Goal: Task Accomplishment & Management: Complete application form

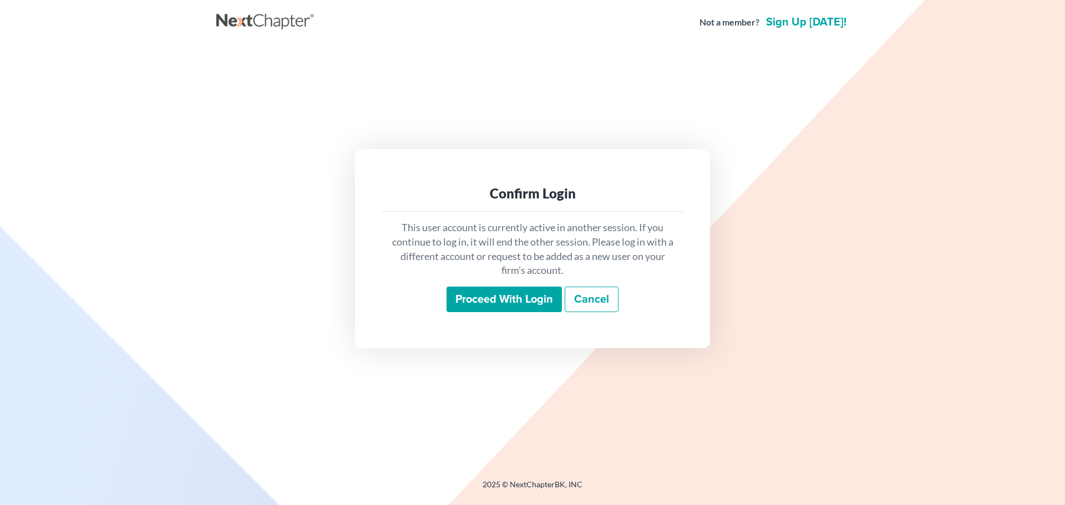
click at [481, 297] on input "Proceed with login" at bounding box center [503, 300] width 115 height 26
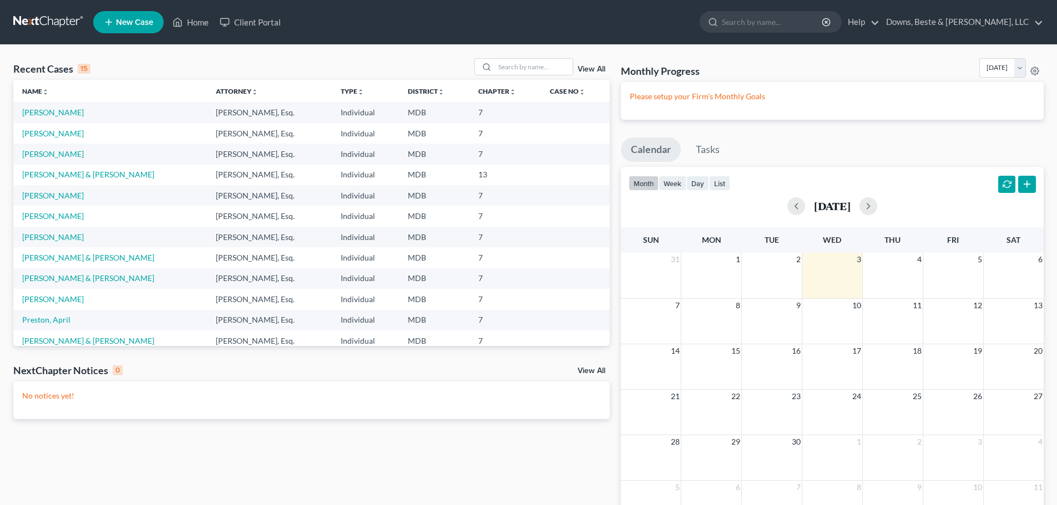
click at [133, 23] on span "New Case" at bounding box center [134, 22] width 37 height 8
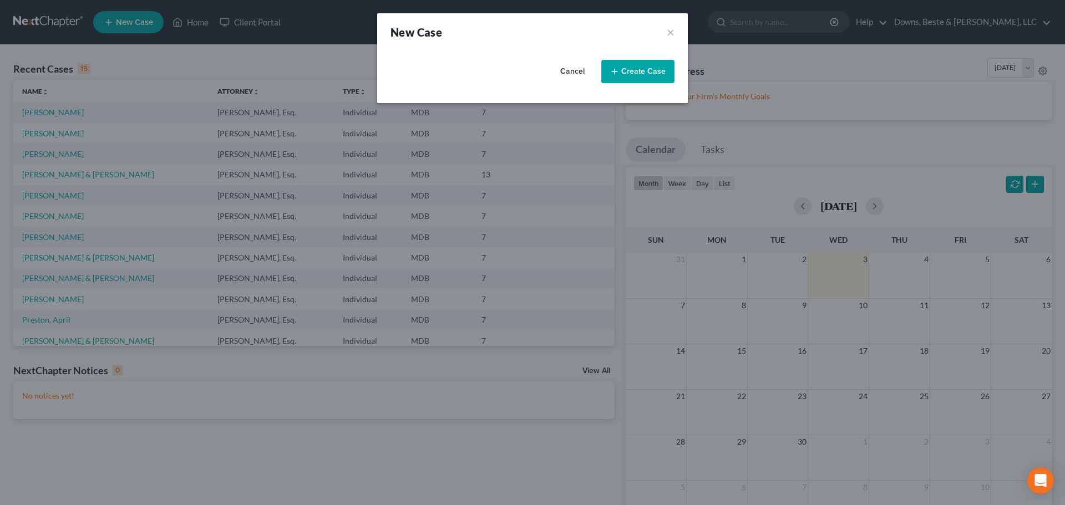
select select "38"
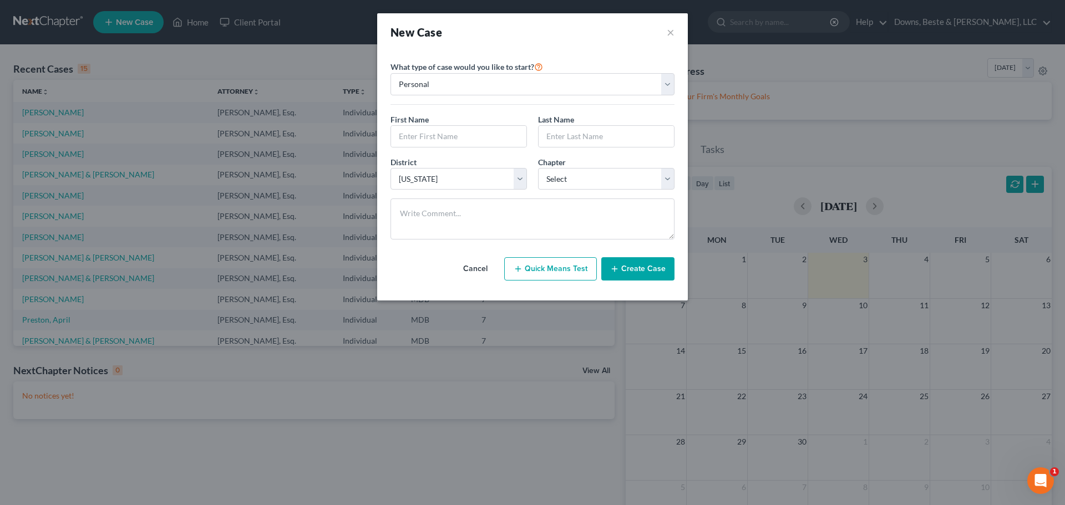
click at [626, 269] on button "Create Case" at bounding box center [637, 268] width 73 height 23
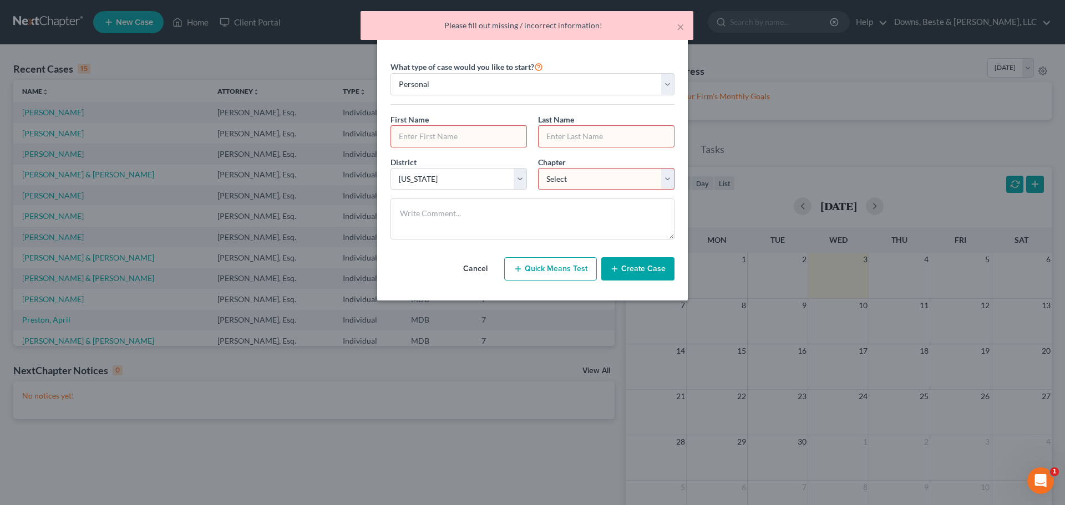
click at [620, 67] on div "What type of case would you like to start? Personal Business" at bounding box center [532, 82] width 284 height 45
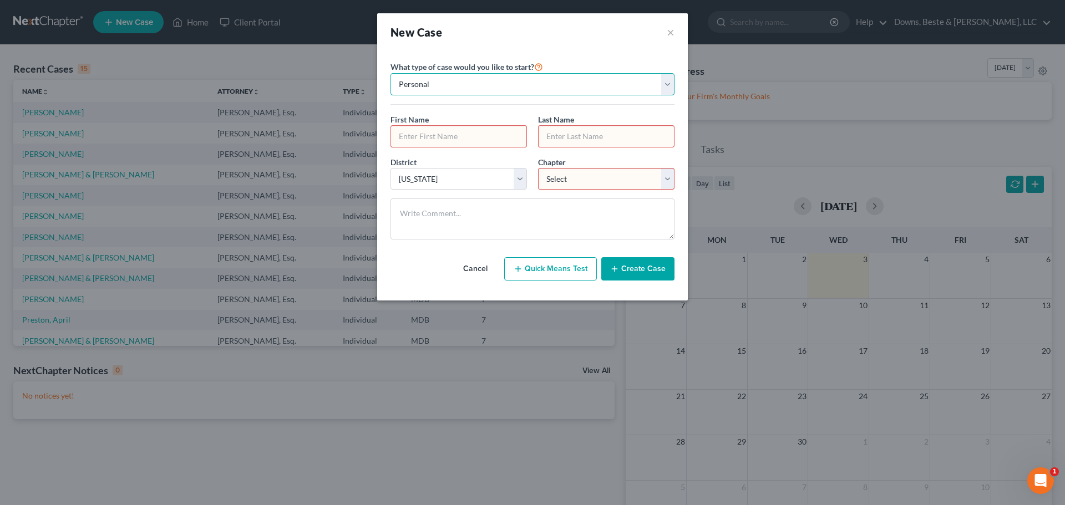
click at [425, 84] on select "Personal Business" at bounding box center [532, 84] width 284 height 22
click at [400, 139] on input "text" at bounding box center [458, 136] width 135 height 21
type input "[PERSON_NAME]"
select select "13"
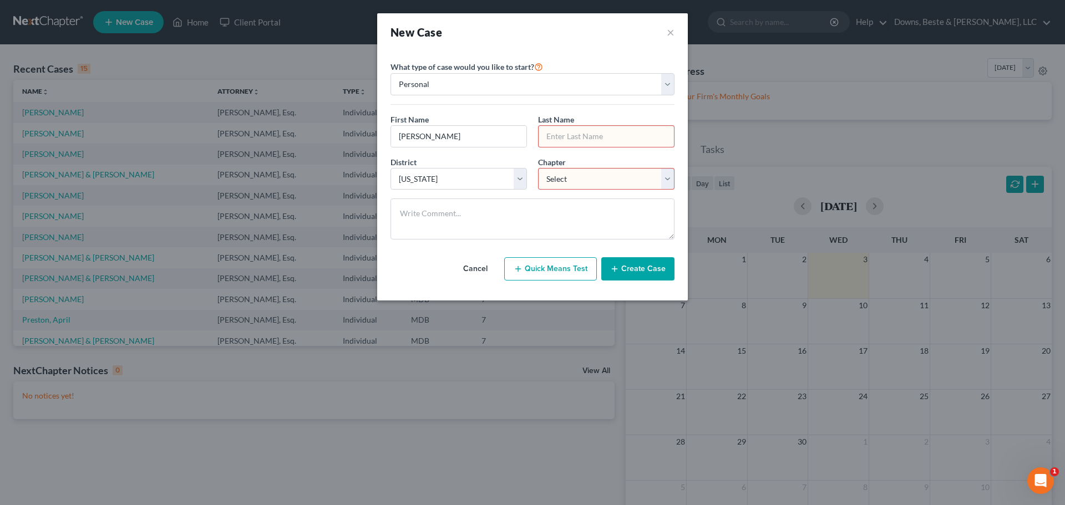
click at [563, 139] on input "text" at bounding box center [606, 136] width 135 height 21
type input "[PERSON_NAME]"
click at [518, 178] on select "Select [US_STATE] - [GEOGRAPHIC_DATA] [US_STATE] - [GEOGRAPHIC_DATA][US_STATE] …" at bounding box center [458, 179] width 136 height 22
select select "38"
click at [390, 168] on select "Select [US_STATE] - [GEOGRAPHIC_DATA] [US_STATE] - [GEOGRAPHIC_DATA][US_STATE] …" at bounding box center [458, 179] width 136 height 22
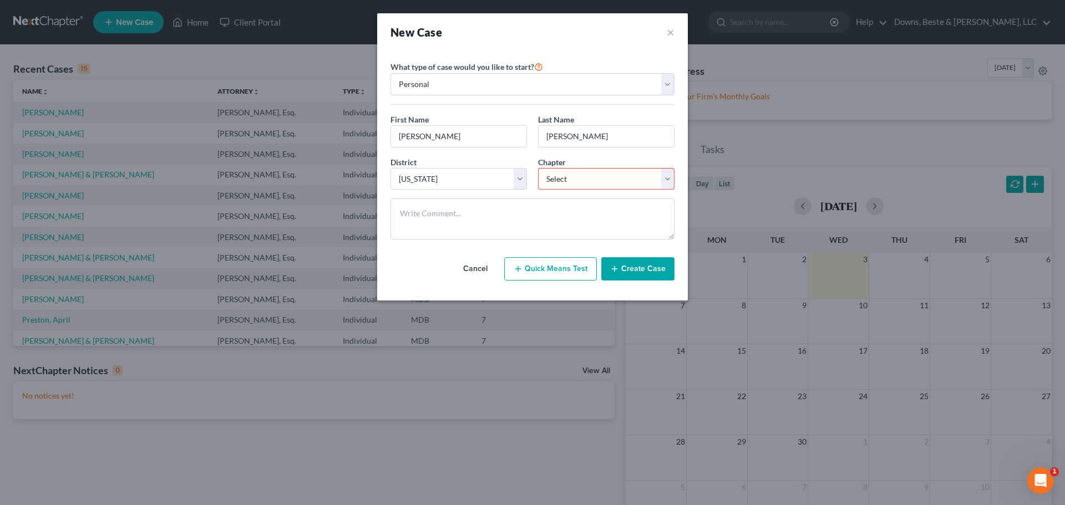
click at [586, 176] on select "Select 7 11 12 13" at bounding box center [606, 179] width 136 height 22
select select "0"
click at [538, 168] on select "Select 7 11 12 13" at bounding box center [606, 179] width 136 height 22
click at [614, 270] on icon "button" at bounding box center [614, 269] width 9 height 9
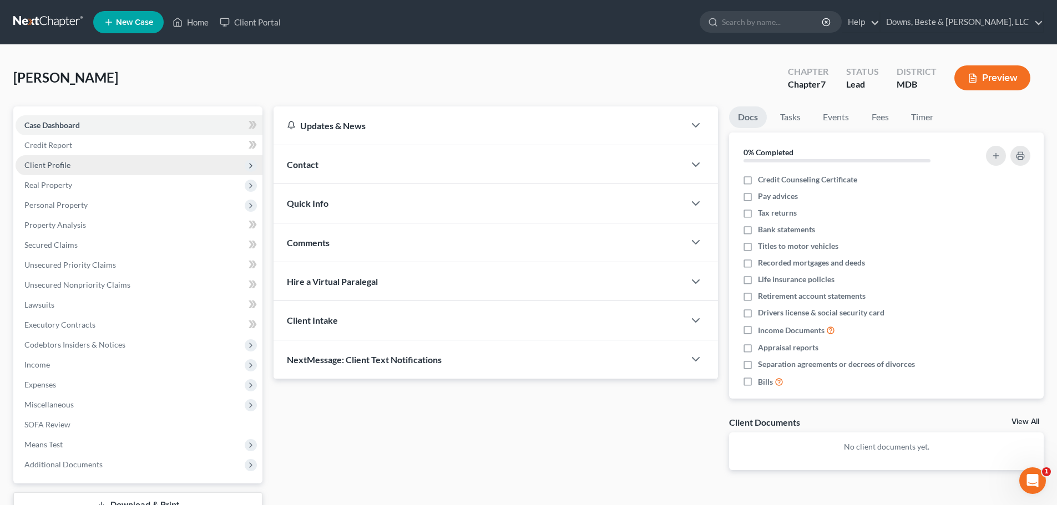
click at [62, 167] on span "Client Profile" at bounding box center [47, 164] width 46 height 9
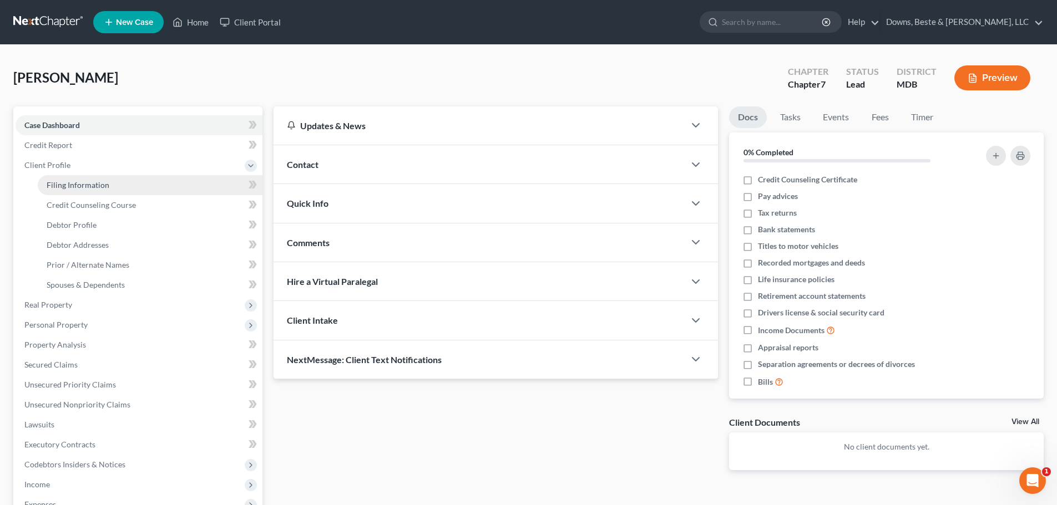
click at [79, 186] on span "Filing Information" at bounding box center [78, 184] width 63 height 9
select select "1"
select select "0"
select select "38"
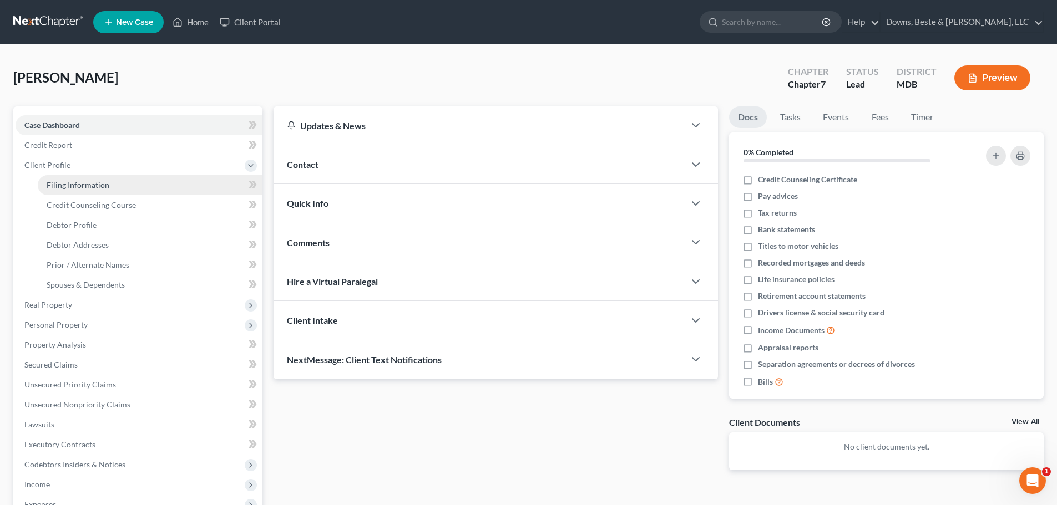
select select "21"
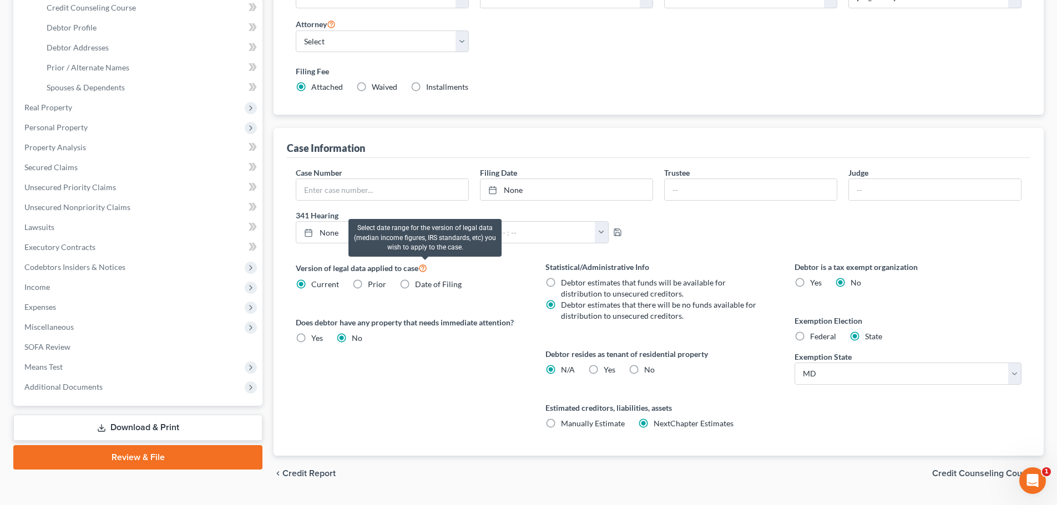
scroll to position [226, 0]
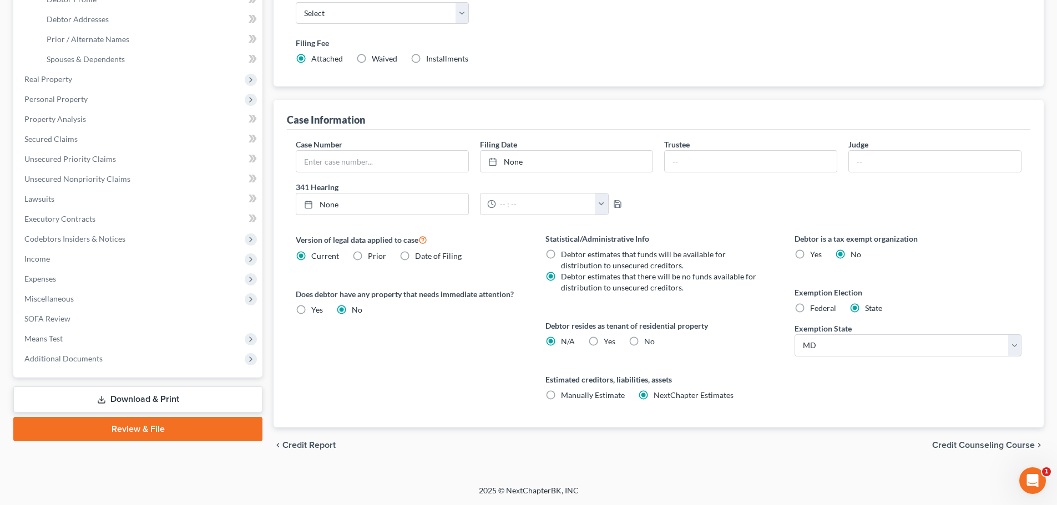
drag, startPoint x: 978, startPoint y: 447, endPoint x: 552, endPoint y: 237, distance: 475.5
click at [980, 447] on span "Credit Counseling Course" at bounding box center [983, 445] width 103 height 9
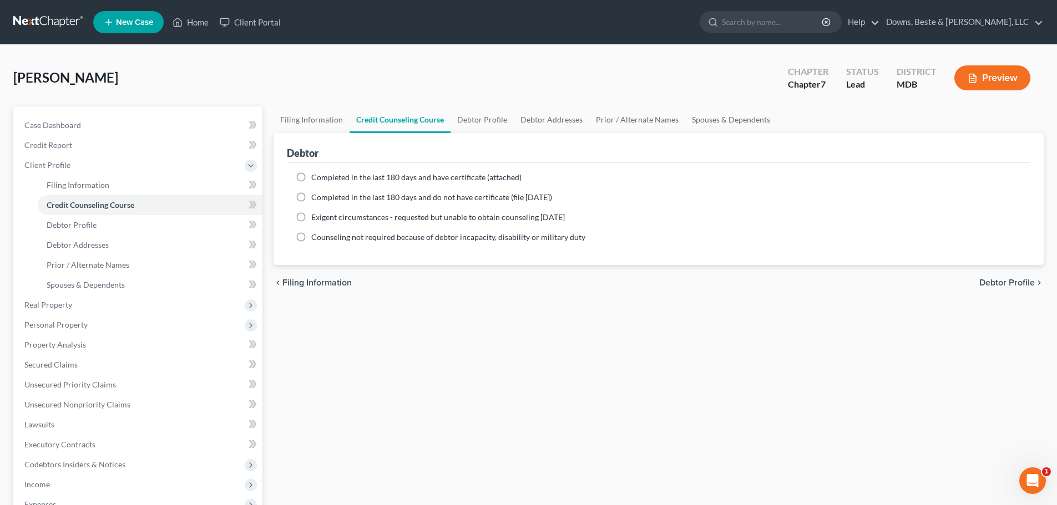
click at [311, 176] on label "Completed in the last 180 days and have certificate (attached)" at bounding box center [416, 177] width 210 height 11
click at [316, 176] on input "Completed in the last 180 days and have certificate (attached)" at bounding box center [319, 175] width 7 height 7
radio input "true"
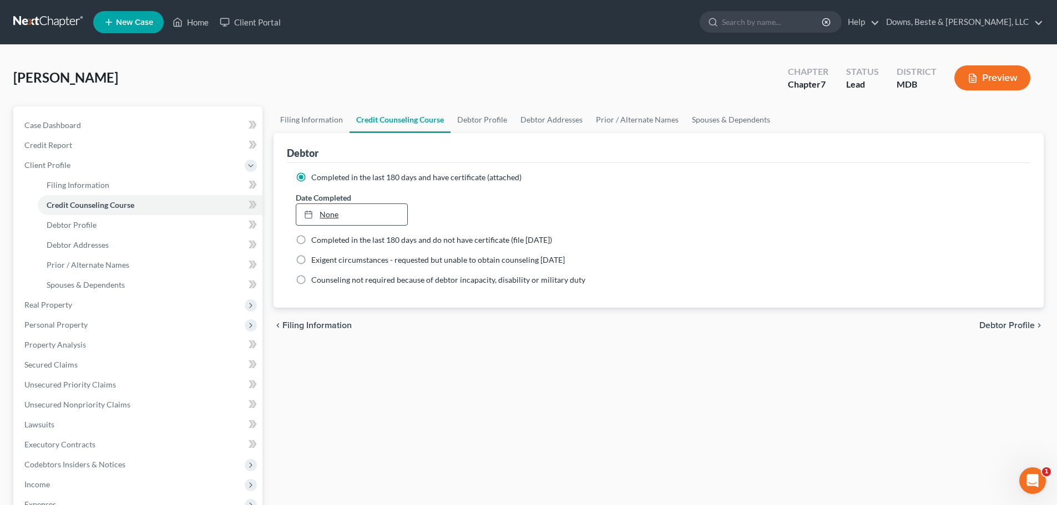
click at [319, 212] on link "None" at bounding box center [351, 214] width 110 height 21
type input "[DATE]"
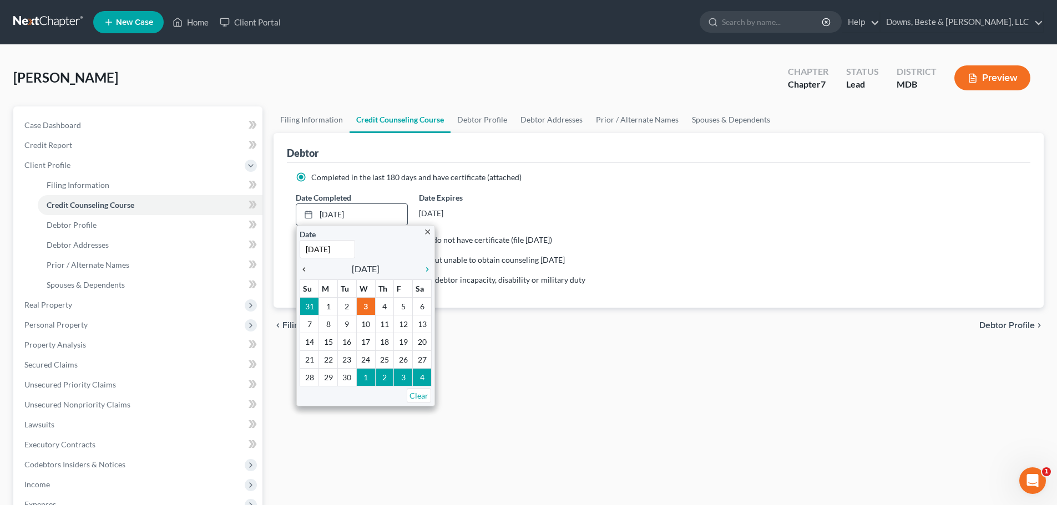
click at [306, 271] on icon "chevron_left" at bounding box center [306, 269] width 14 height 9
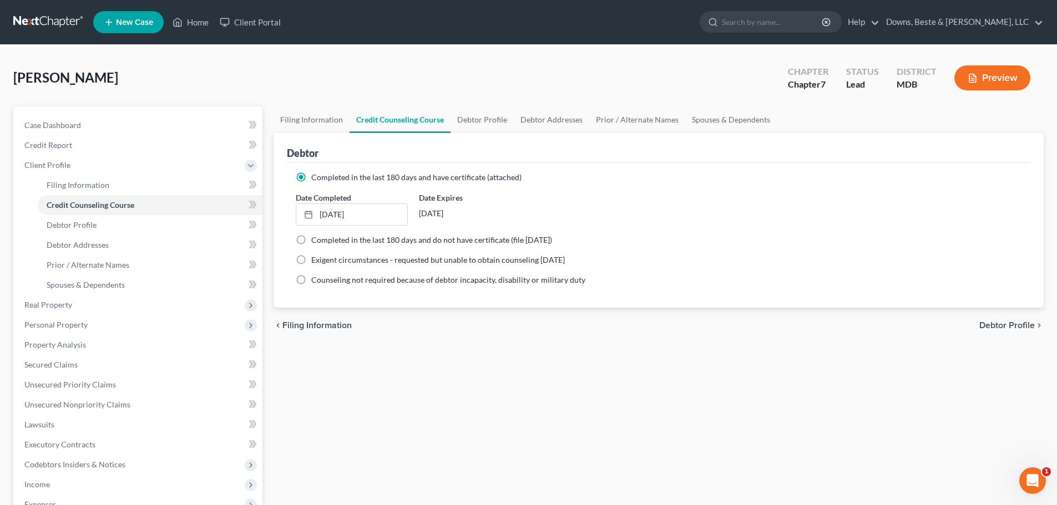
click at [997, 324] on span "Debtor Profile" at bounding box center [1006, 325] width 55 height 9
select select "0"
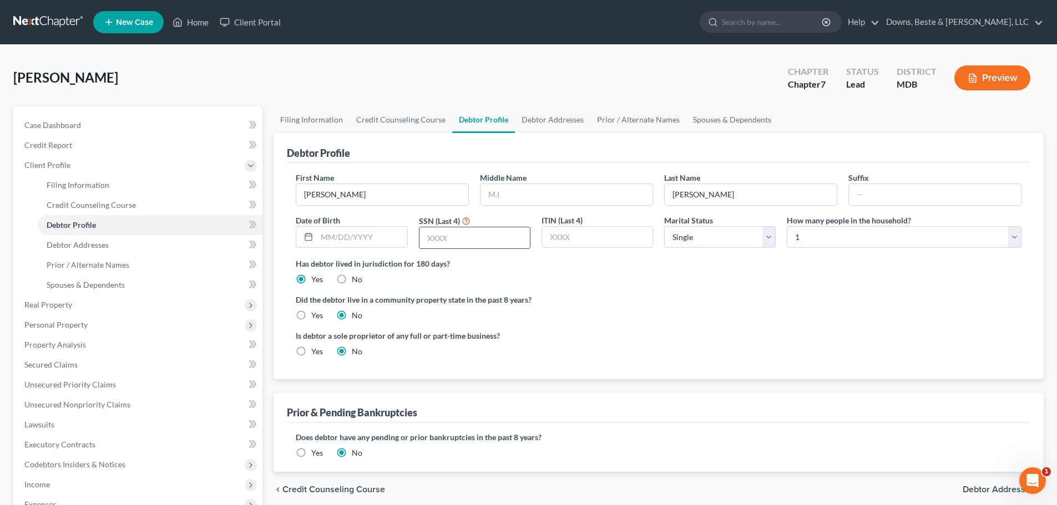
click at [430, 240] on input "text" at bounding box center [474, 237] width 110 height 21
click at [462, 240] on input "text" at bounding box center [474, 237] width 110 height 21
type input "8860"
click at [694, 241] on select "Select Single Married Separated Divorced Widowed" at bounding box center [719, 237] width 111 height 22
select select "1"
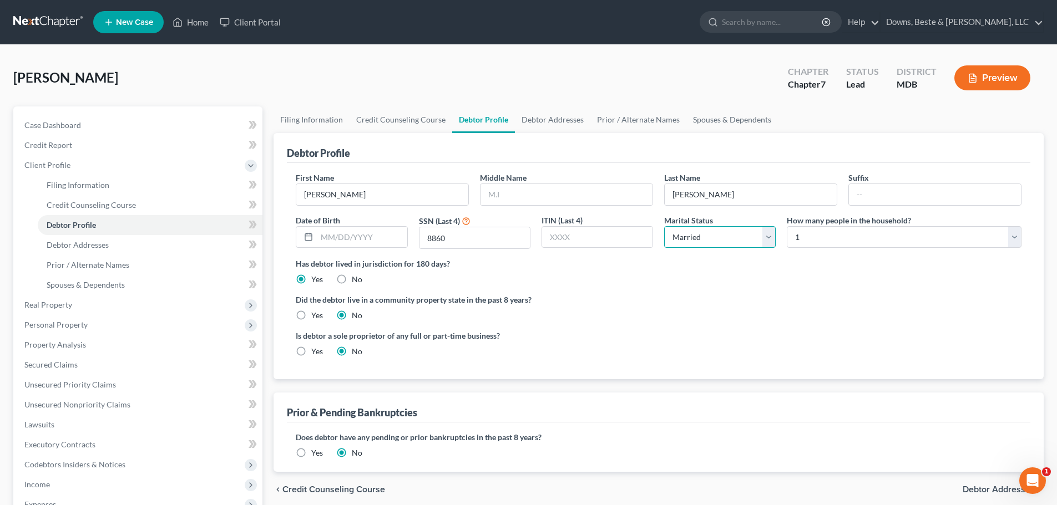
click at [664, 226] on select "Select Single Married Separated Divorced Widowed" at bounding box center [719, 237] width 111 height 22
click at [800, 236] on select "Select 1 2 3 4 5 6 7 8 9 10 11 12 13 14 15 16 17 18 19 20" at bounding box center [903, 237] width 235 height 22
select select "1"
click at [786, 226] on select "Select 1 2 3 4 5 6 7 8 9 10 11 12 13 14 15 16 17 18 19 20" at bounding box center [903, 237] width 235 height 22
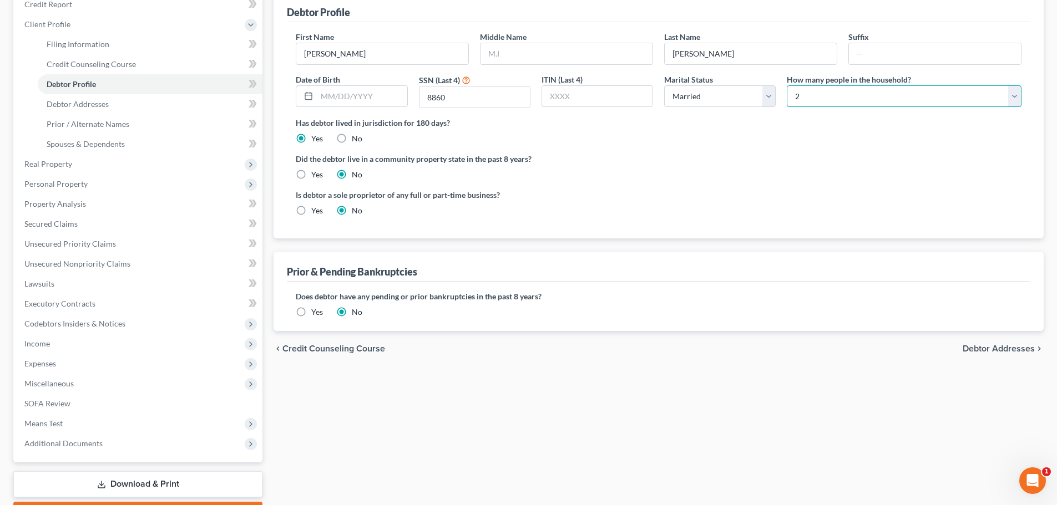
scroll to position [204, 0]
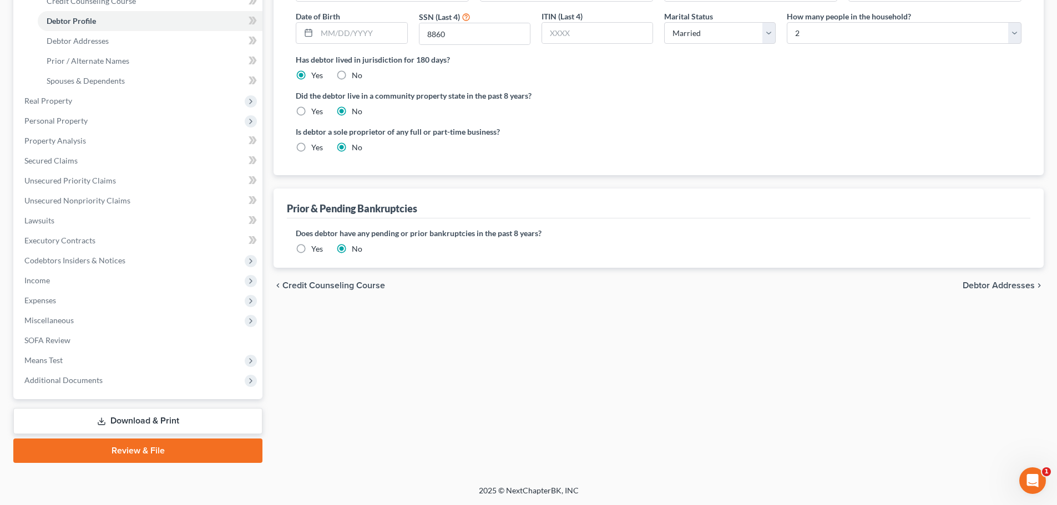
click at [1021, 282] on span "Debtor Addresses" at bounding box center [998, 285] width 72 height 9
select select "0"
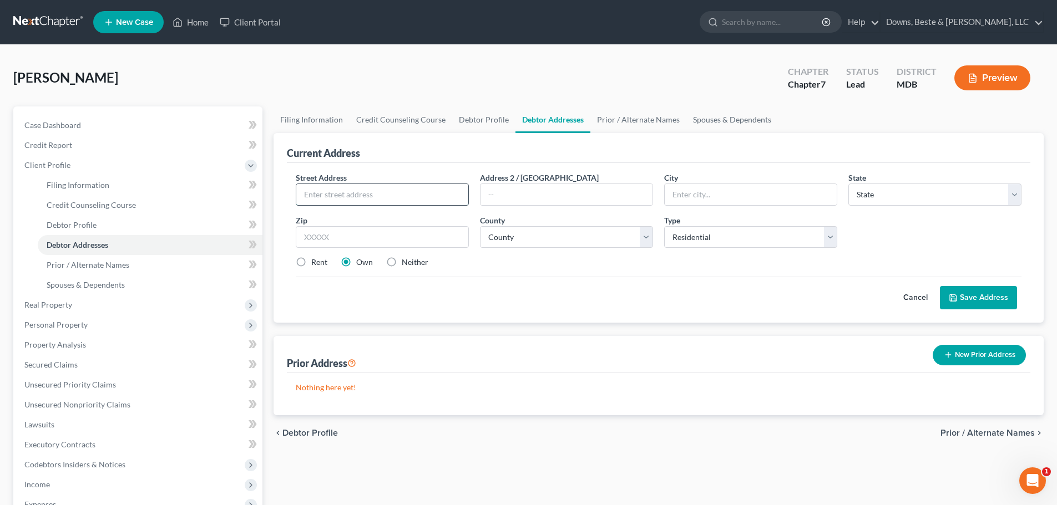
click at [316, 191] on input "text" at bounding box center [382, 194] width 172 height 21
click at [330, 189] on input "text" at bounding box center [382, 194] width 172 height 21
type input "[STREET_ADDRESS]"
type input "Elkton"
select select "21"
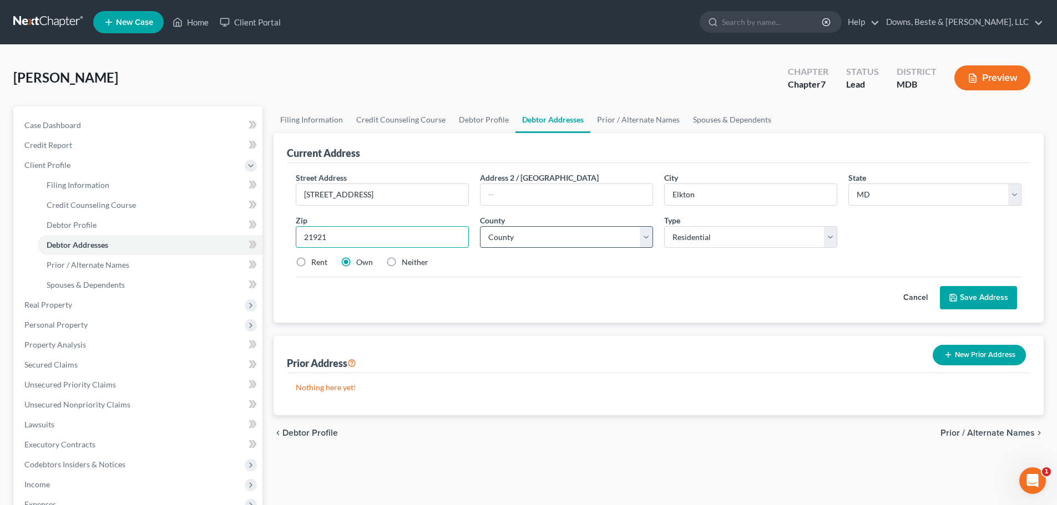
type input "21921"
drag, startPoint x: 648, startPoint y: 238, endPoint x: 631, endPoint y: 227, distance: 20.5
click at [648, 238] on select "County [GEOGRAPHIC_DATA] [GEOGRAPHIC_DATA] [GEOGRAPHIC_DATA] [GEOGRAPHIC_DATA] …" at bounding box center [566, 237] width 173 height 22
select select "7"
click at [480, 226] on select "County [GEOGRAPHIC_DATA] [GEOGRAPHIC_DATA] [GEOGRAPHIC_DATA] [GEOGRAPHIC_DATA] …" at bounding box center [566, 237] width 173 height 22
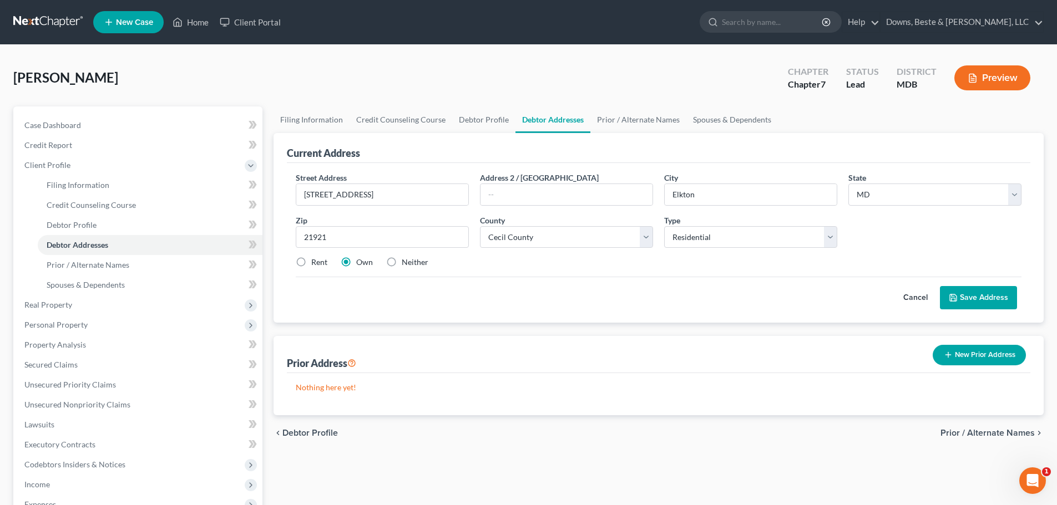
click at [402, 263] on label "Neither" at bounding box center [415, 262] width 27 height 11
click at [406, 263] on input "Neither" at bounding box center [409, 260] width 7 height 7
radio input "true"
click at [972, 298] on button "Save Address" at bounding box center [978, 297] width 77 height 23
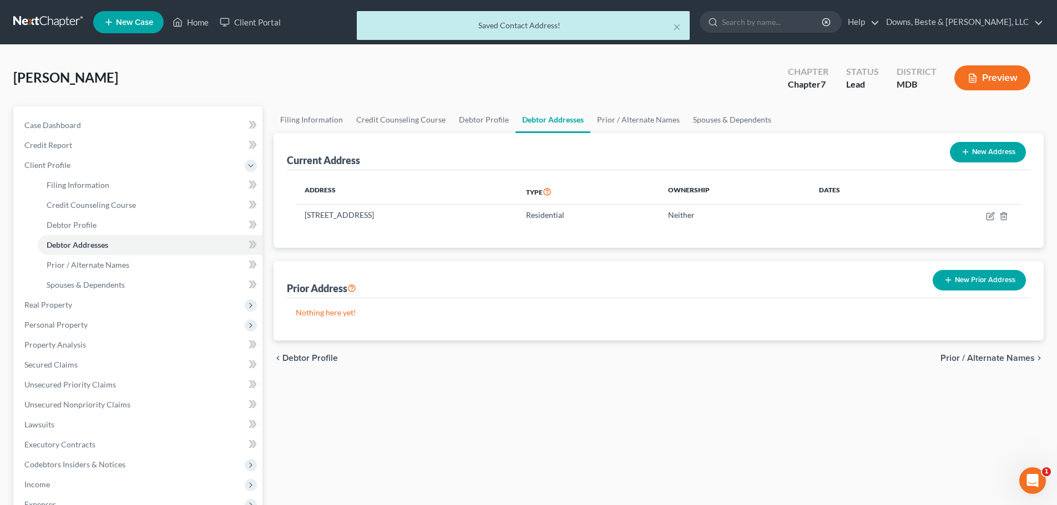
click at [978, 361] on span "Prior / Alternate Names" at bounding box center [987, 358] width 94 height 9
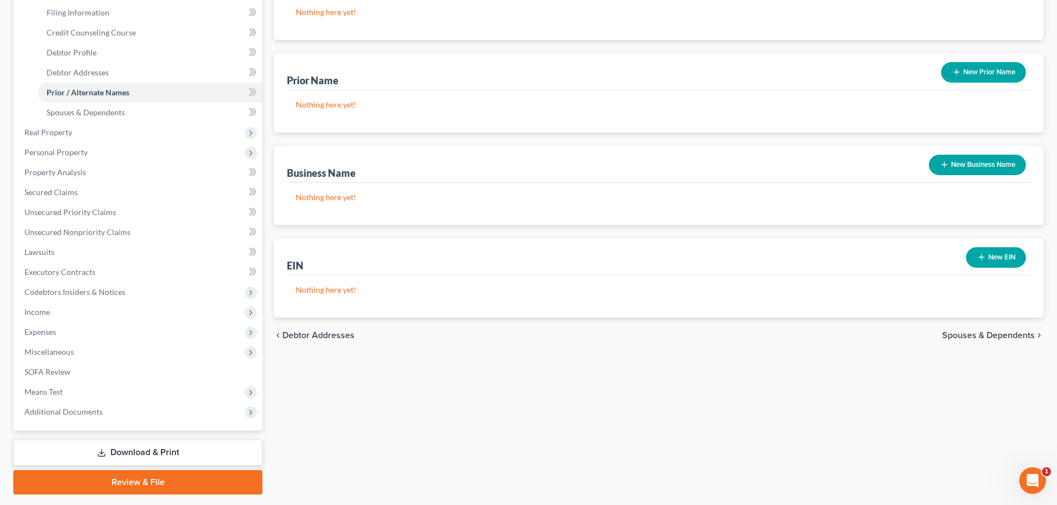
scroll to position [204, 0]
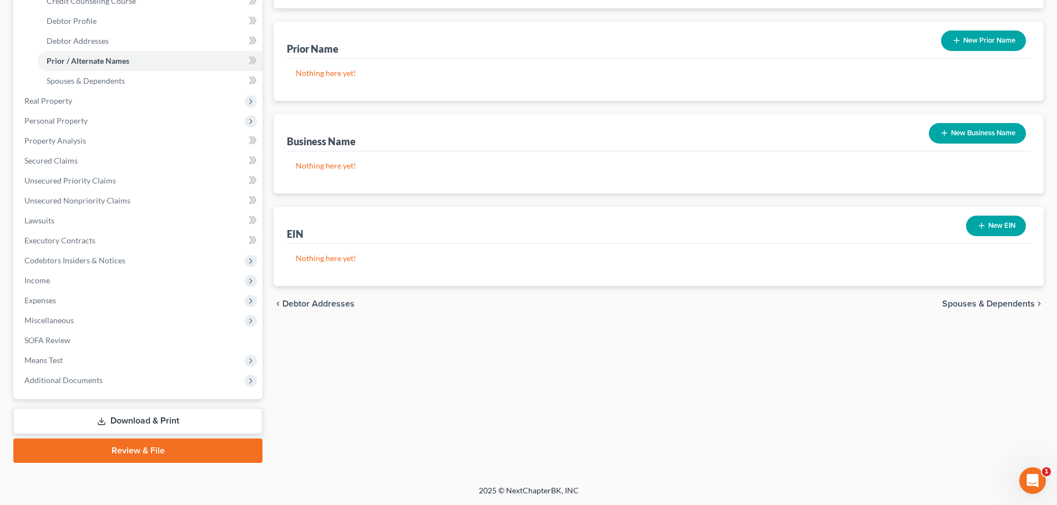
click at [971, 299] on span "Spouses & Dependents" at bounding box center [988, 303] width 93 height 9
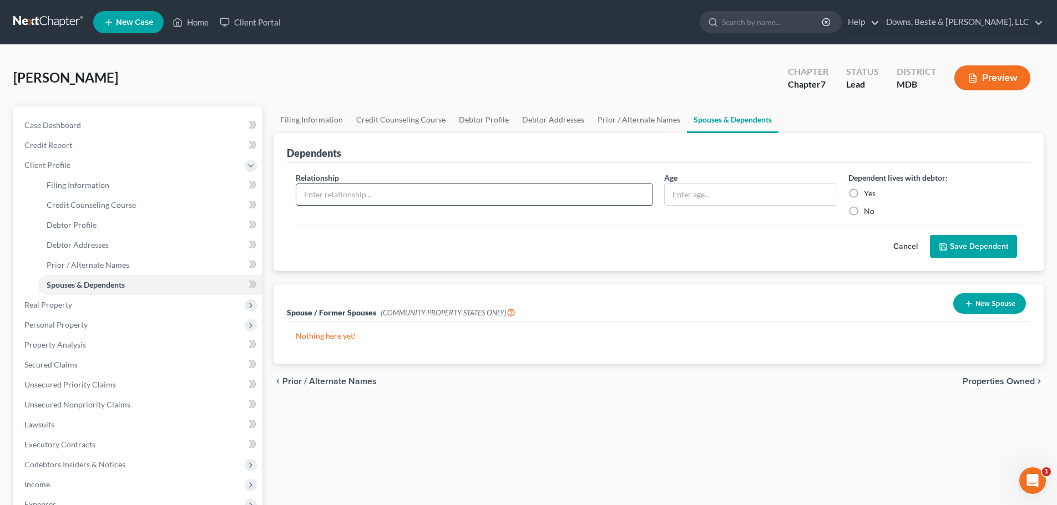
click at [335, 197] on input "text" at bounding box center [474, 194] width 356 height 21
type input "Husband"
click at [864, 194] on label "Yes" at bounding box center [870, 193] width 12 height 11
click at [868, 194] on input "Yes" at bounding box center [871, 191] width 7 height 7
radio input "true"
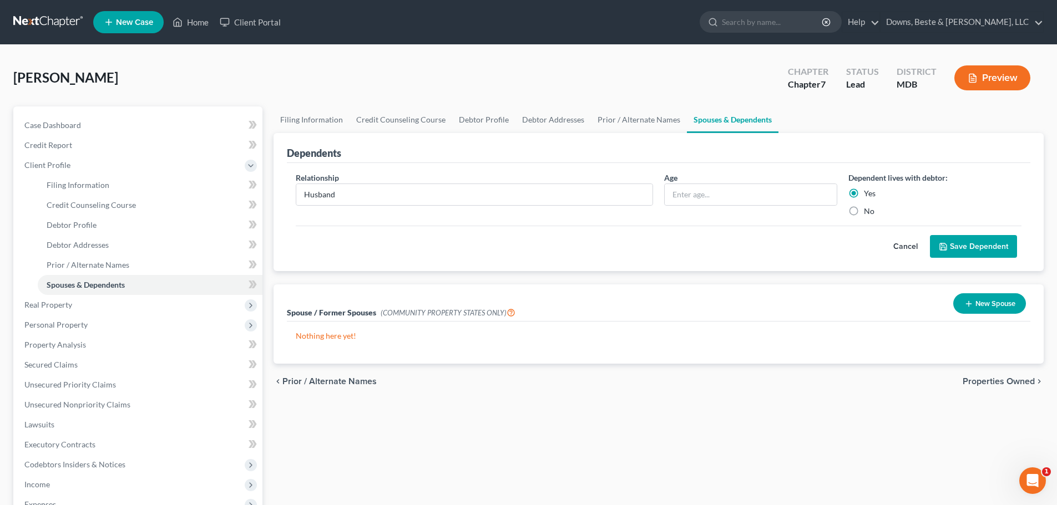
click at [955, 250] on button "Save Dependent" at bounding box center [973, 246] width 87 height 23
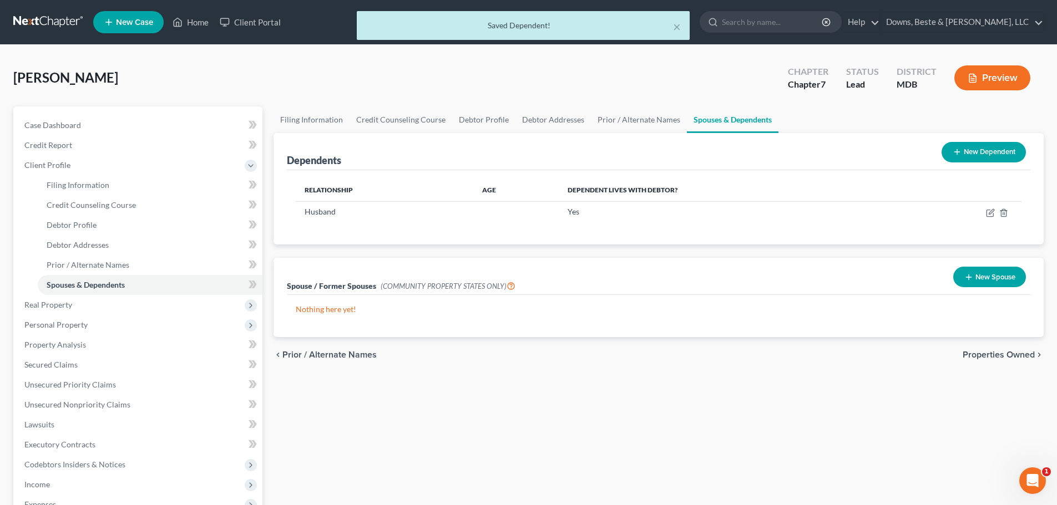
click at [979, 359] on span "Properties Owned" at bounding box center [998, 355] width 72 height 9
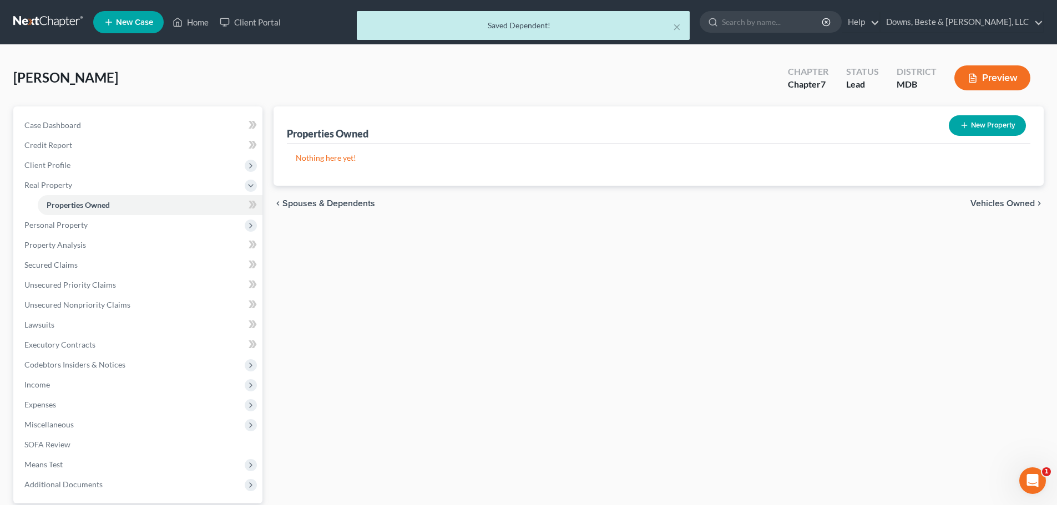
click at [998, 206] on span "Vehicles Owned" at bounding box center [1002, 203] width 64 height 9
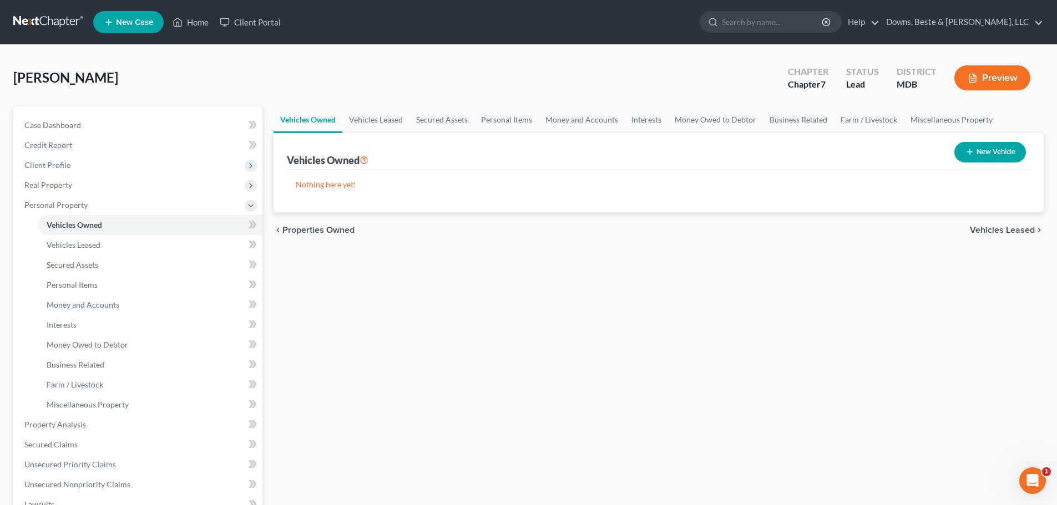
click at [977, 150] on button "New Vehicle" at bounding box center [990, 152] width 72 height 21
select select "0"
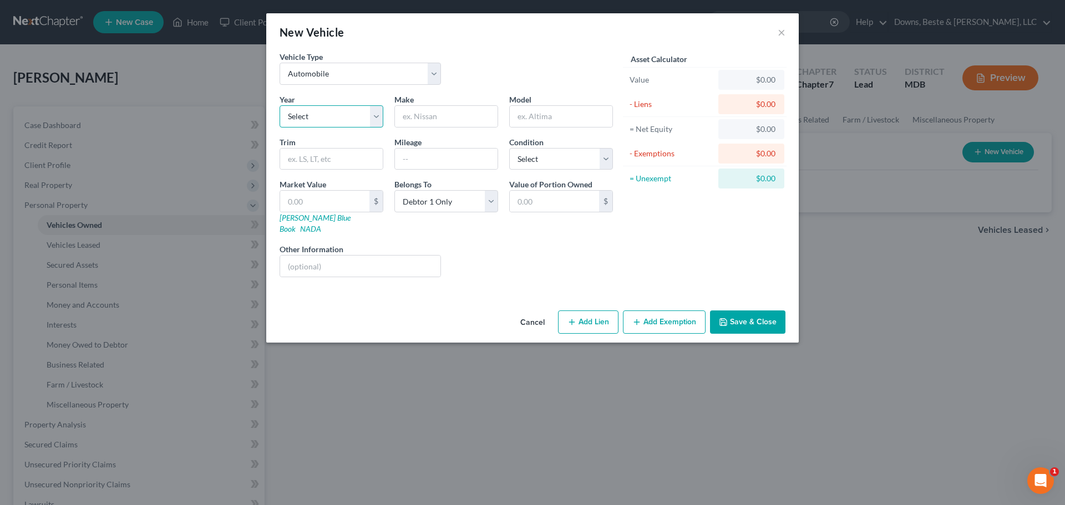
click at [312, 113] on select "Select 2026 2025 2024 2023 2022 2021 2020 2019 2018 2017 2016 2015 2014 2013 20…" at bounding box center [332, 116] width 104 height 22
click at [322, 115] on select "Select 2026 2025 2024 2023 2022 2021 2020 2019 2018 2017 2016 2015 2014 2013 20…" at bounding box center [332, 116] width 104 height 22
click at [372, 119] on select "Select 2026 2025 2024 2023 2022 2021 2020 2019 2018 2017 2016 2015 2014 2013 20…" at bounding box center [332, 116] width 104 height 22
select select "8"
click at [280, 105] on select "Select 2026 2025 2024 2023 2022 2021 2020 2019 2018 2017 2016 2015 2014 2013 20…" at bounding box center [332, 116] width 104 height 22
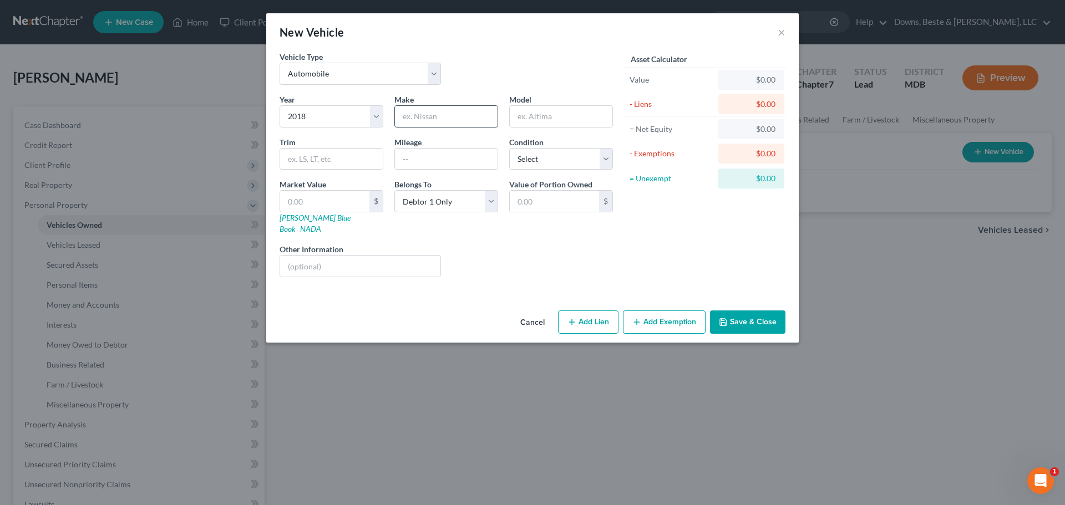
click at [413, 119] on input "text" at bounding box center [446, 116] width 103 height 21
click at [448, 120] on input "Hyundia" at bounding box center [446, 116] width 103 height 21
type input "Hyundai"
type input "Elantra"
click at [409, 158] on input "text" at bounding box center [446, 159] width 103 height 21
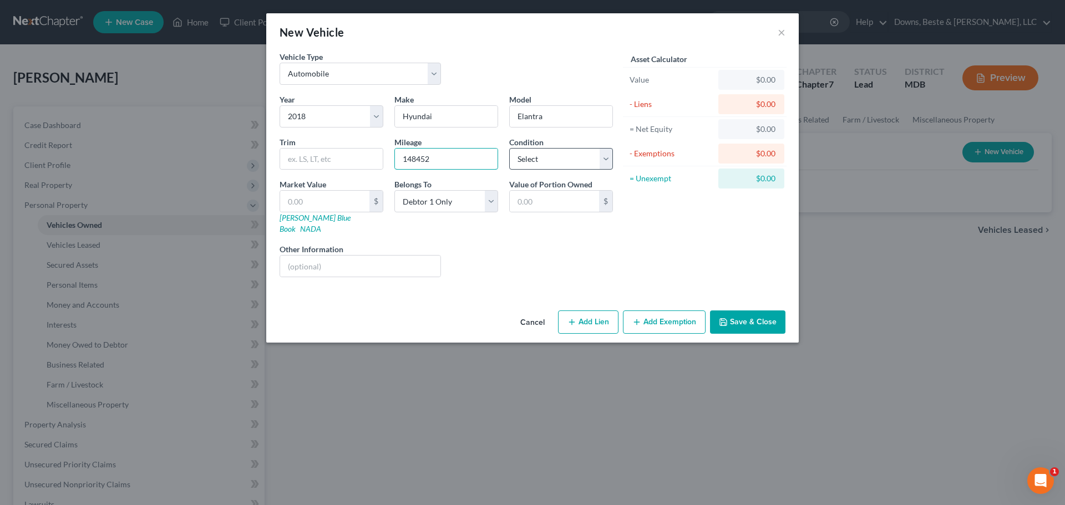
type input "148452"
click at [570, 165] on select "Select Excellent Very Good Good Fair Poor" at bounding box center [561, 159] width 104 height 22
select select "2"
click at [509, 148] on select "Select Excellent Very Good Good Fair Poor" at bounding box center [561, 159] width 104 height 22
click at [520, 200] on input "text" at bounding box center [554, 201] width 89 height 21
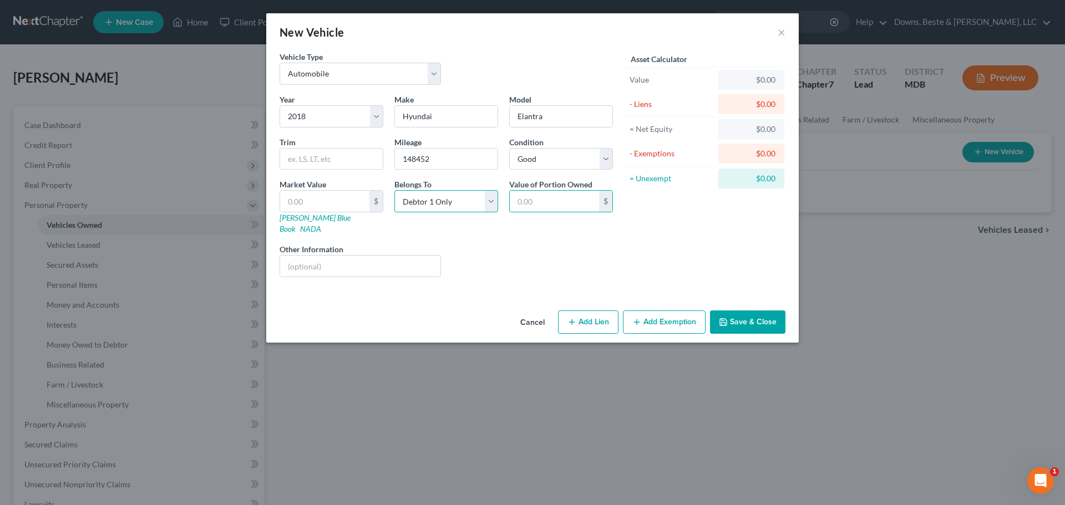
click at [493, 201] on select "Select Debtor 1 Only Debtor 2 Only Debtor 1 And Debtor 2 Only At Least One Of T…" at bounding box center [446, 201] width 104 height 22
select select "3"
click at [394, 190] on select "Select Debtor 1 Only Debtor 2 Only Debtor 1 And Debtor 2 Only At Least One Of T…" at bounding box center [446, 201] width 104 height 22
click at [306, 201] on input "text" at bounding box center [324, 201] width 89 height 21
click at [292, 202] on input "text" at bounding box center [324, 201] width 89 height 21
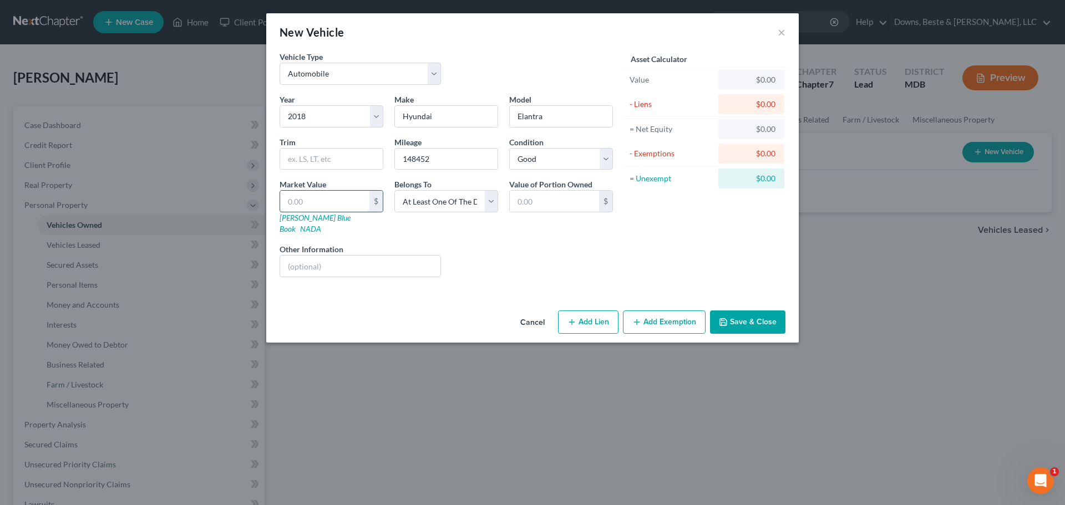
click at [304, 202] on input "text" at bounding box center [324, 201] width 89 height 21
type input "4"
type input "4.00"
type input "43"
type input "43.00"
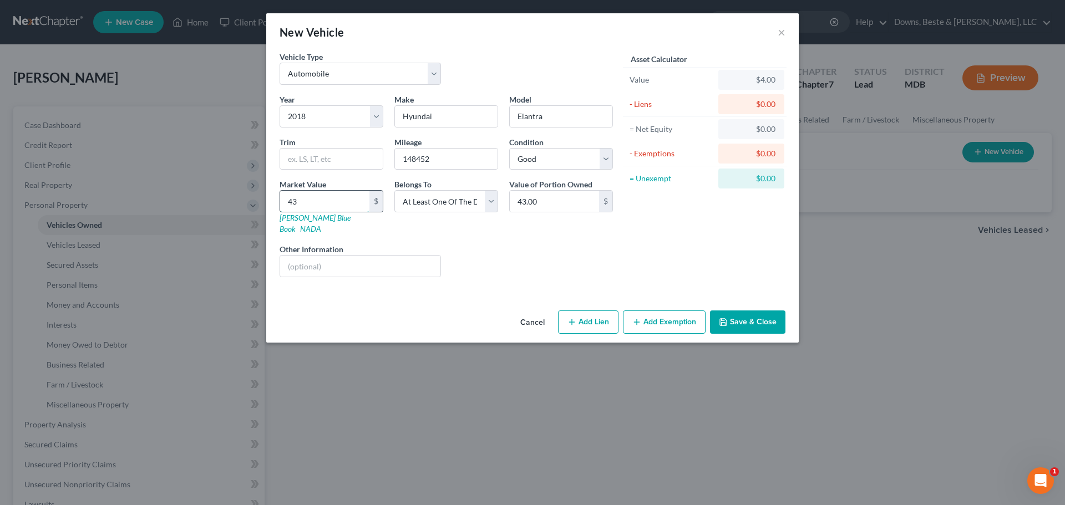
type input "433"
type input "433.00"
type input "4333"
type input "4,333.00"
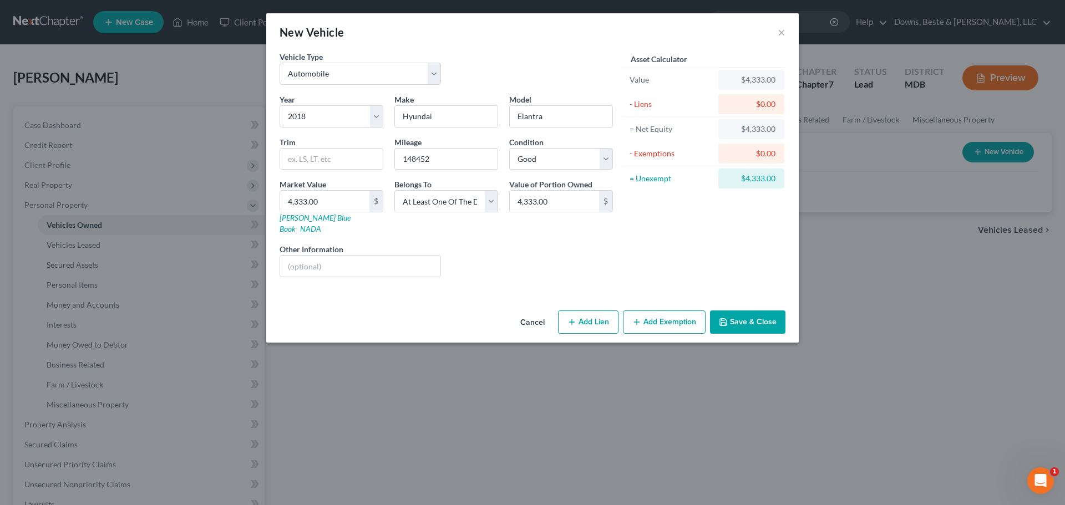
click at [496, 245] on div "Liens Select" at bounding box center [532, 260] width 172 height 34
type input "2,166.50"
click at [682, 231] on div "Asset Calculator Value $4,333.00 - Liens $0.00 = Net Equity $4,333.00 - Exempti…" at bounding box center [704, 168] width 172 height 235
click at [671, 311] on button "Add Exemption" at bounding box center [664, 322] width 83 height 23
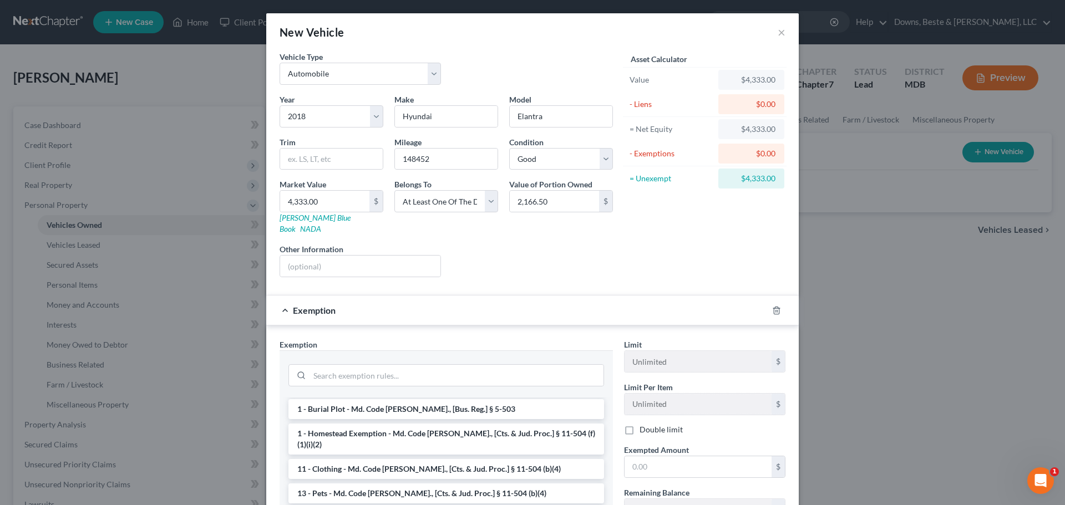
scroll to position [111, 0]
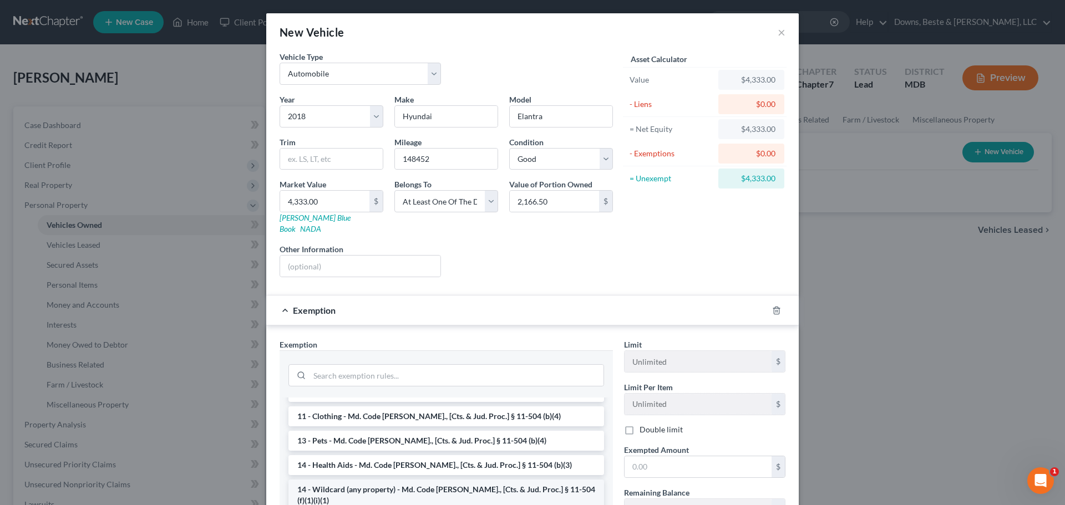
click at [332, 480] on li "14 - Wildcard (any property) - Md. Code [PERSON_NAME]., [Cts. & Jud. Proc.] § 1…" at bounding box center [446, 495] width 316 height 31
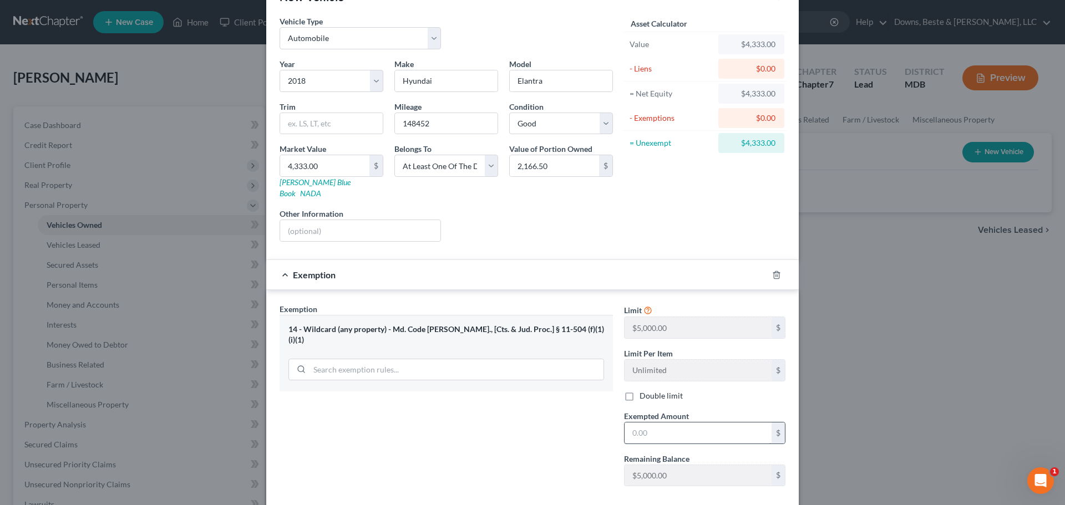
scroll to position [55, 0]
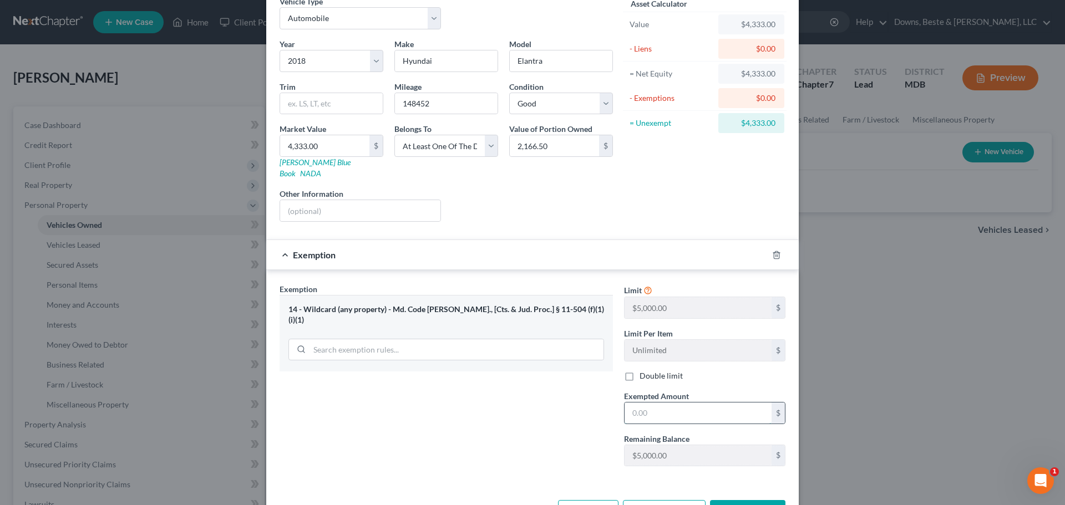
click at [651, 403] on input "text" at bounding box center [698, 413] width 147 height 21
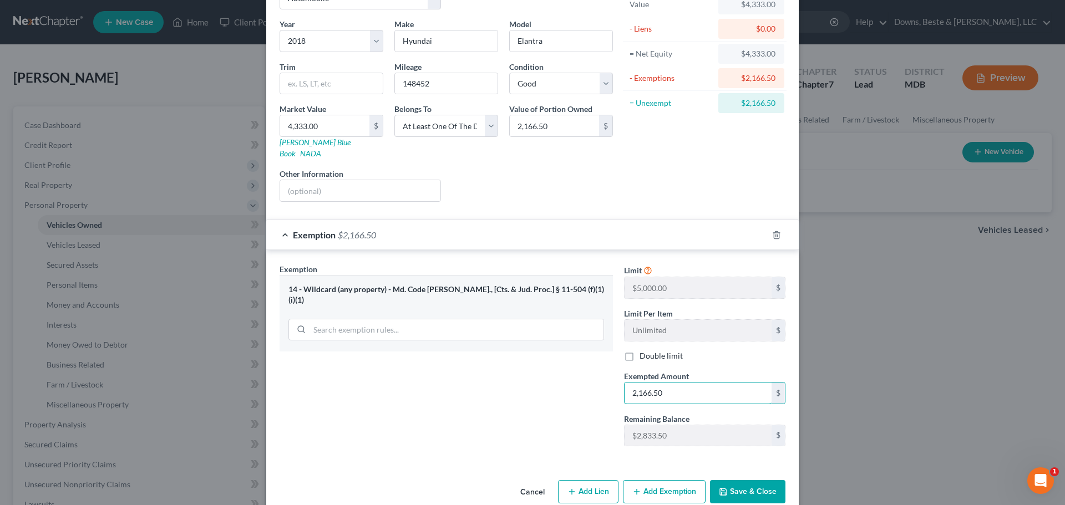
scroll to position [85, 0]
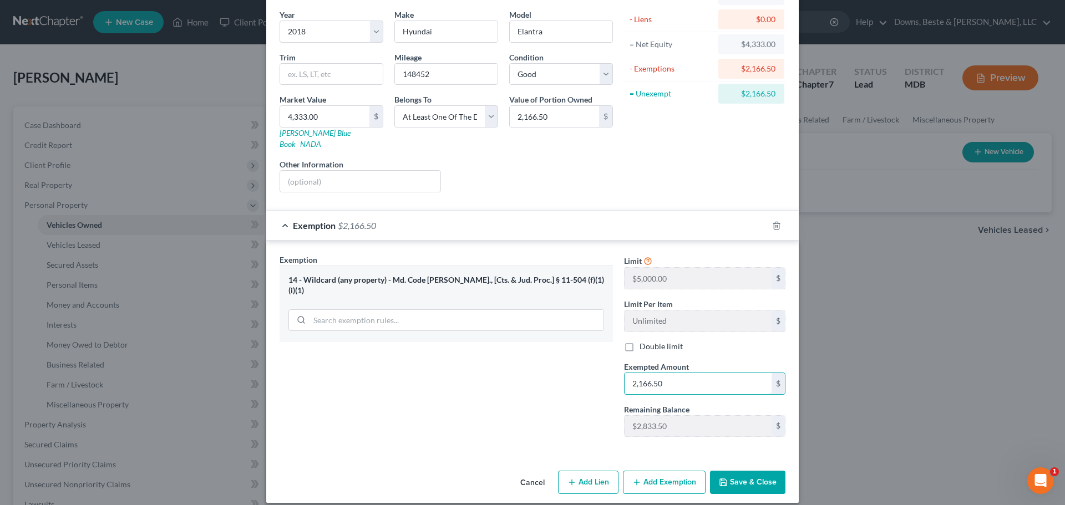
type input "2,166.50"
click at [739, 472] on button "Save & Close" at bounding box center [747, 482] width 75 height 23
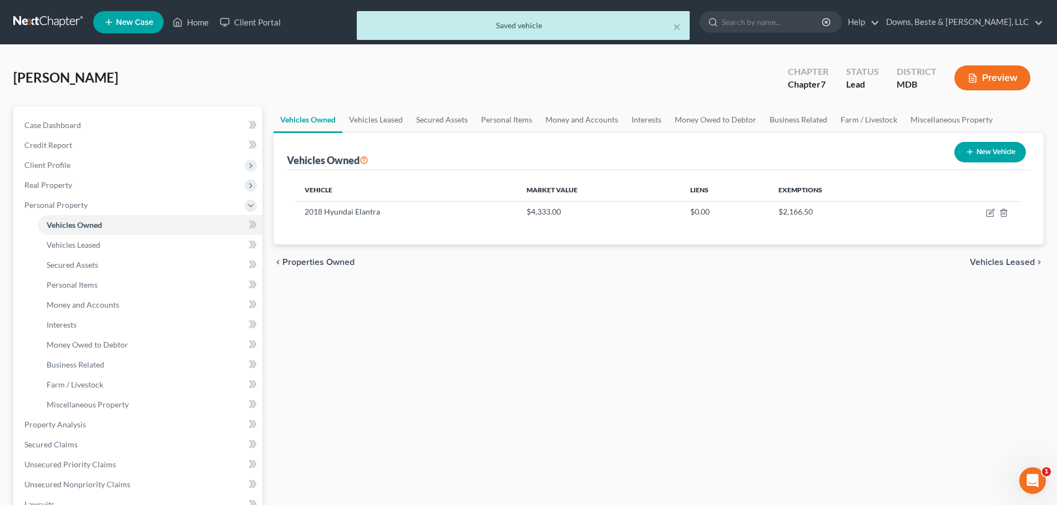
click at [988, 144] on button "New Vehicle" at bounding box center [990, 152] width 72 height 21
select select "0"
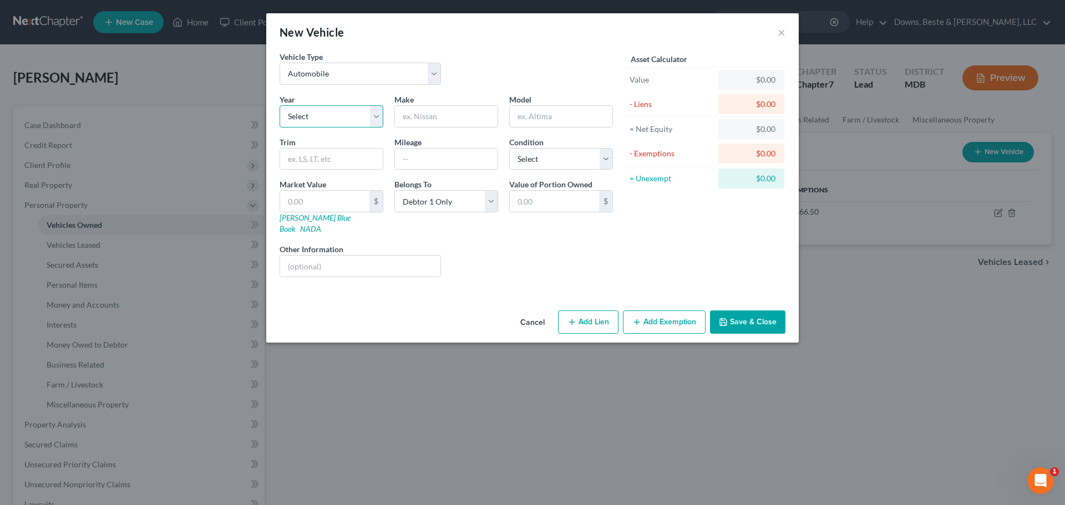
click at [317, 118] on select "Select 2026 2025 2024 2023 2022 2021 2020 2019 2018 2017 2016 2015 2014 2013 20…" at bounding box center [332, 116] width 104 height 22
select select "7"
click at [280, 105] on select "Select 2026 2025 2024 2023 2022 2021 2020 2019 2018 2017 2016 2015 2014 2013 20…" at bounding box center [332, 116] width 104 height 22
click at [428, 115] on input "text" at bounding box center [446, 116] width 103 height 21
type input "Buick"
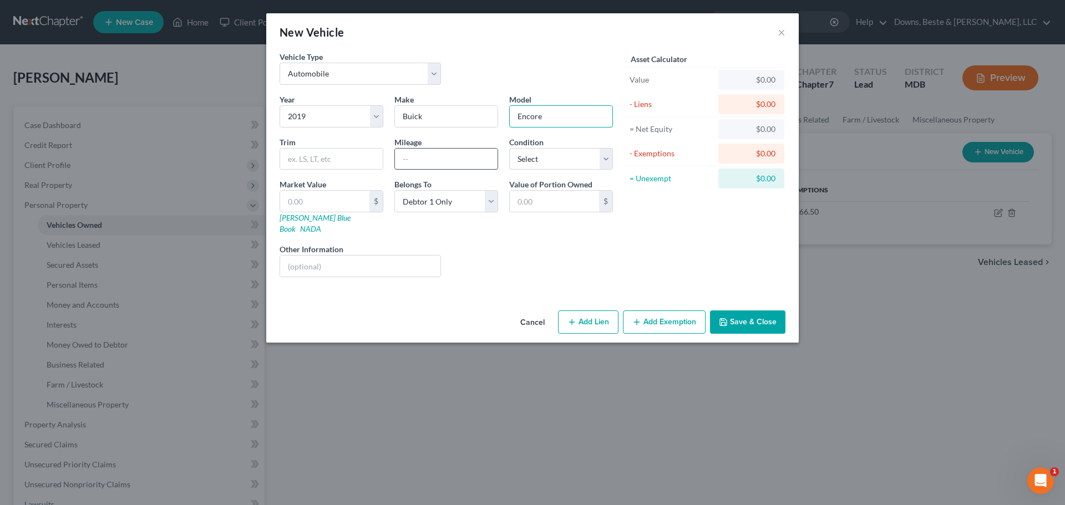
type input "Encore"
drag, startPoint x: 413, startPoint y: 163, endPoint x: 424, endPoint y: 151, distance: 16.1
click at [417, 160] on input "text" at bounding box center [446, 159] width 103 height 21
type input "58888"
click at [523, 163] on select "Select Excellent Very Good Good Fair Poor" at bounding box center [561, 159] width 104 height 22
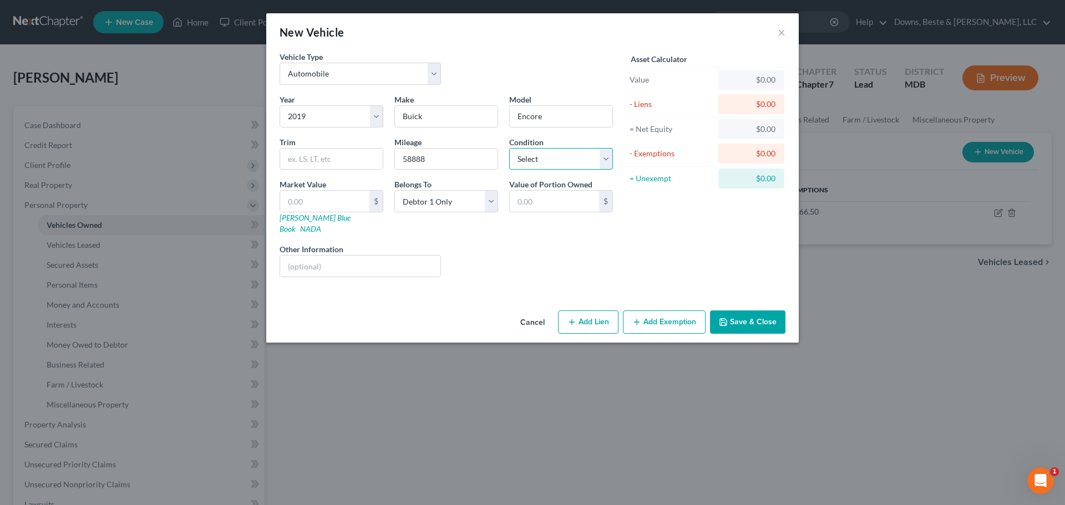
select select "2"
click at [509, 148] on select "Select Excellent Very Good Good Fair Poor" at bounding box center [561, 159] width 104 height 22
drag, startPoint x: 302, startPoint y: 200, endPoint x: 359, endPoint y: 166, distance: 66.4
click at [302, 200] on input "text" at bounding box center [324, 201] width 89 height 21
type input "1"
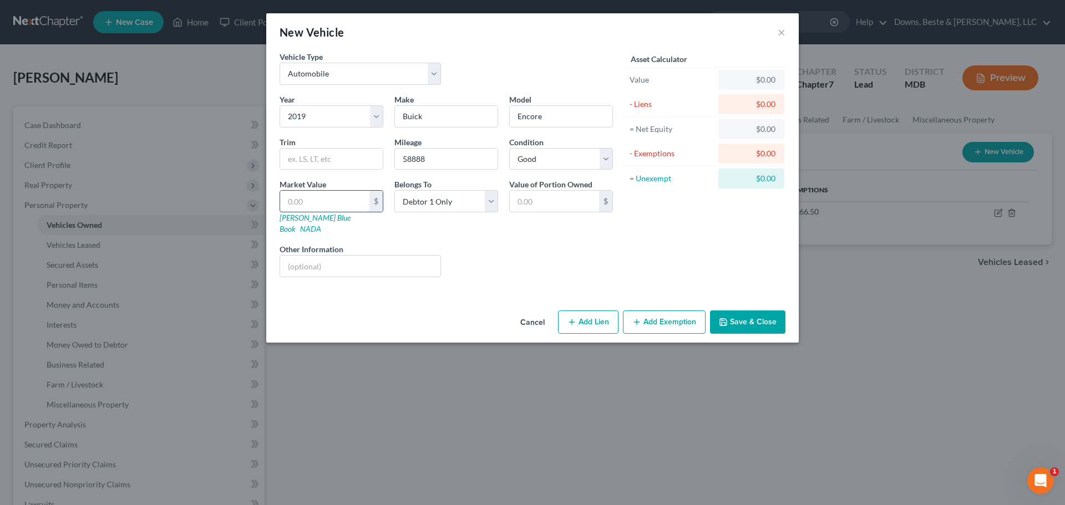
type input "1.00"
type input "10"
type input "10.00"
type input "107"
type input "107.00"
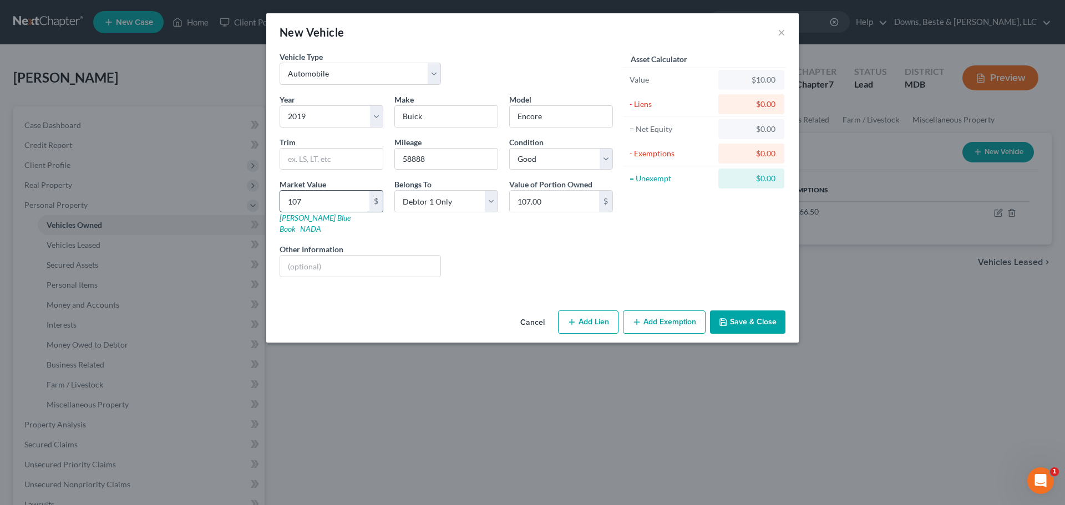
type input "1074"
type input "1,074.00"
type input "1,0746"
type input "10,746.00"
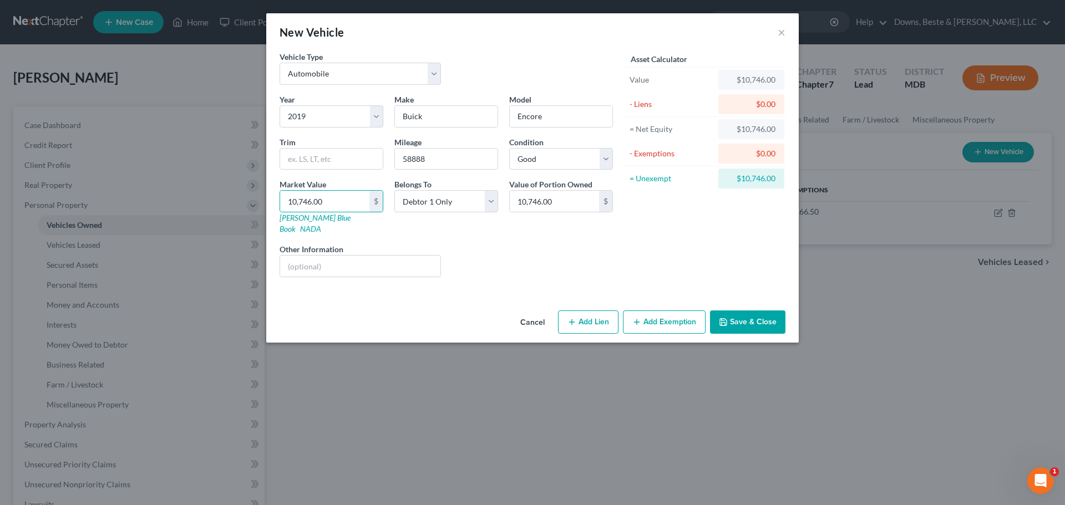
click at [665, 318] on button "Add Exemption" at bounding box center [664, 322] width 83 height 23
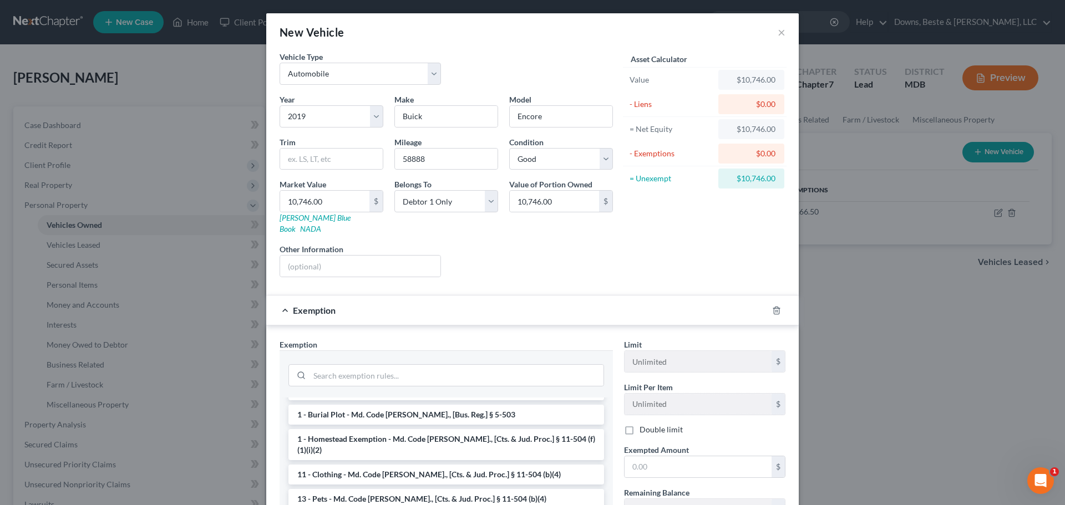
scroll to position [166, 0]
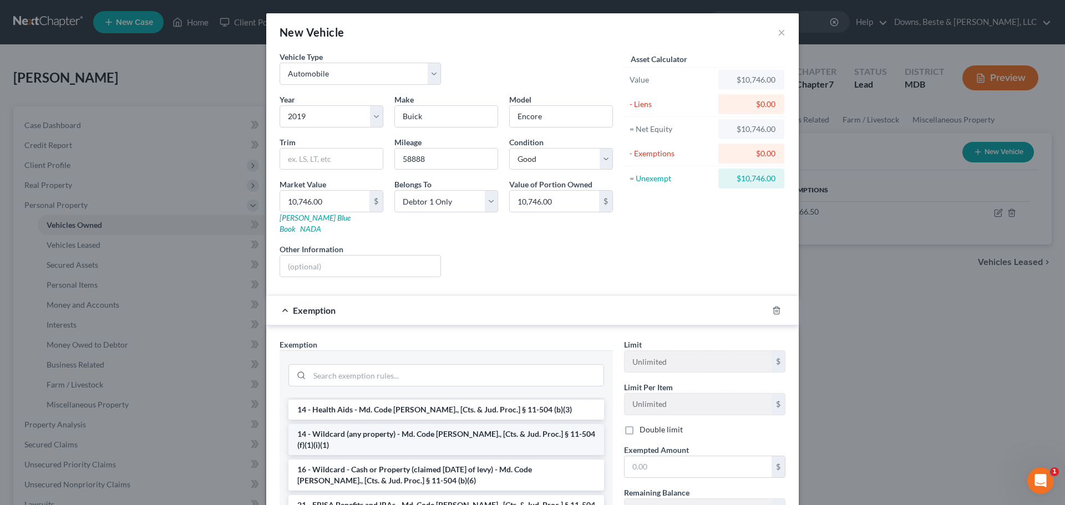
click at [382, 424] on li "14 - Wildcard (any property) - Md. Code [PERSON_NAME]., [Cts. & Jud. Proc.] § 1…" at bounding box center [446, 439] width 316 height 31
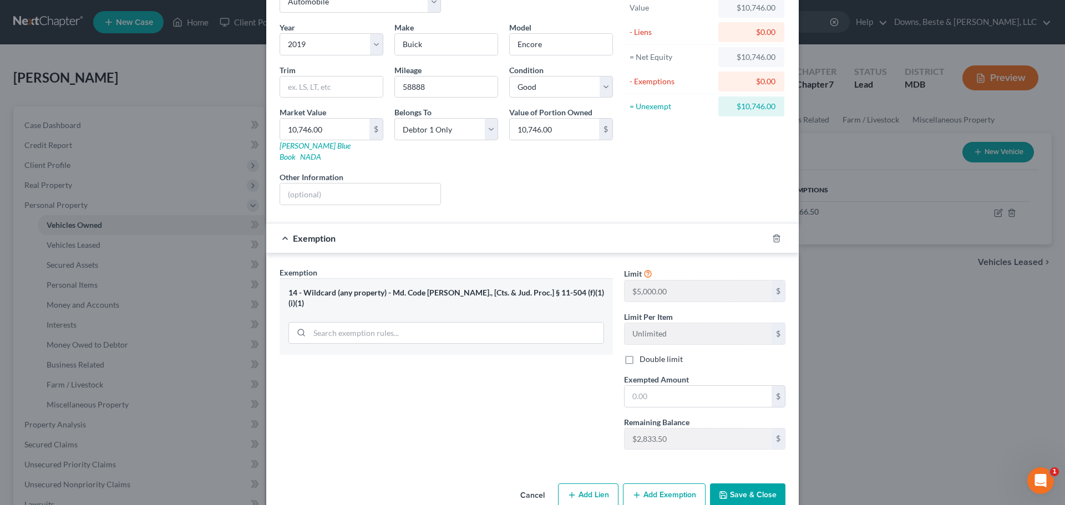
scroll to position [85, 0]
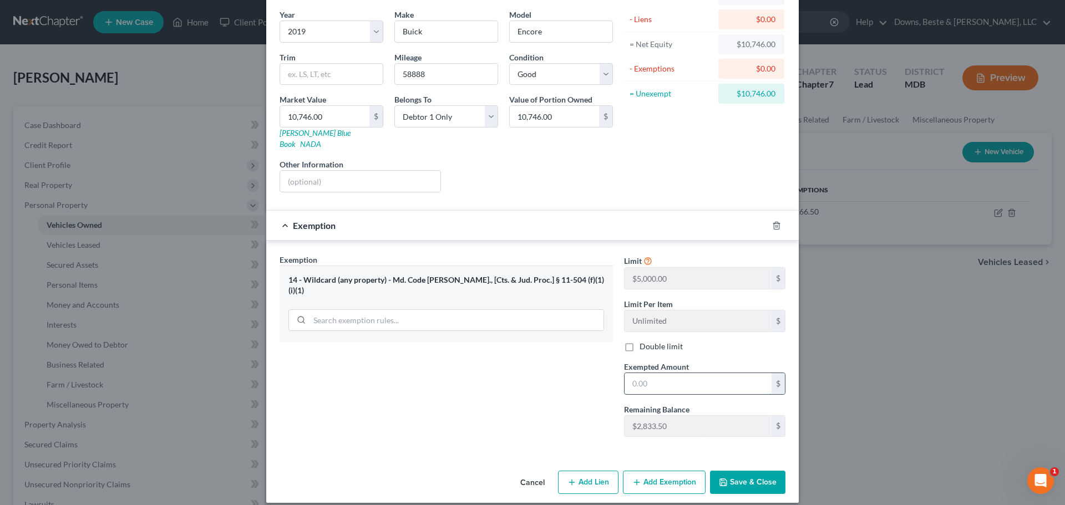
click at [644, 373] on input "text" at bounding box center [698, 383] width 147 height 21
click at [668, 378] on input "text" at bounding box center [698, 383] width 147 height 21
click at [646, 474] on button "Add Exemption" at bounding box center [664, 482] width 83 height 23
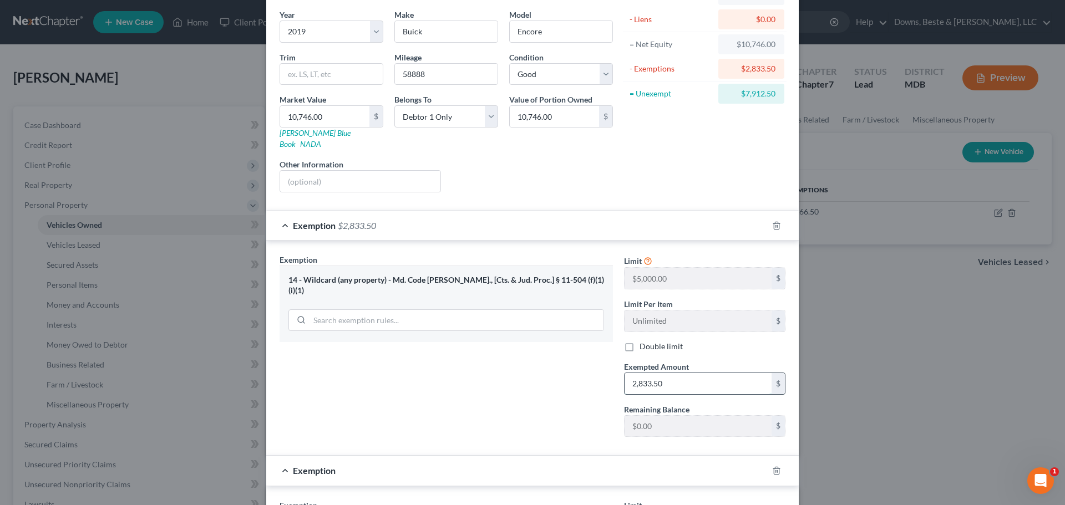
click at [660, 373] on input "2,833.50" at bounding box center [698, 383] width 147 height 21
type input "6"
click at [347, 266] on div "14 - Wildcard (any property) - Md. Code [PERSON_NAME]., [Cts. & Jud. Proc.] § 1…" at bounding box center [446, 304] width 333 height 77
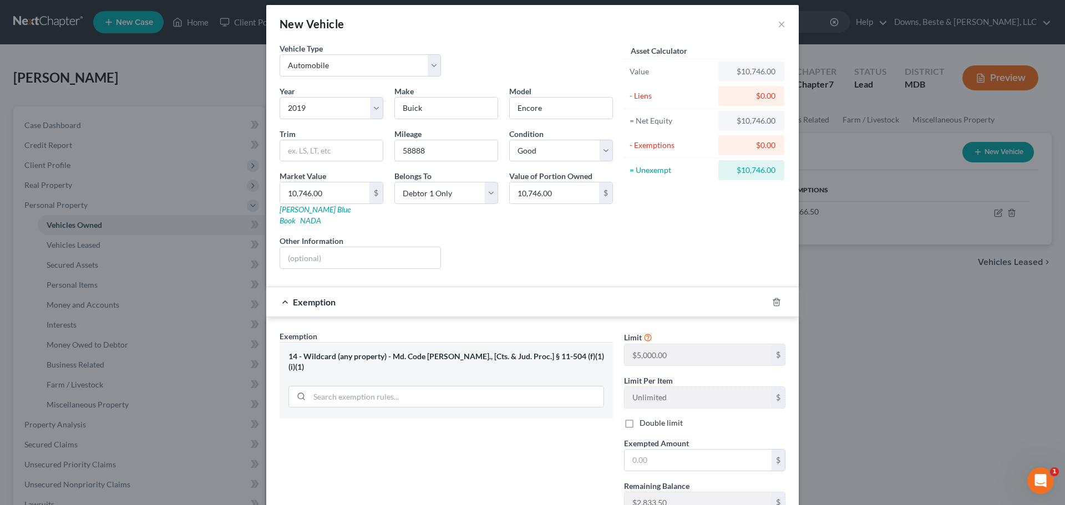
scroll to position [0, 0]
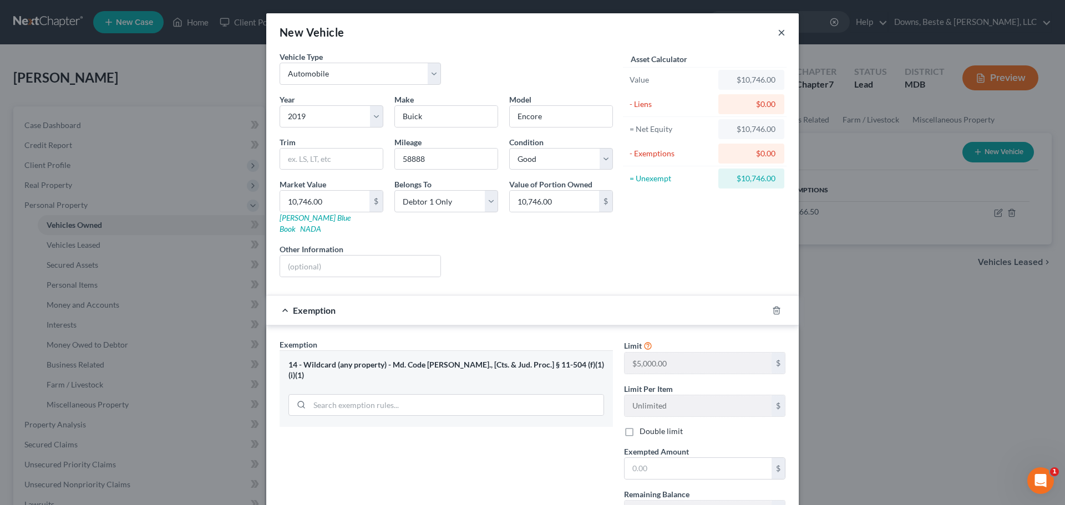
click at [778, 34] on button "×" at bounding box center [782, 32] width 8 height 13
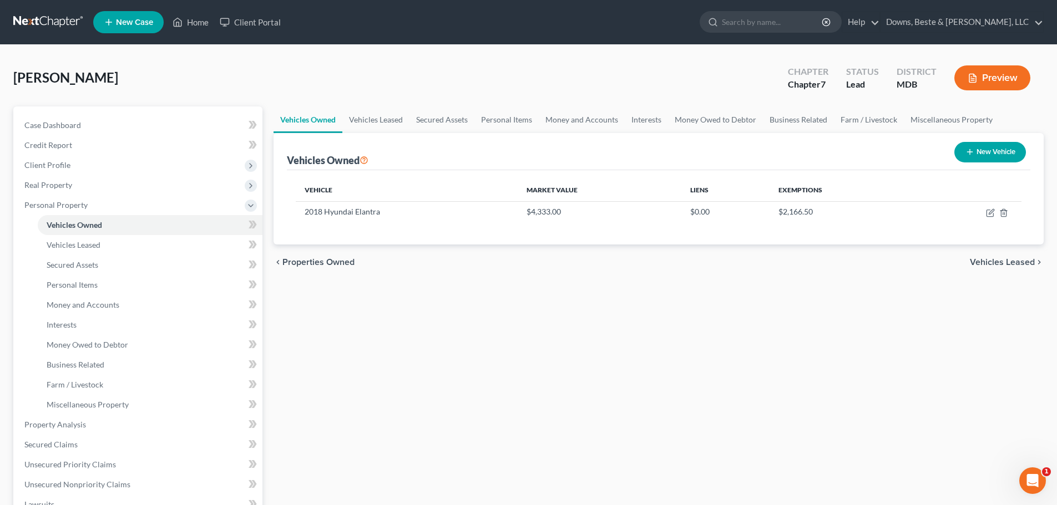
click at [971, 148] on button "New Vehicle" at bounding box center [990, 152] width 72 height 21
select select "0"
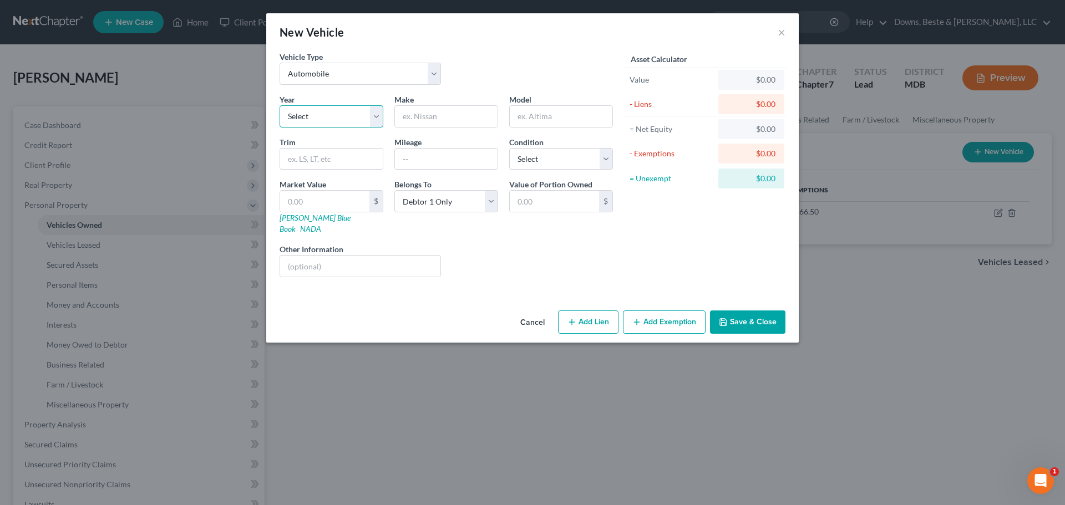
click at [377, 120] on select "Select 2026 2025 2024 2023 2022 2021 2020 2019 2018 2017 2016 2015 2014 2013 20…" at bounding box center [332, 116] width 104 height 22
select select "7"
click at [280, 105] on select "Select 2026 2025 2024 2023 2022 2021 2020 2019 2018 2017 2016 2015 2014 2013 20…" at bounding box center [332, 116] width 104 height 22
drag, startPoint x: 418, startPoint y: 123, endPoint x: 424, endPoint y: 119, distance: 7.7
click at [422, 120] on input "text" at bounding box center [446, 116] width 103 height 21
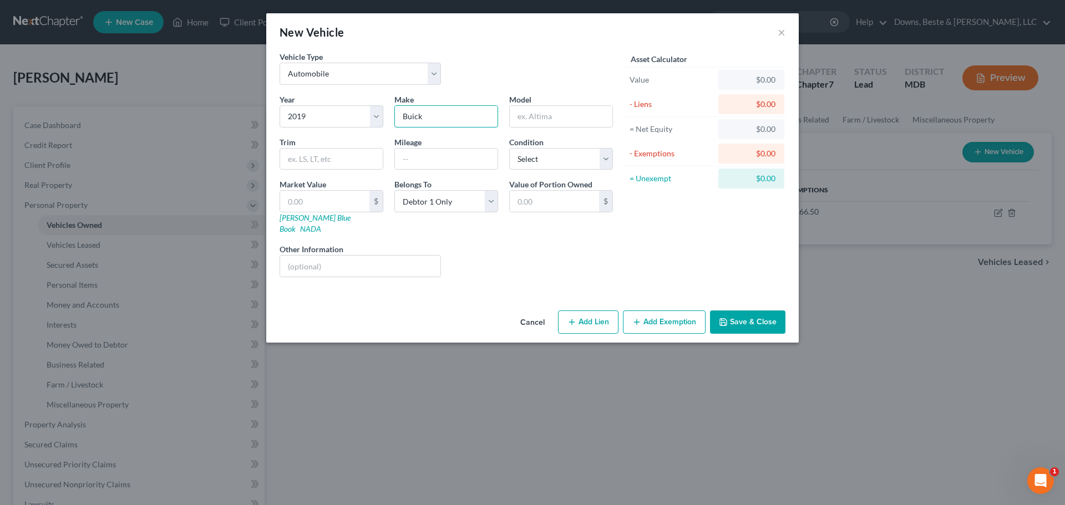
type input "Buick"
type input "Encore"
click at [423, 164] on input "text" at bounding box center [446, 159] width 103 height 21
type input "58888"
drag, startPoint x: 526, startPoint y: 149, endPoint x: 526, endPoint y: 159, distance: 10.0
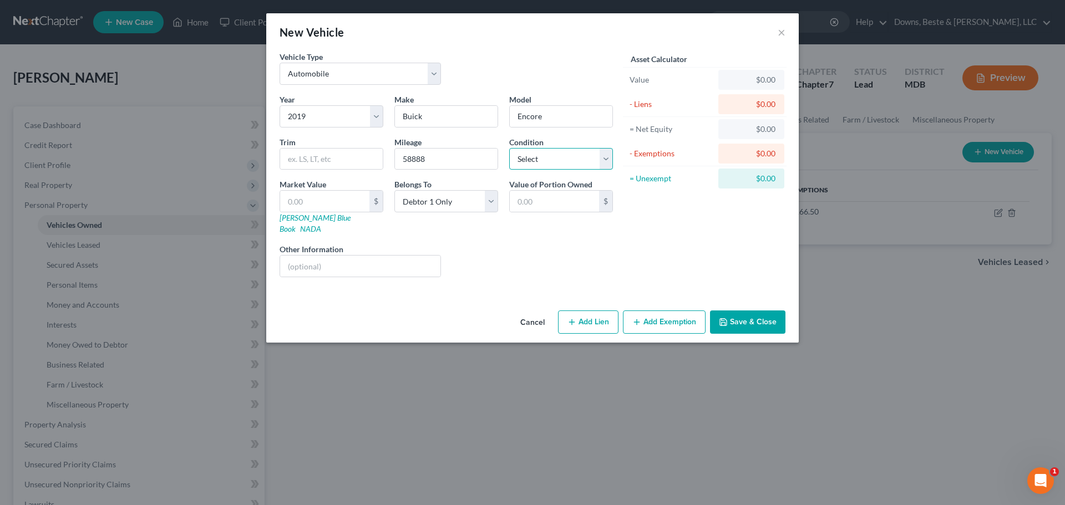
click at [527, 149] on select "Select Excellent Very Good Good Fair Poor" at bounding box center [561, 159] width 104 height 22
select select "2"
click at [509, 148] on select "Select Excellent Very Good Good Fair Poor" at bounding box center [561, 159] width 104 height 22
click at [410, 160] on input "58888" at bounding box center [446, 159] width 103 height 21
type input "58,888"
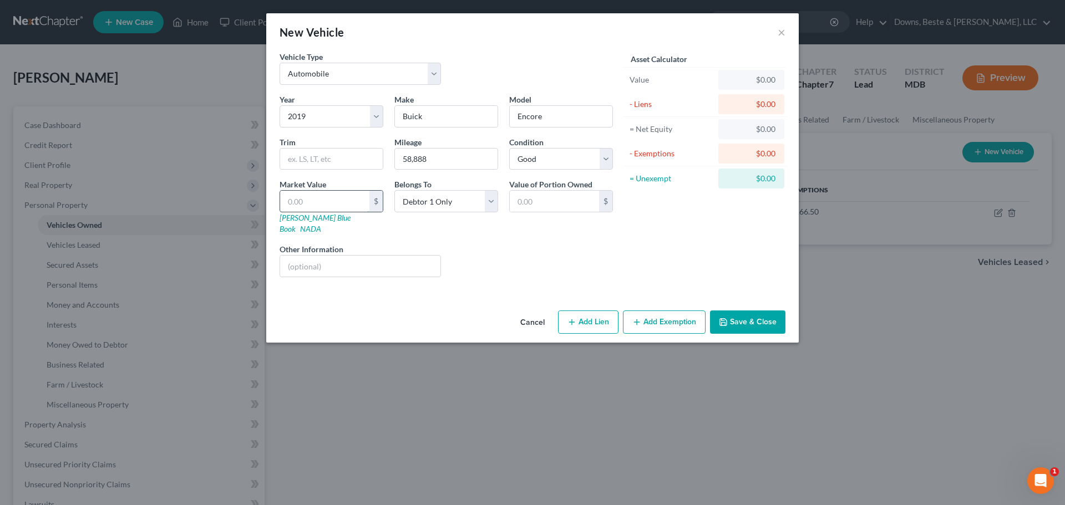
click at [304, 200] on input "text" at bounding box center [324, 201] width 89 height 21
type input "1"
type input "1.00"
type input "10"
type input "10.00"
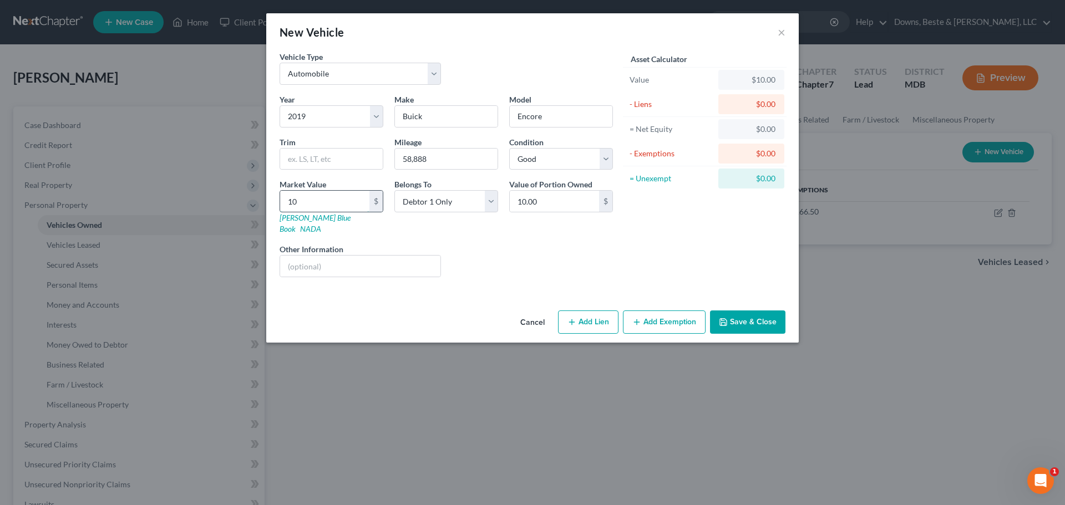
type input "107"
type input "107.00"
type input "1,074"
type input "1,074.00"
type input "1,0746"
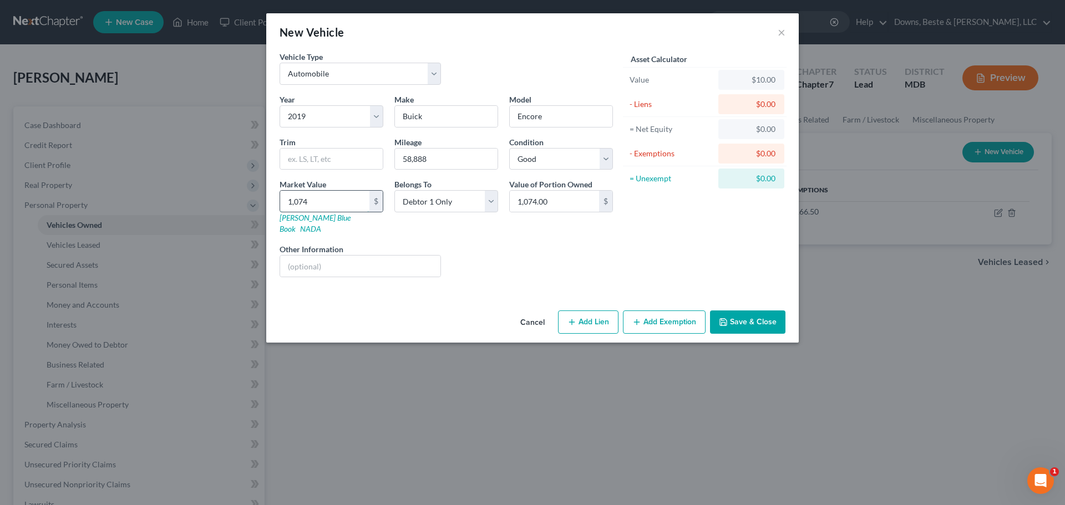
type input "10,746.00"
type input "10,746."
click at [467, 243] on div "Liens Select" at bounding box center [532, 260] width 172 height 34
click at [653, 313] on button "Add Exemption" at bounding box center [664, 322] width 83 height 23
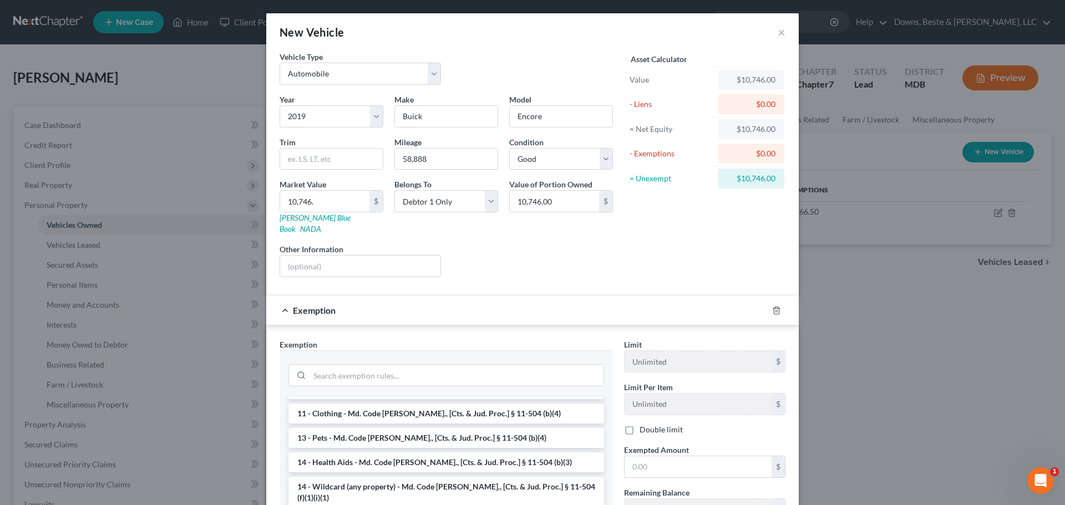
scroll to position [111, 0]
click at [361, 480] on li "14 - Wildcard (any property) - Md. Code [PERSON_NAME]., [Cts. & Jud. Proc.] § 1…" at bounding box center [446, 495] width 316 height 31
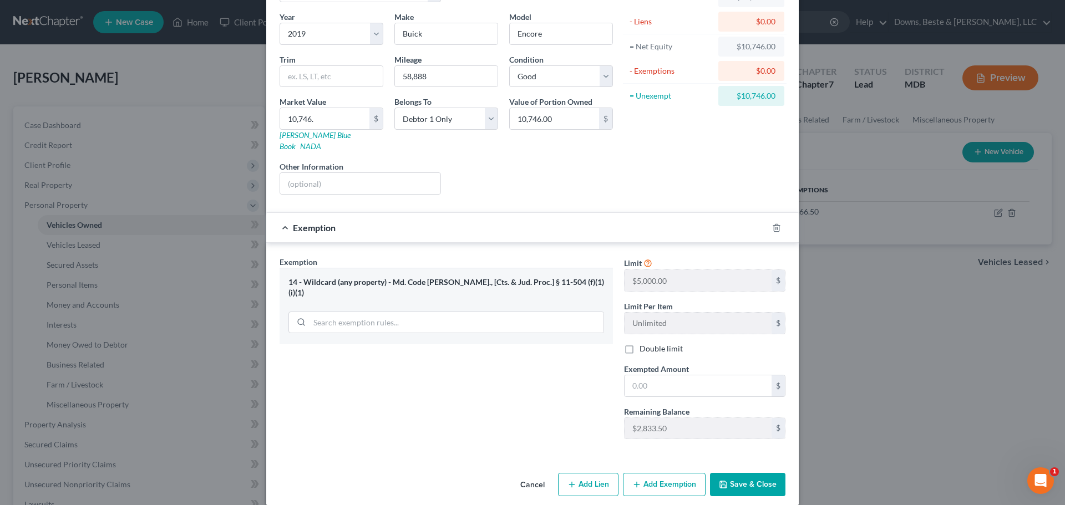
scroll to position [85, 0]
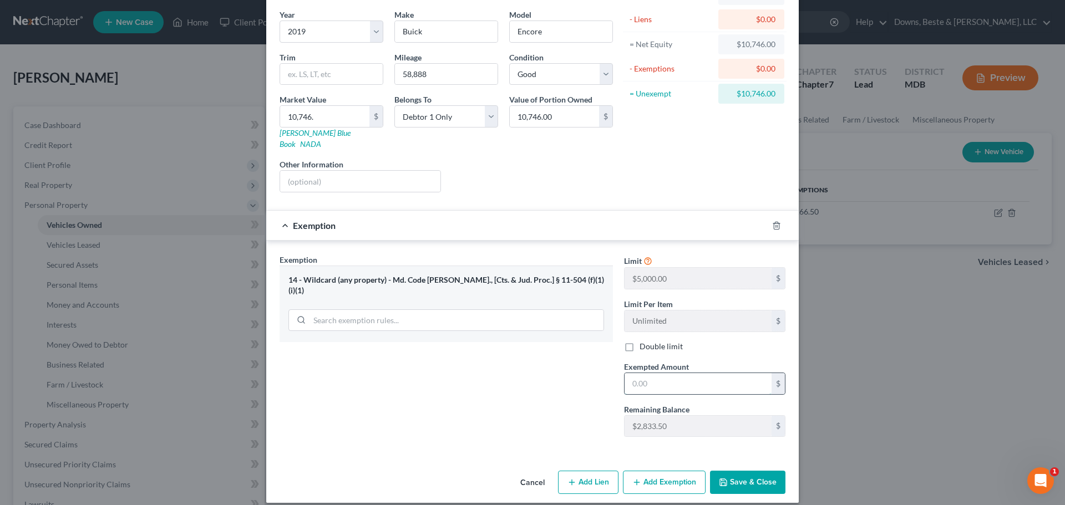
click at [635, 373] on input "text" at bounding box center [698, 383] width 147 height 21
type input "2,833.50"
click at [662, 476] on button "Add Exemption" at bounding box center [664, 482] width 83 height 23
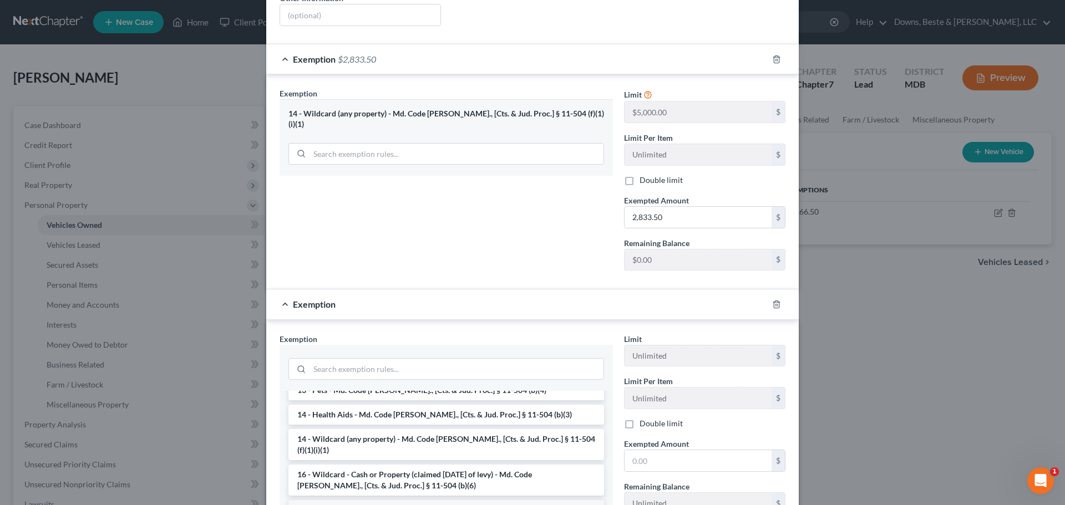
scroll to position [111, 0]
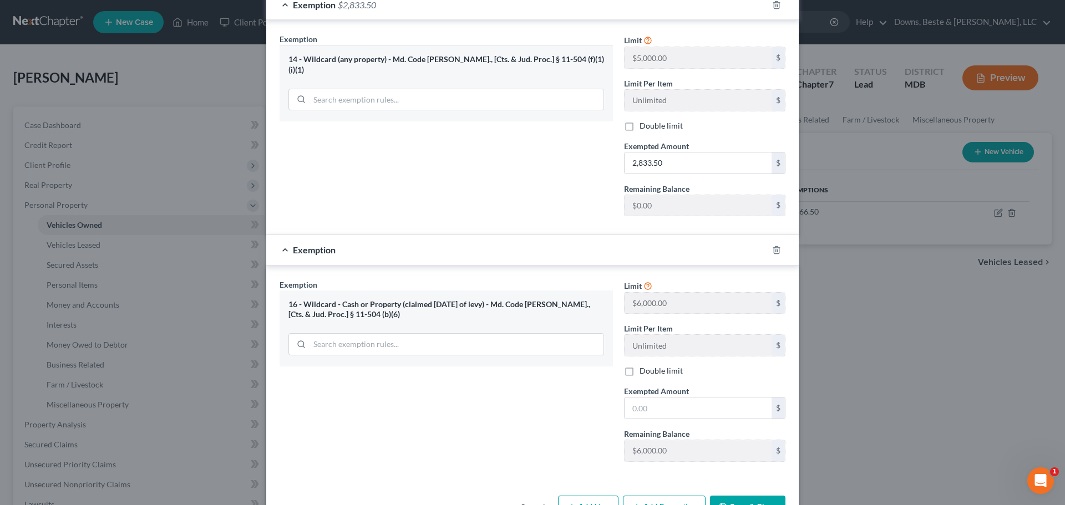
scroll to position [330, 0]
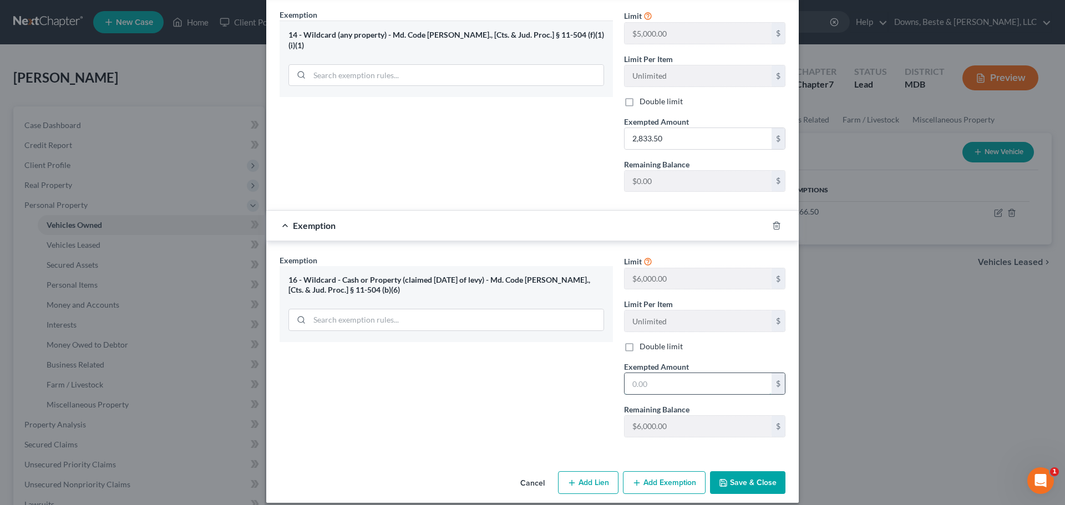
click at [662, 375] on input "text" at bounding box center [698, 383] width 147 height 21
type input "6,000.00"
click at [725, 471] on button "Save & Close" at bounding box center [747, 482] width 75 height 23
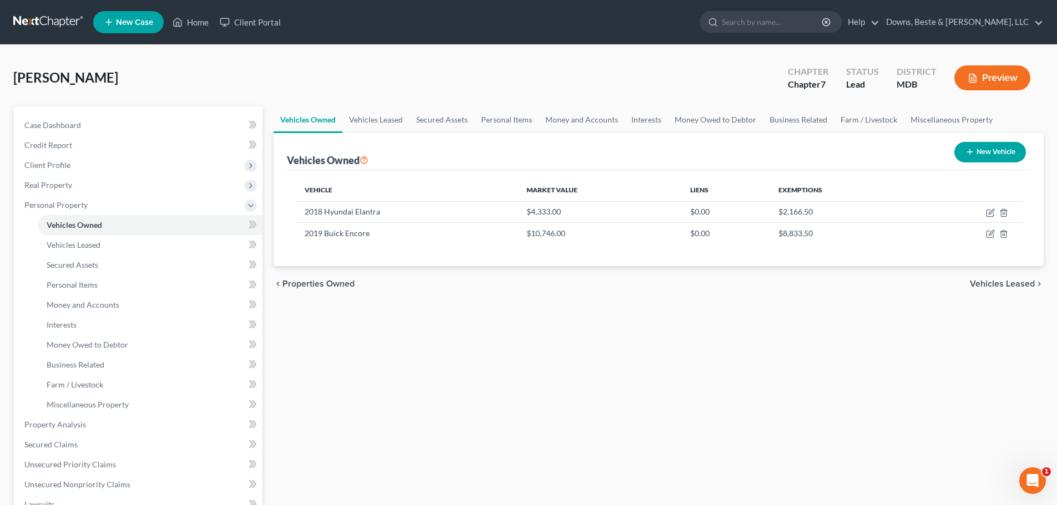
click at [999, 151] on button "New Vehicle" at bounding box center [990, 152] width 72 height 21
select select "0"
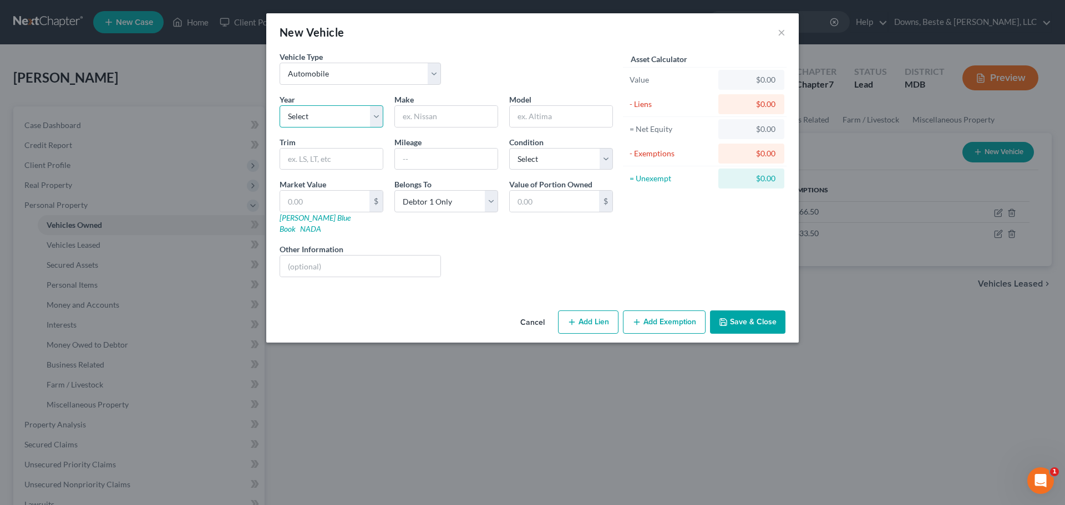
click at [348, 123] on select "Select 2026 2025 2024 2023 2022 2021 2020 2019 2018 2017 2016 2015 2014 2013 20…" at bounding box center [332, 116] width 104 height 22
select select "15"
click at [280, 105] on select "Select 2026 2025 2024 2023 2022 2021 2020 2019 2018 2017 2016 2015 2014 2013 20…" at bounding box center [332, 116] width 104 height 22
click at [436, 115] on input "text" at bounding box center [446, 116] width 103 height 21
type input "Chevrolet"
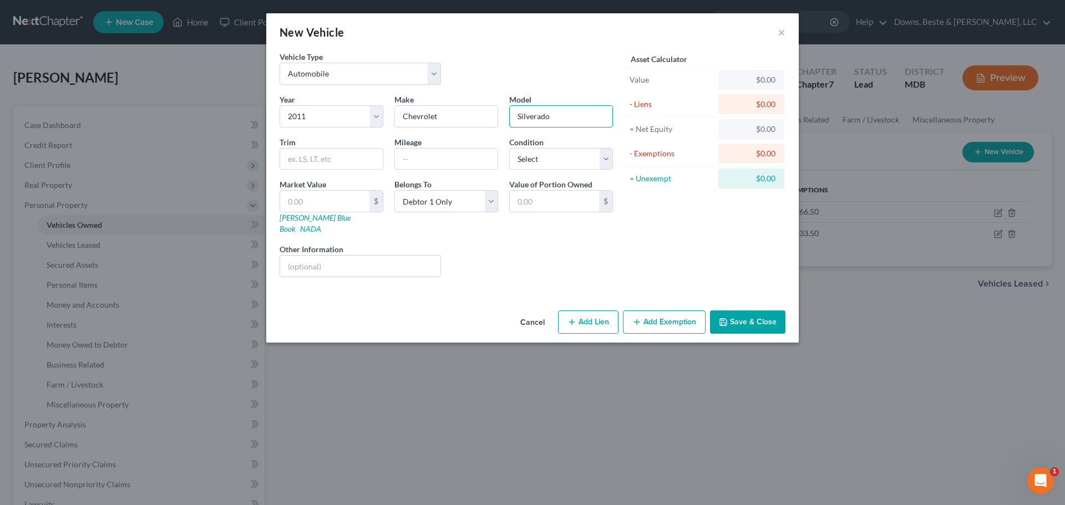
type input "Silverado"
click at [402, 158] on input "text" at bounding box center [446, 159] width 103 height 21
click at [417, 160] on input "164898" at bounding box center [446, 159] width 103 height 21
type input "164,898"
click at [529, 157] on select "Select Excellent Very Good Good Fair Poor" at bounding box center [561, 159] width 104 height 22
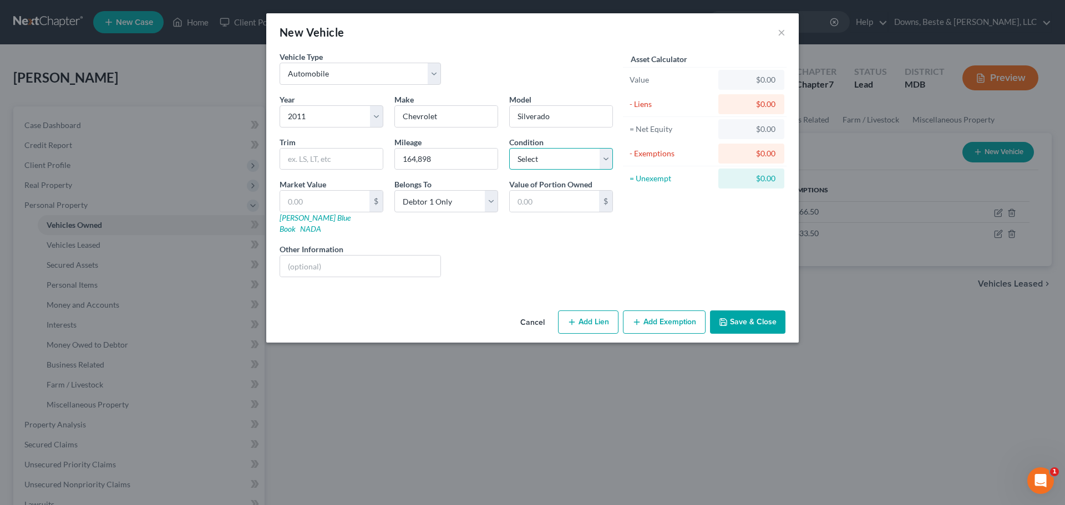
select select "3"
click at [509, 148] on select "Select Excellent Very Good Good Fair Poor" at bounding box center [561, 159] width 104 height 22
click at [490, 205] on select "Select Debtor 1 Only Debtor 2 Only Debtor 1 And Debtor 2 Only At Least One Of T…" at bounding box center [446, 201] width 104 height 22
select select "3"
click at [394, 190] on select "Select Debtor 1 Only Debtor 2 Only Debtor 1 And Debtor 2 Only At Least One Of T…" at bounding box center [446, 201] width 104 height 22
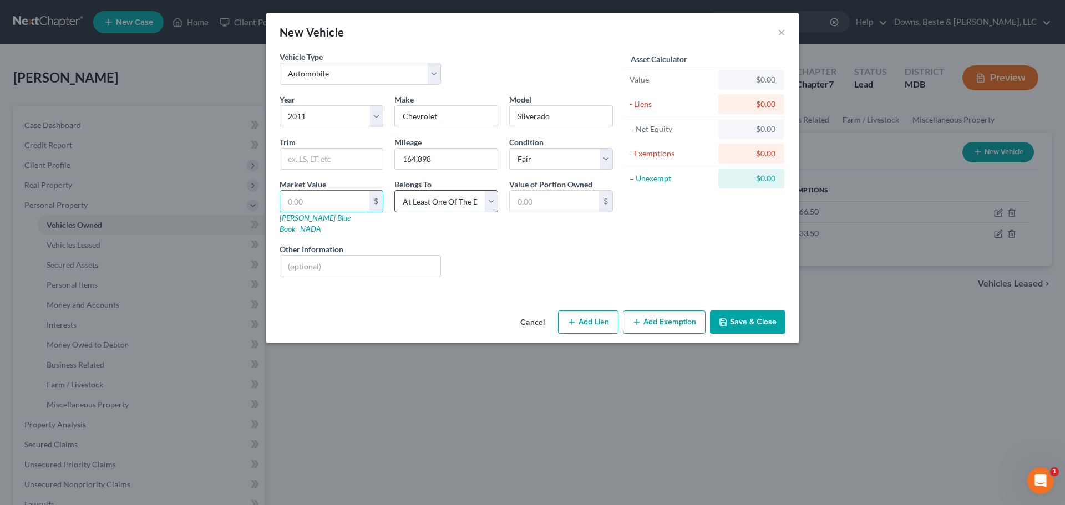
drag, startPoint x: 290, startPoint y: 200, endPoint x: 405, endPoint y: 201, distance: 114.8
click at [291, 201] on input "text" at bounding box center [324, 201] width 89 height 21
type input "5"
type input "5.00"
type input "55"
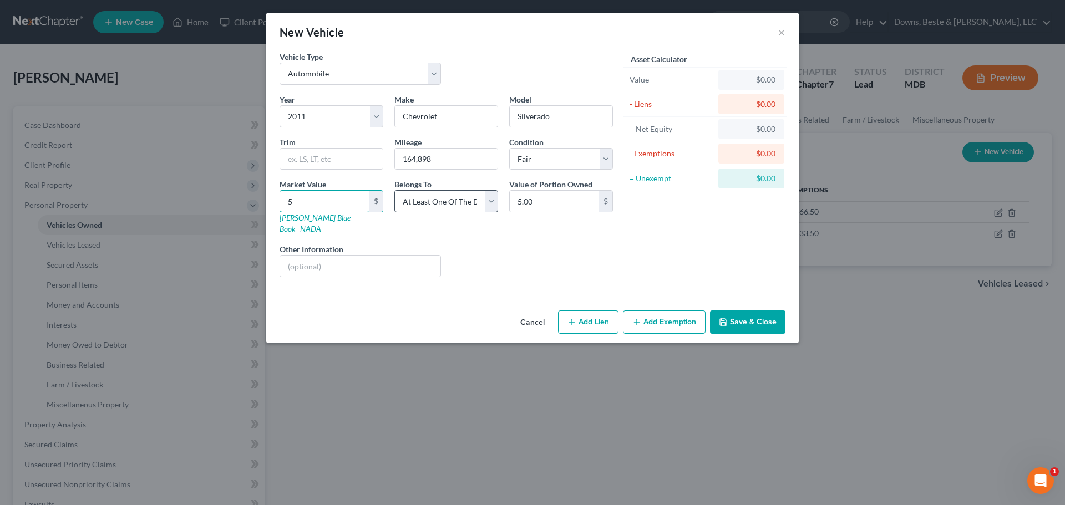
type input "55.00"
type input "555"
type input "555.00"
type input "5554"
type input "5,554.00"
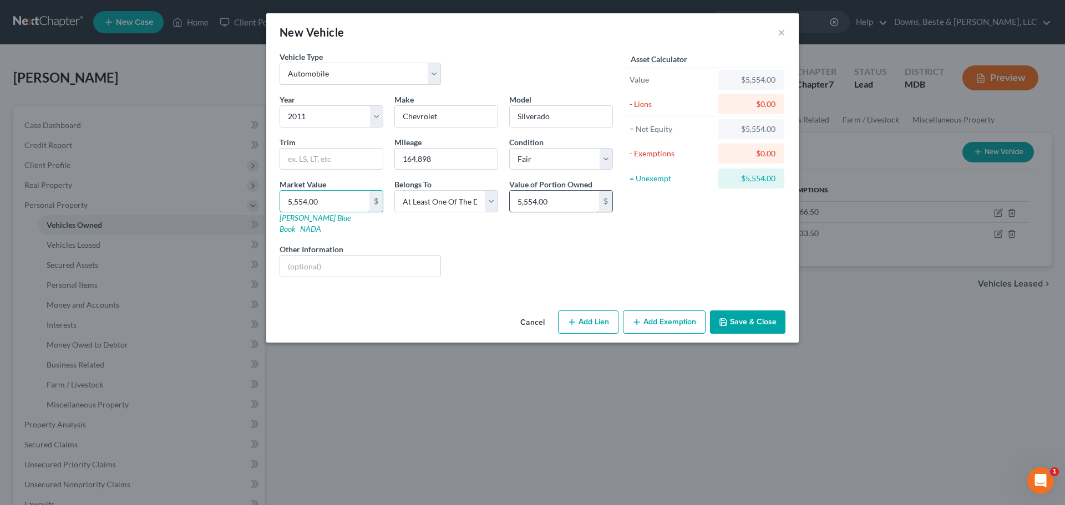
type input "5,554.00"
click at [555, 207] on input "5,554.00" at bounding box center [554, 201] width 89 height 21
type input "2,777.00"
click at [728, 318] on icon "button" at bounding box center [723, 322] width 9 height 9
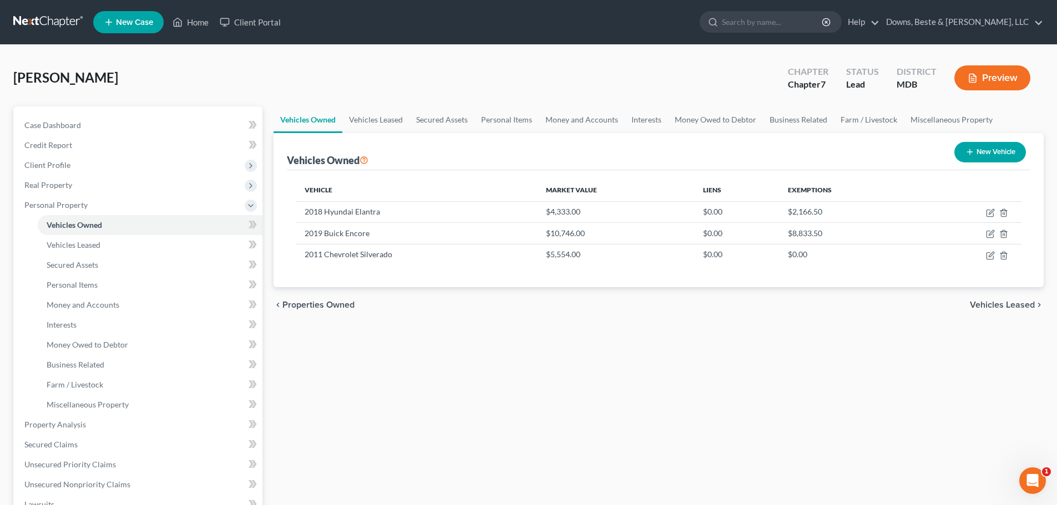
drag, startPoint x: 983, startPoint y: 307, endPoint x: 989, endPoint y: 303, distance: 6.5
click at [984, 307] on span "Vehicles Leased" at bounding box center [1001, 305] width 65 height 9
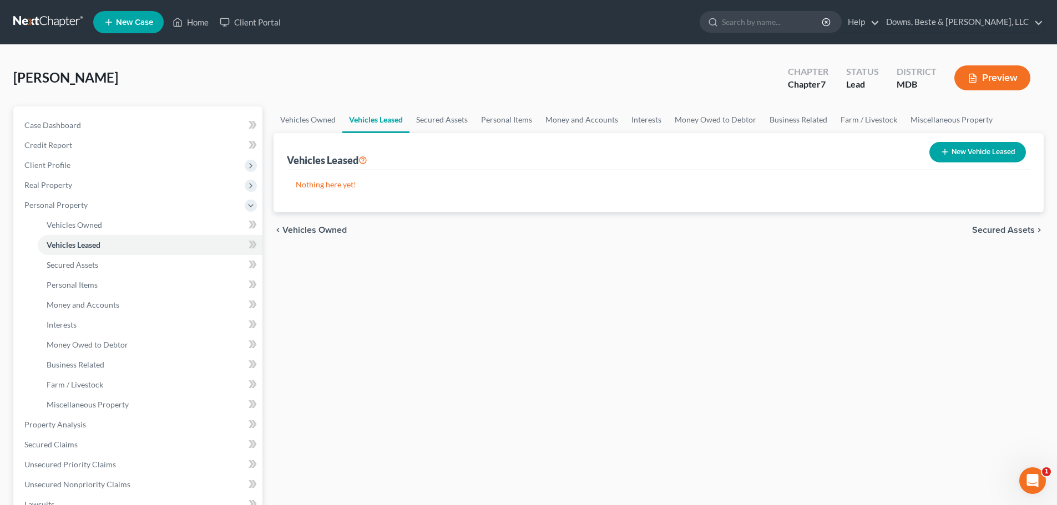
click at [1002, 231] on span "Secured Assets" at bounding box center [1003, 230] width 63 height 9
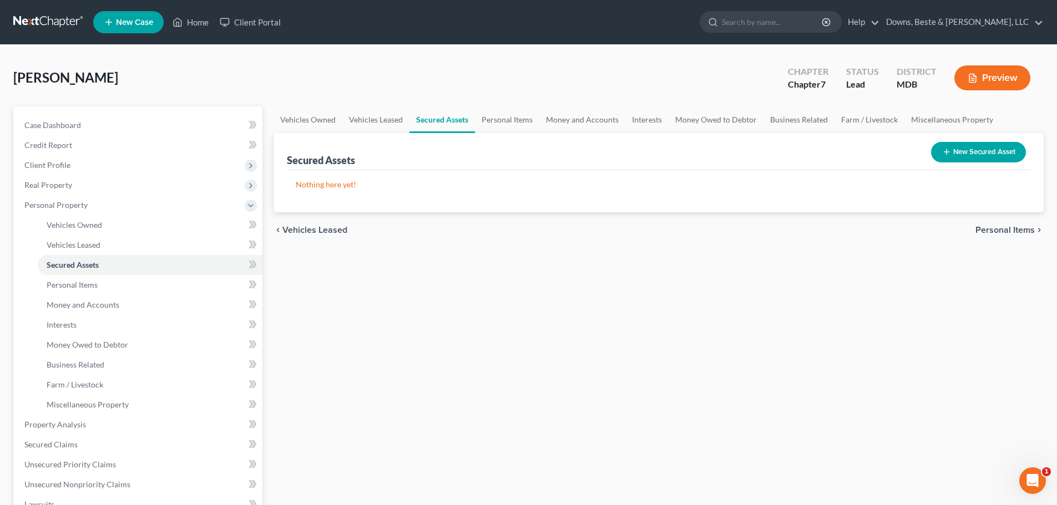
click at [1004, 230] on span "Personal Items" at bounding box center [1004, 230] width 59 height 9
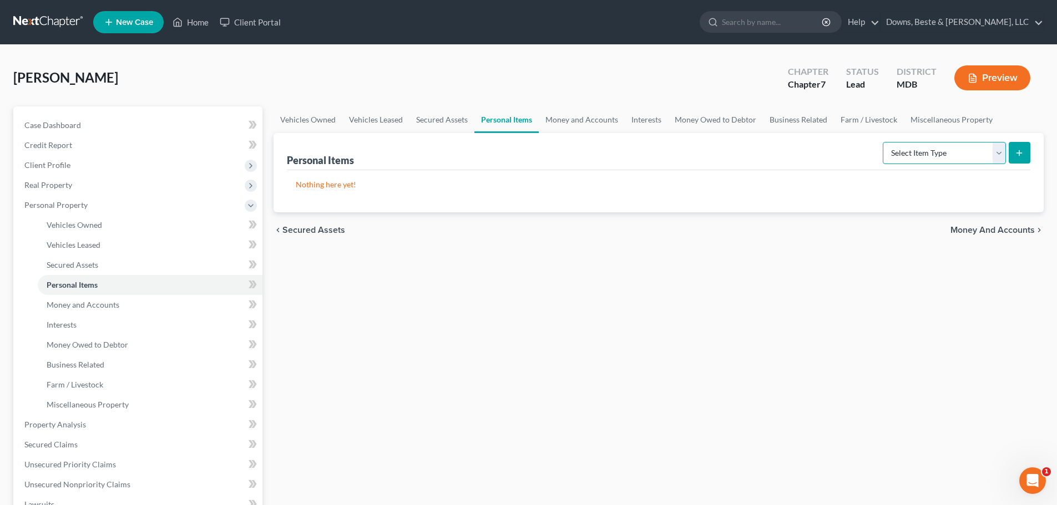
click at [998, 153] on select "Select Item Type Clothing Collectibles Of Value Electronics Firearms Household …" at bounding box center [943, 153] width 123 height 22
select select "clothing"
click at [884, 142] on select "Select Item Type Clothing Collectibles Of Value Electronics Firearms Household …" at bounding box center [943, 153] width 123 height 22
click at [1016, 147] on button "submit" at bounding box center [1019, 153] width 22 height 22
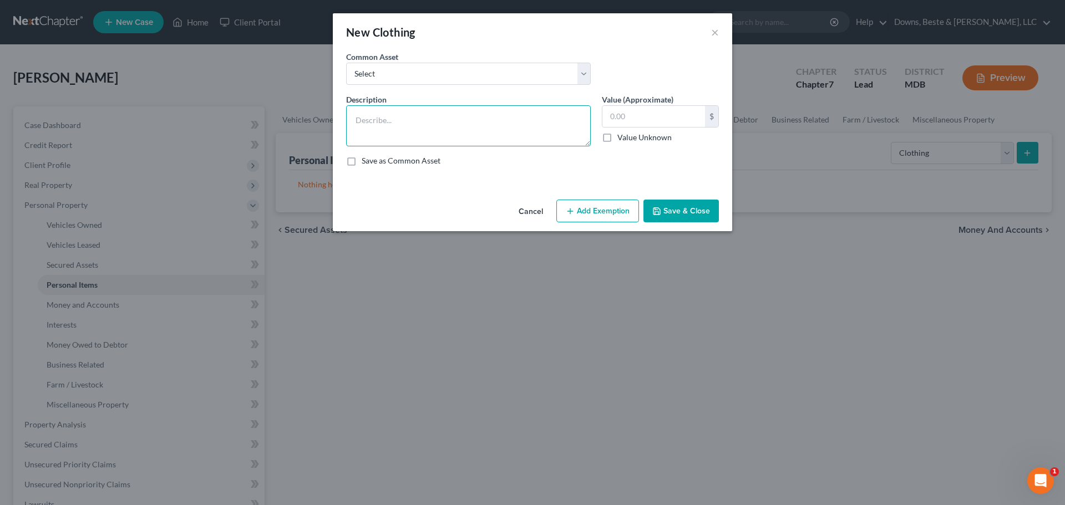
click at [383, 115] on textarea at bounding box center [468, 125] width 245 height 41
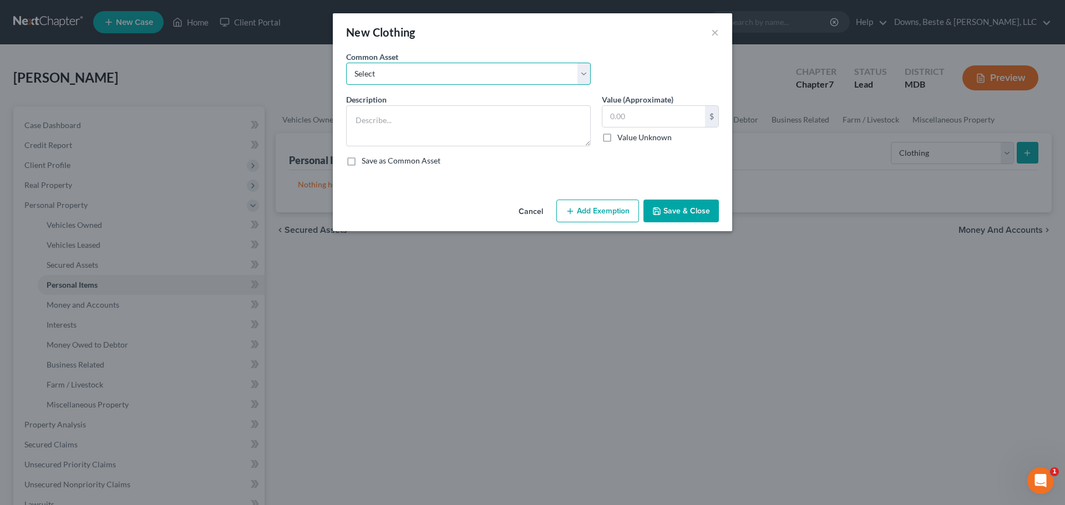
click at [388, 75] on select "Select Clothing" at bounding box center [468, 74] width 245 height 22
select select "0"
click at [346, 63] on select "Select Clothing" at bounding box center [468, 74] width 245 height 22
type textarea "Clothing"
type input "100.00"
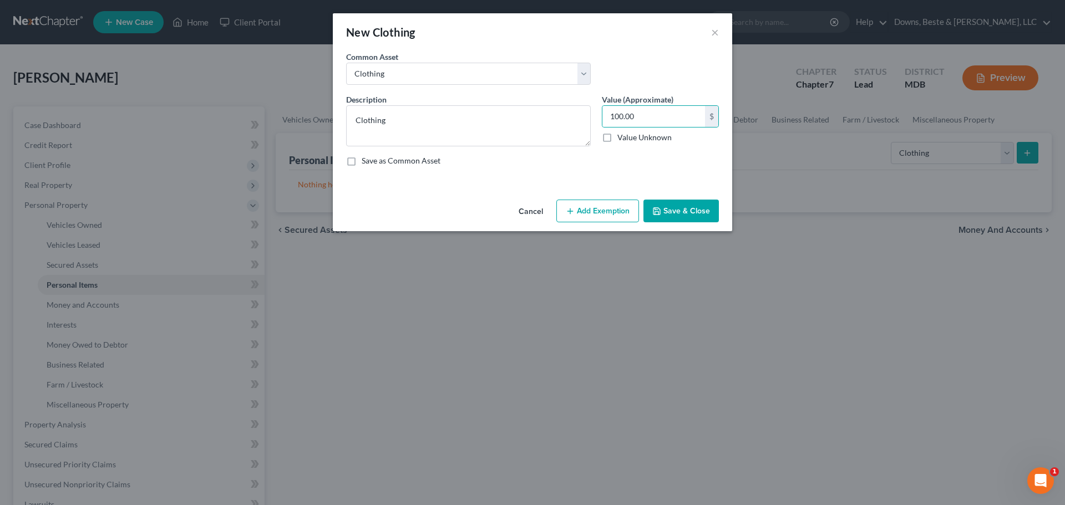
click at [669, 205] on button "Save & Close" at bounding box center [680, 211] width 75 height 23
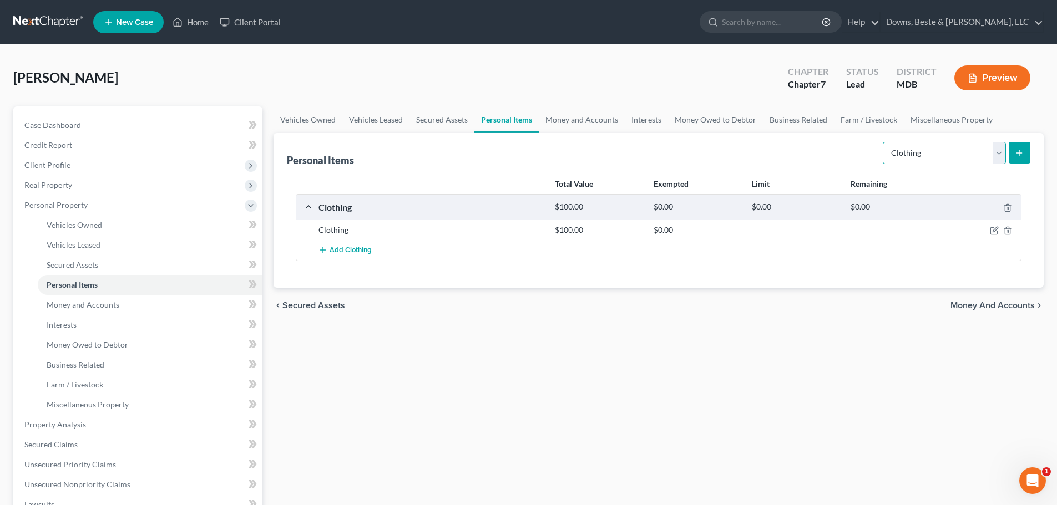
click at [994, 152] on select "Select Item Type Clothing Collectibles Of Value Electronics Firearms Household …" at bounding box center [943, 153] width 123 height 22
select select "electronics"
click at [884, 142] on select "Select Item Type Clothing Collectibles Of Value Electronics Firearms Household …" at bounding box center [943, 153] width 123 height 22
click at [1014, 153] on icon "submit" at bounding box center [1018, 153] width 9 height 9
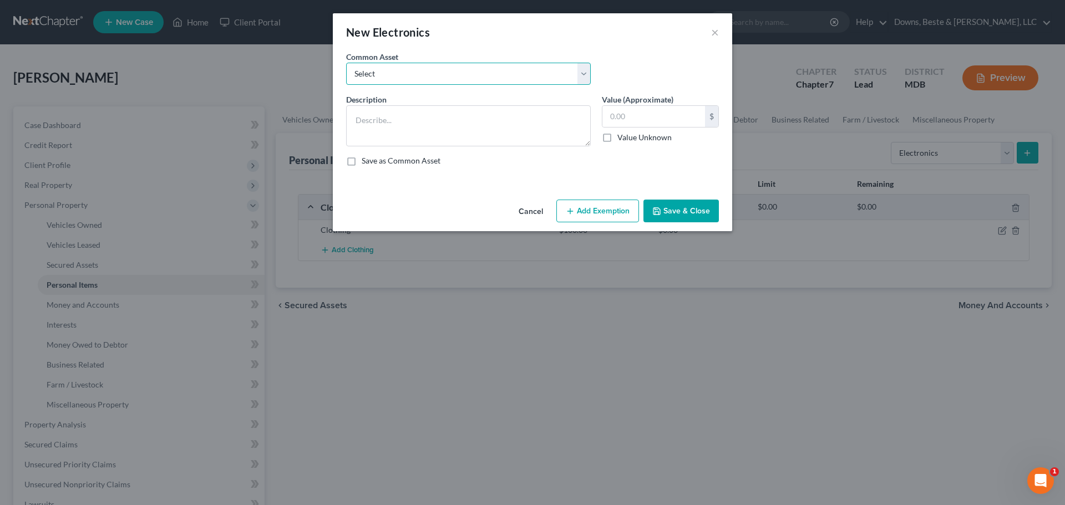
click at [429, 78] on select "Select Misc. Electronics" at bounding box center [468, 74] width 245 height 22
select select "0"
click at [346, 63] on select "Select Misc. Electronics" at bounding box center [468, 74] width 245 height 22
type textarea "Misc. Electronics"
type input "300.00"
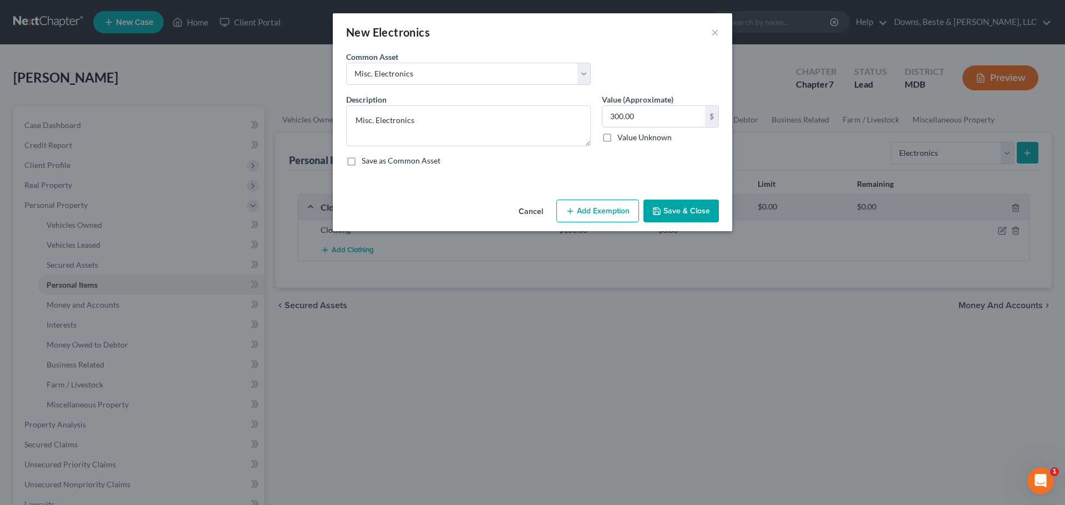
click at [682, 217] on button "Save & Close" at bounding box center [680, 211] width 75 height 23
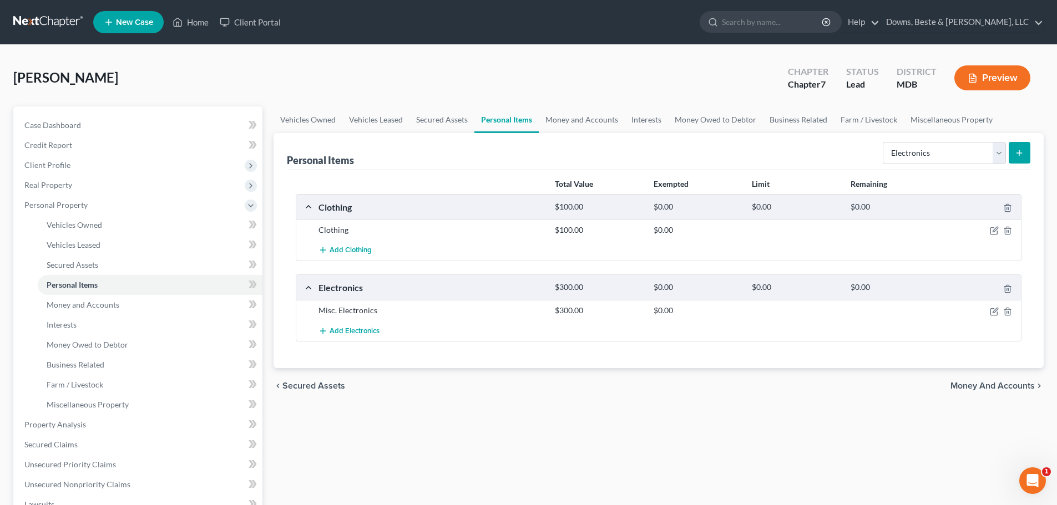
click at [1022, 154] on icon "submit" at bounding box center [1018, 153] width 9 height 9
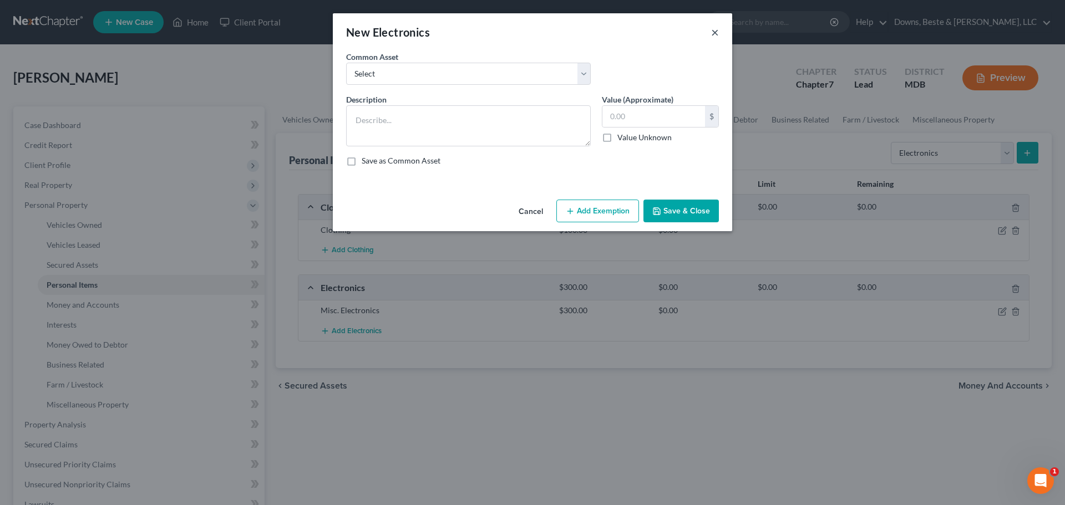
click at [712, 32] on button "×" at bounding box center [715, 32] width 8 height 13
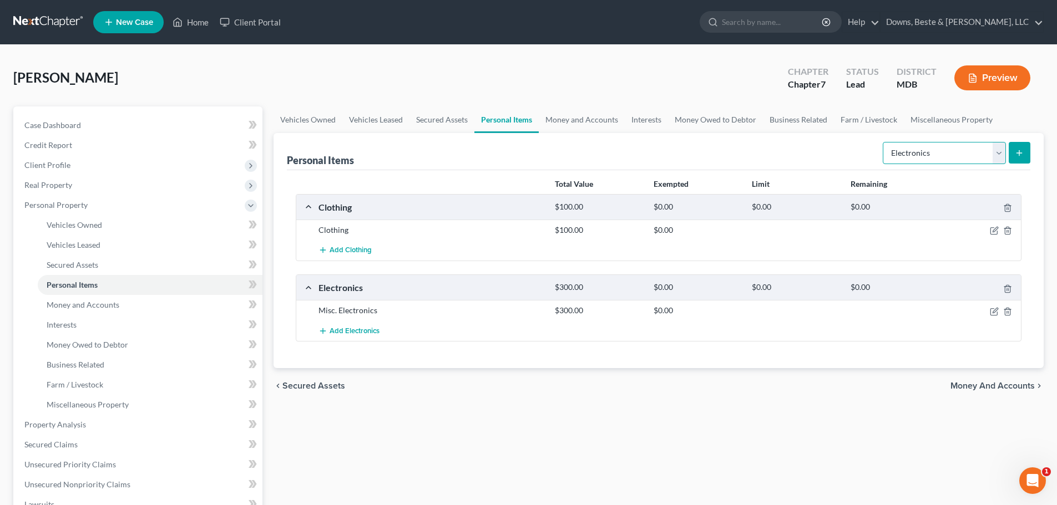
click at [997, 153] on select "Select Item Type Clothing Collectibles Of Value Electronics Firearms Household …" at bounding box center [943, 153] width 123 height 22
select select "household_goods"
click at [884, 142] on select "Select Item Type Clothing Collectibles Of Value Electronics Firearms Household …" at bounding box center [943, 153] width 123 height 22
click at [1017, 150] on icon "submit" at bounding box center [1018, 153] width 9 height 9
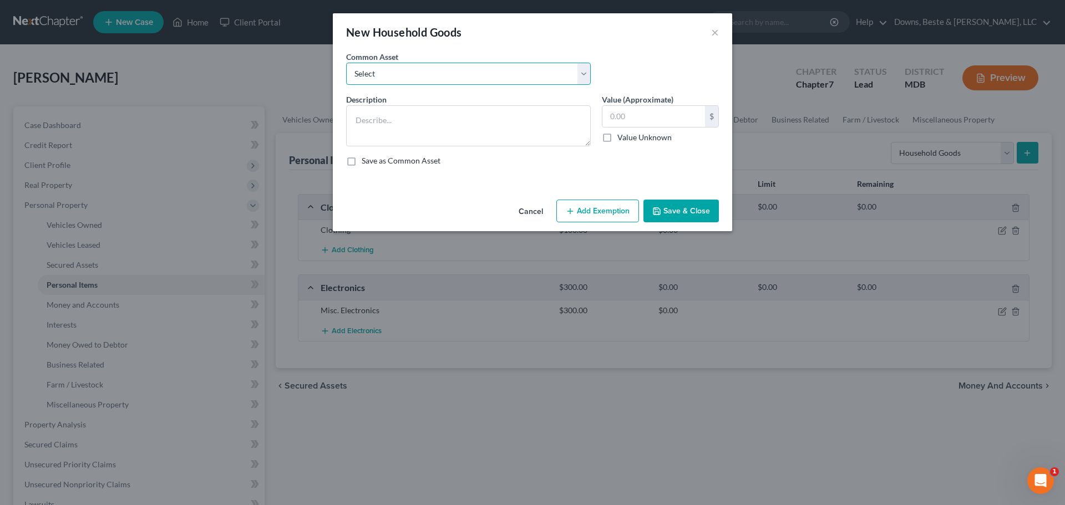
click at [437, 77] on select "Select Household goods and furnishings" at bounding box center [468, 74] width 245 height 22
select select "0"
click at [346, 63] on select "Select Household goods and furnishings" at bounding box center [468, 74] width 245 height 22
type textarea "Household goods and furnishings"
type input "1,500.00"
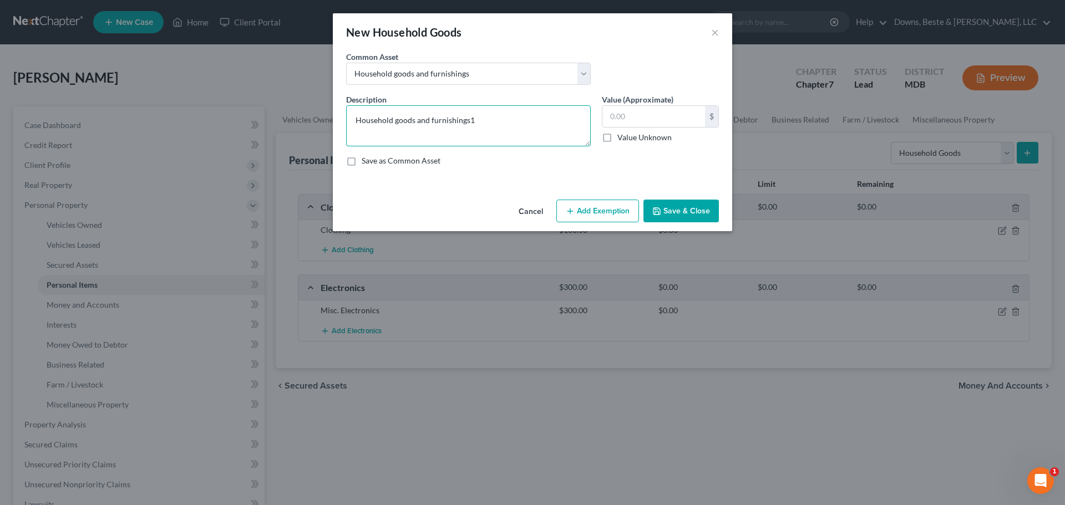
type textarea "Household goods and furnishings"
click at [658, 115] on input "text" at bounding box center [653, 116] width 103 height 21
type input "1,000.00"
click at [584, 216] on button "Add Exemption" at bounding box center [597, 211] width 83 height 23
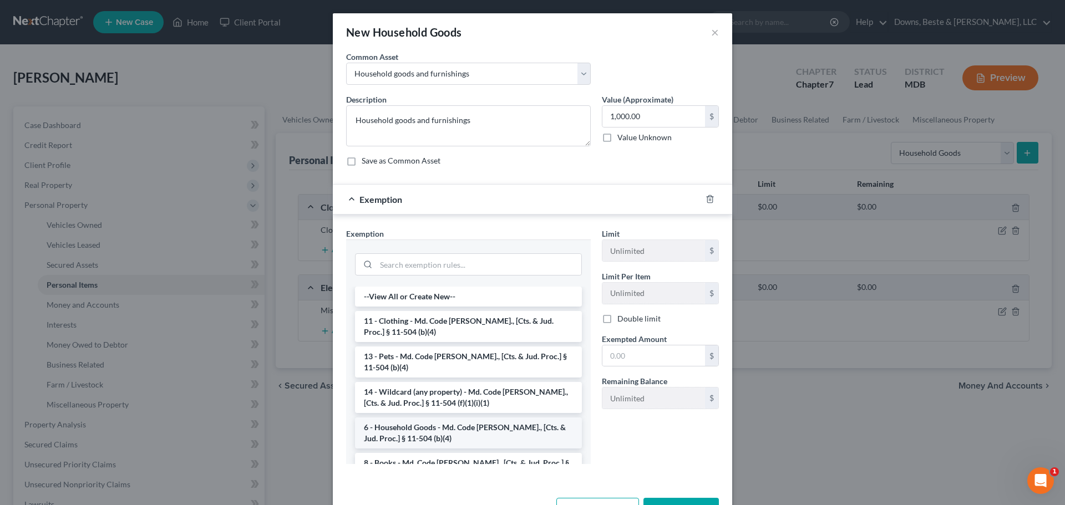
click at [400, 437] on li "6 - Household Goods - Md. Code [PERSON_NAME]., [Cts. & Jud. Proc.] § 11-504 (b)…" at bounding box center [468, 433] width 227 height 31
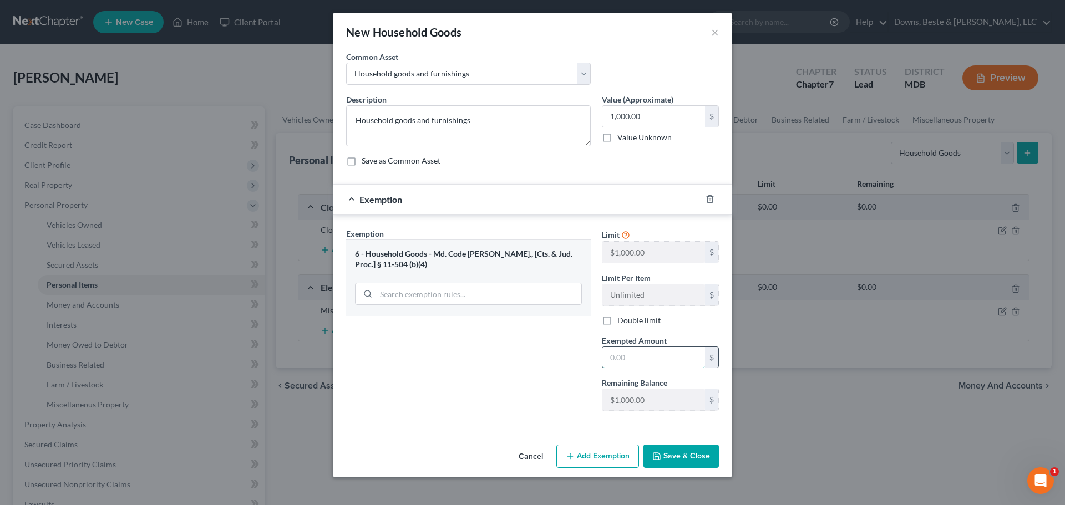
click at [632, 356] on input "text" at bounding box center [653, 357] width 103 height 21
type input "1,000.00"
click at [663, 453] on button "Save & Close" at bounding box center [680, 456] width 75 height 23
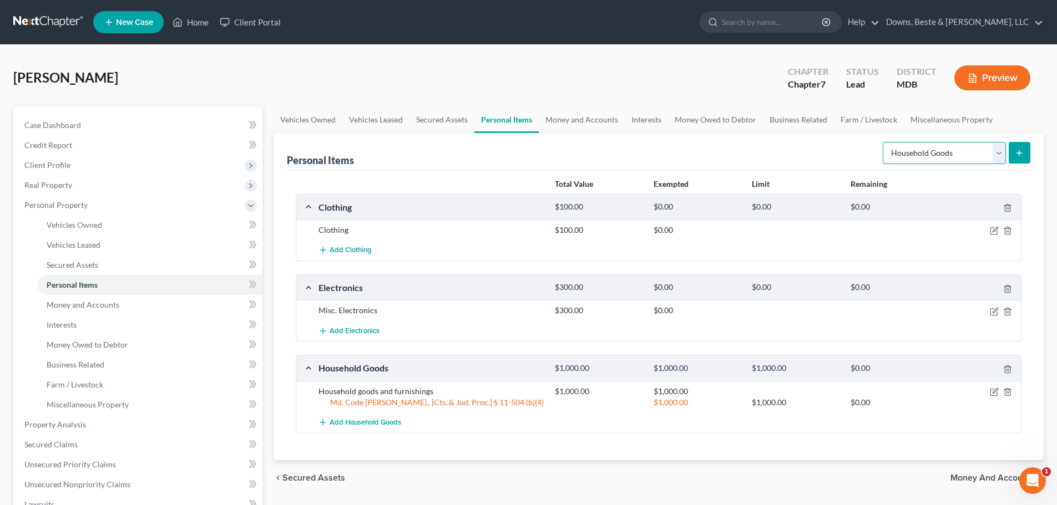
click at [998, 151] on select "Select Item Type Clothing Collectibles Of Value Electronics Firearms Household …" at bounding box center [943, 153] width 123 height 22
click at [996, 393] on icon "button" at bounding box center [993, 392] width 9 height 9
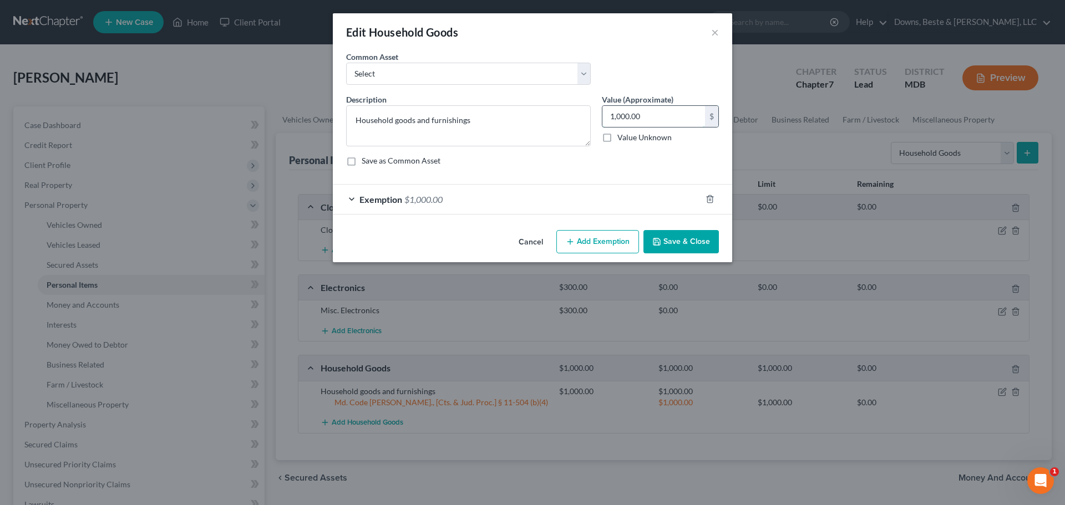
click at [638, 116] on input "1,000.00" at bounding box center [653, 116] width 103 height 21
type input "750.00"
click at [428, 199] on span "$1,000.00" at bounding box center [423, 199] width 38 height 11
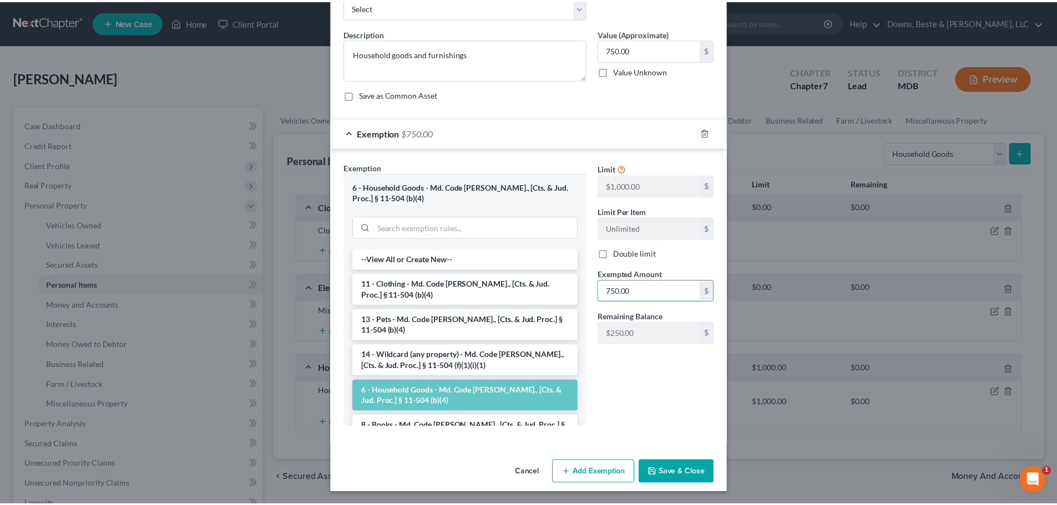
scroll to position [68, 0]
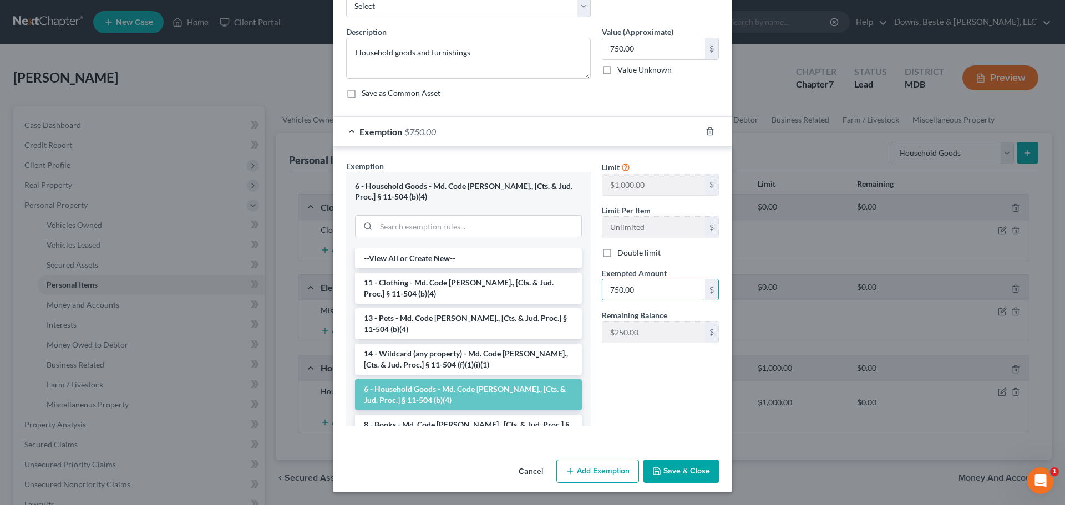
type input "750.00"
click at [688, 468] on button "Save & Close" at bounding box center [680, 471] width 75 height 23
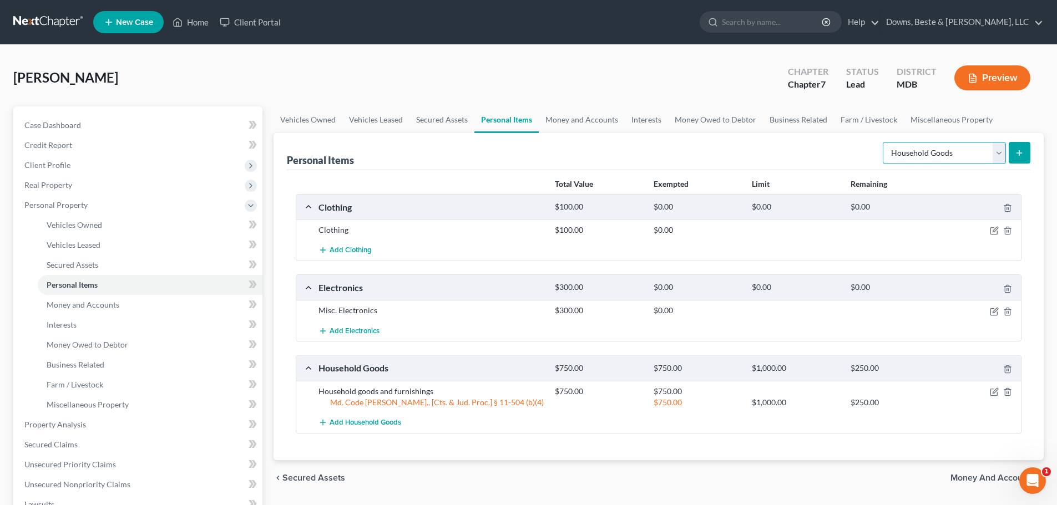
click at [998, 148] on select "Select Item Type Clothing Collectibles Of Value Electronics Firearms Household …" at bounding box center [943, 153] width 123 height 22
select select "jewelry"
click at [884, 142] on select "Select Item Type Clothing Collectibles Of Value Electronics Firearms Household …" at bounding box center [943, 153] width 123 height 22
click at [1022, 153] on icon "submit" at bounding box center [1018, 153] width 9 height 9
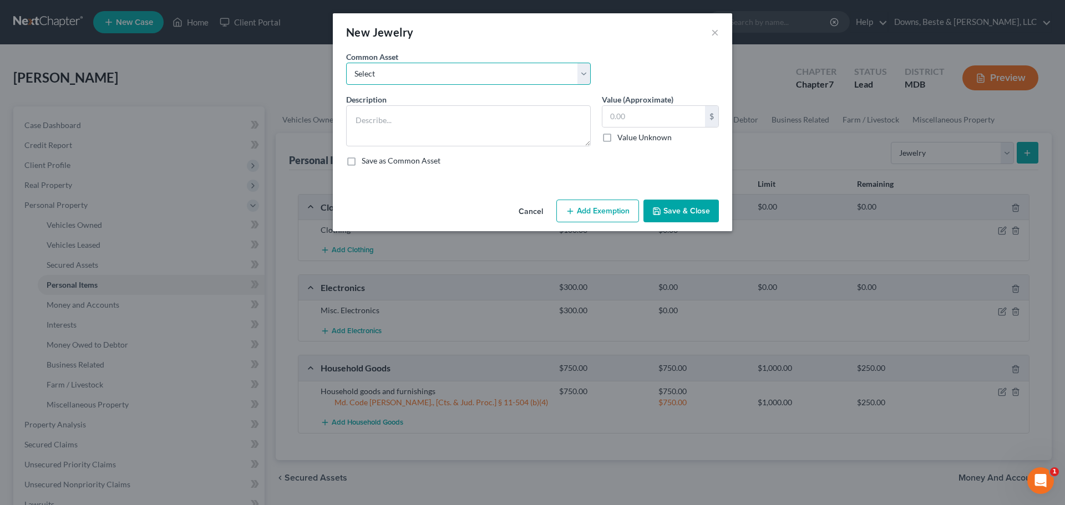
click at [386, 75] on select "Select Misc. Jewelry" at bounding box center [468, 74] width 245 height 22
select select "0"
click at [346, 63] on select "Select Misc. Jewelry" at bounding box center [468, 74] width 245 height 22
type textarea "Misc. Jewelry"
type input "150.00"
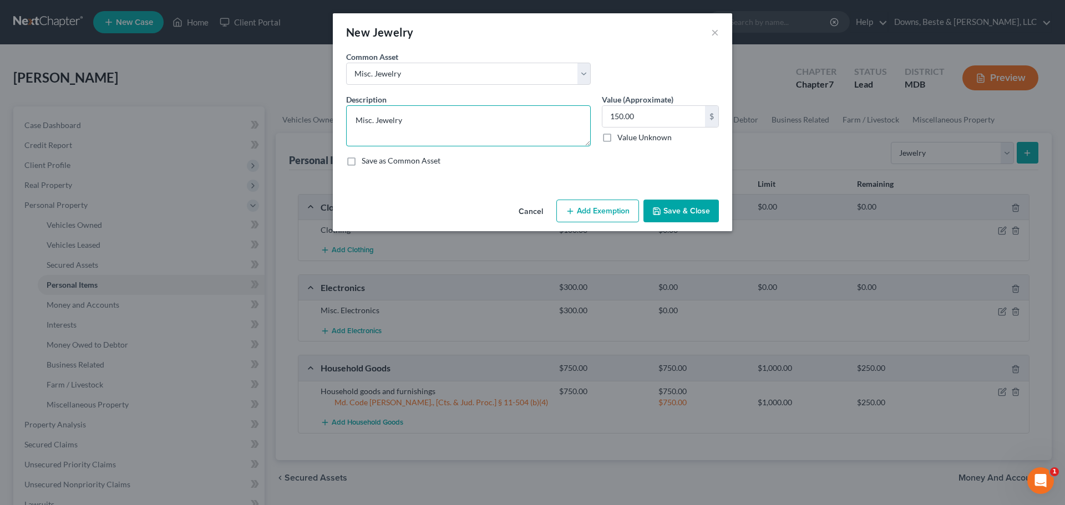
drag, startPoint x: 422, startPoint y: 120, endPoint x: 425, endPoint y: 124, distance: 5.9
click at [422, 120] on textarea "Misc. Jewelry" at bounding box center [468, 125] width 245 height 41
click at [467, 126] on textarea "Misc. Jewelry - wedding & engagment" at bounding box center [468, 125] width 245 height 41
type textarea "Misc. Jewelry - wedding & engagement"
click at [714, 31] on button "×" at bounding box center [715, 32] width 8 height 13
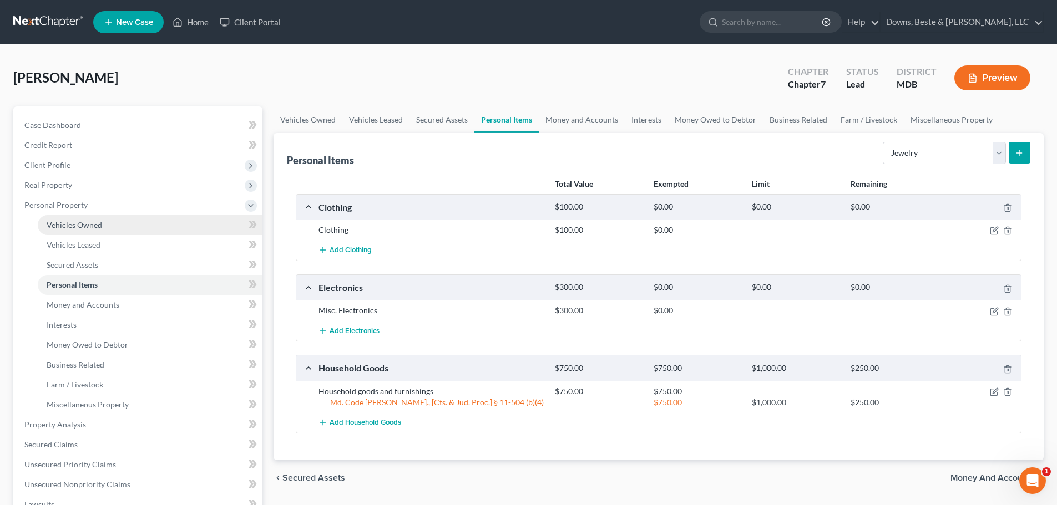
click at [65, 226] on span "Vehicles Owned" at bounding box center [74, 224] width 55 height 9
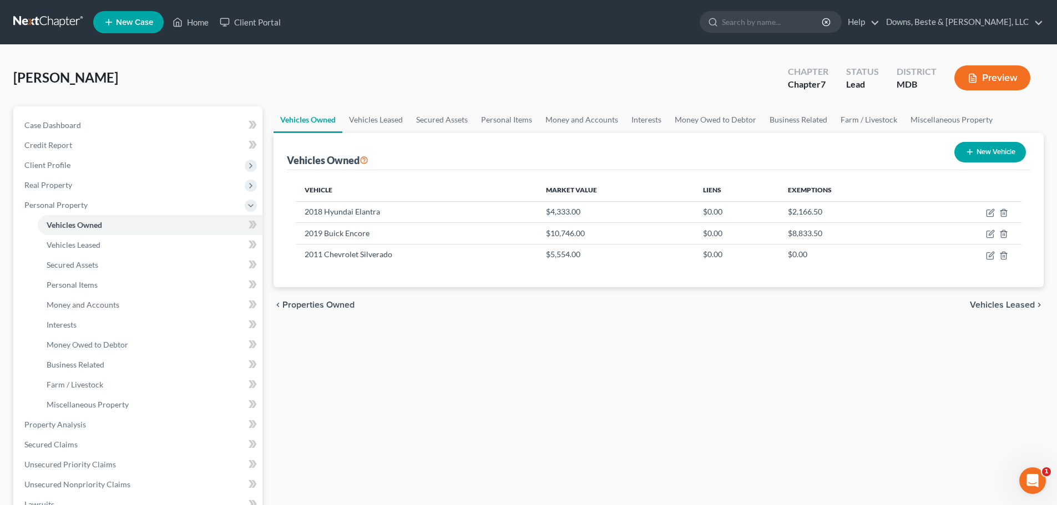
drag, startPoint x: 391, startPoint y: 331, endPoint x: 377, endPoint y: 326, distance: 14.7
click at [392, 331] on div "Vehicles Owned Vehicles Leased Secured Assets Personal Items Money and Accounts…" at bounding box center [658, 426] width 781 height 641
click at [975, 308] on span "Vehicles Leased" at bounding box center [1001, 305] width 65 height 9
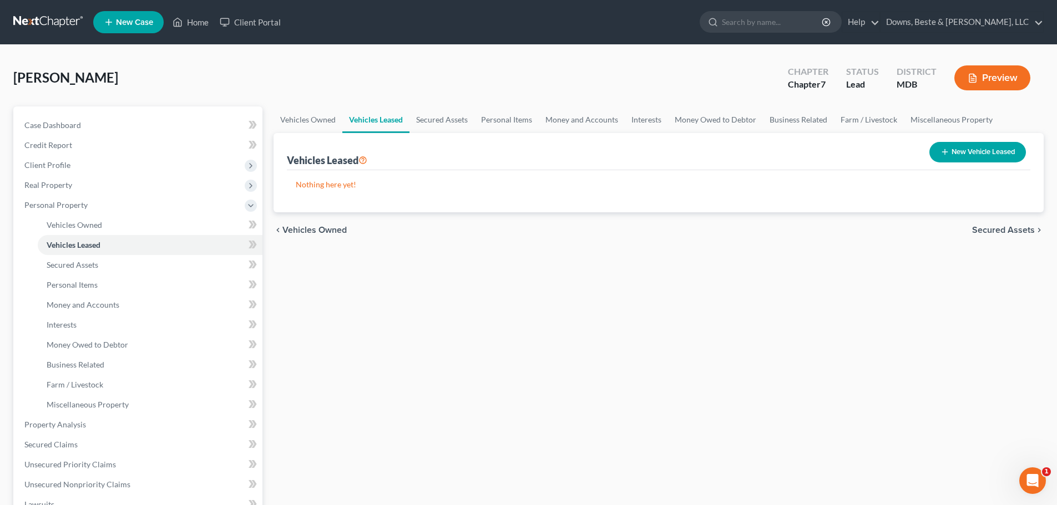
click at [1012, 232] on span "Secured Assets" at bounding box center [1003, 230] width 63 height 9
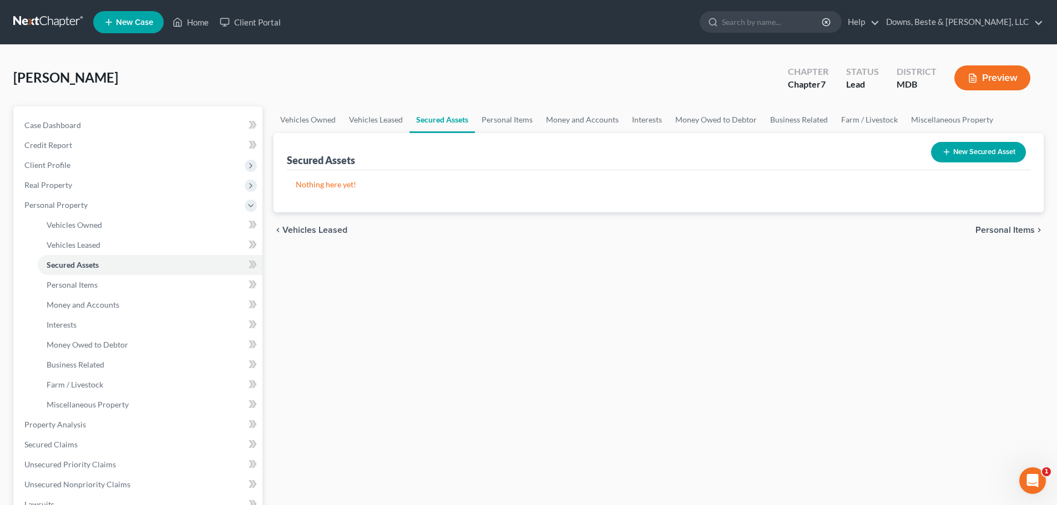
click at [1002, 230] on span "Personal Items" at bounding box center [1004, 230] width 59 height 9
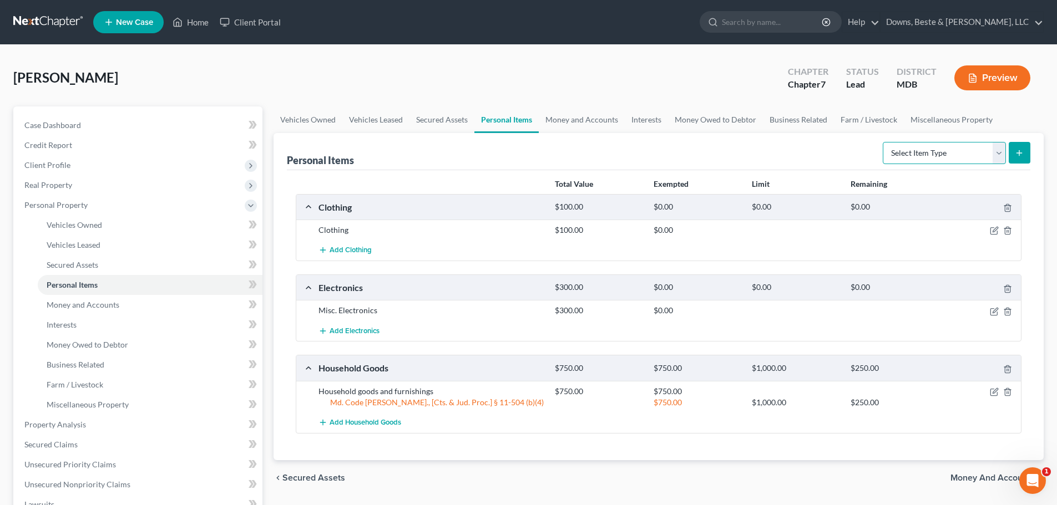
click at [997, 152] on select "Select Item Type Clothing Collectibles Of Value Electronics Firearms Household …" at bounding box center [943, 153] width 123 height 22
select select "jewelry"
click at [884, 142] on select "Select Item Type Clothing Collectibles Of Value Electronics Firearms Household …" at bounding box center [943, 153] width 123 height 22
click at [1019, 151] on line "submit" at bounding box center [1019, 152] width 0 height 5
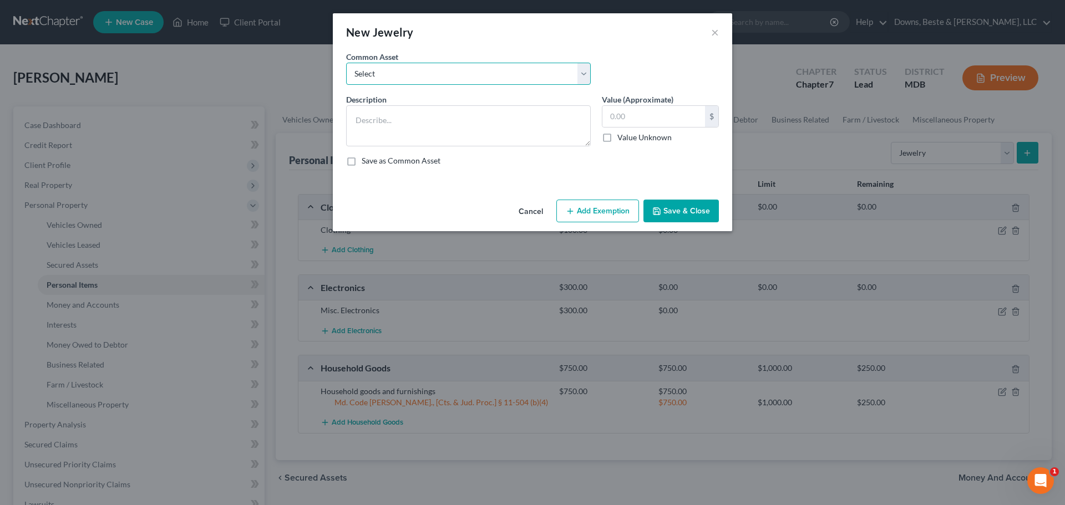
click at [380, 70] on select "Select Misc. Jewelry" at bounding box center [468, 74] width 245 height 22
select select "0"
click at [346, 63] on select "Select Misc. Jewelry" at bounding box center [468, 74] width 245 height 22
type textarea "Misc. Jewelry"
type input "150.00"
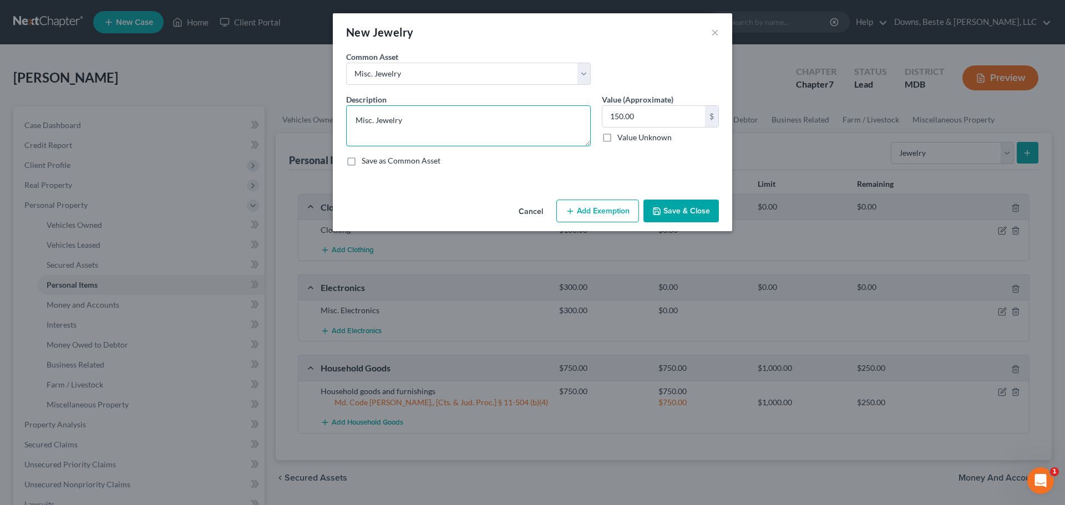
drag, startPoint x: 399, startPoint y: 121, endPoint x: 446, endPoint y: 113, distance: 47.9
click at [403, 119] on textarea "Misc. Jewelry" at bounding box center [468, 125] width 245 height 41
type textarea "Misc. Jewelry - wedding & engagement rings"
click at [633, 111] on input "150.00" at bounding box center [653, 116] width 103 height 21
type input "2"
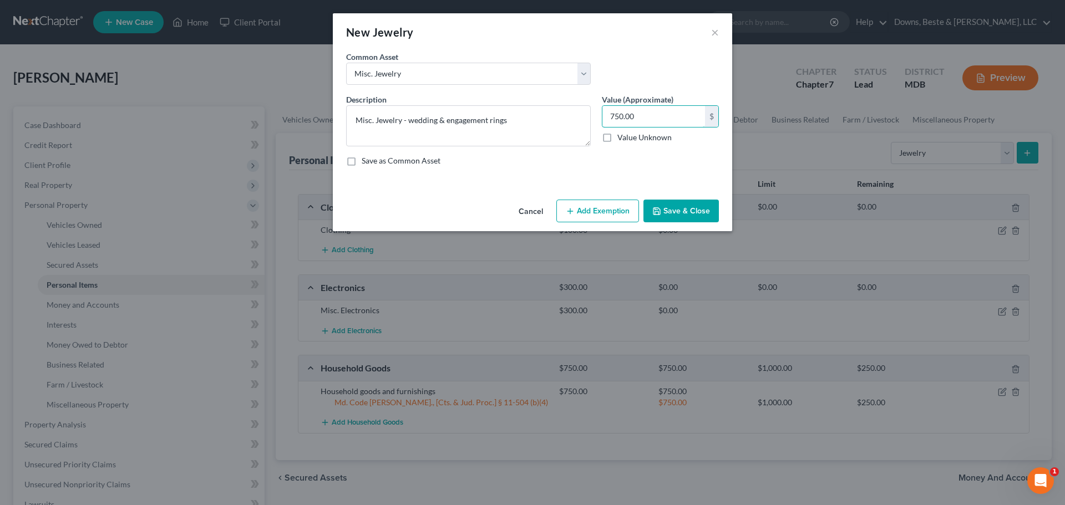
type input "750.00"
click at [684, 211] on button "Save & Close" at bounding box center [680, 211] width 75 height 23
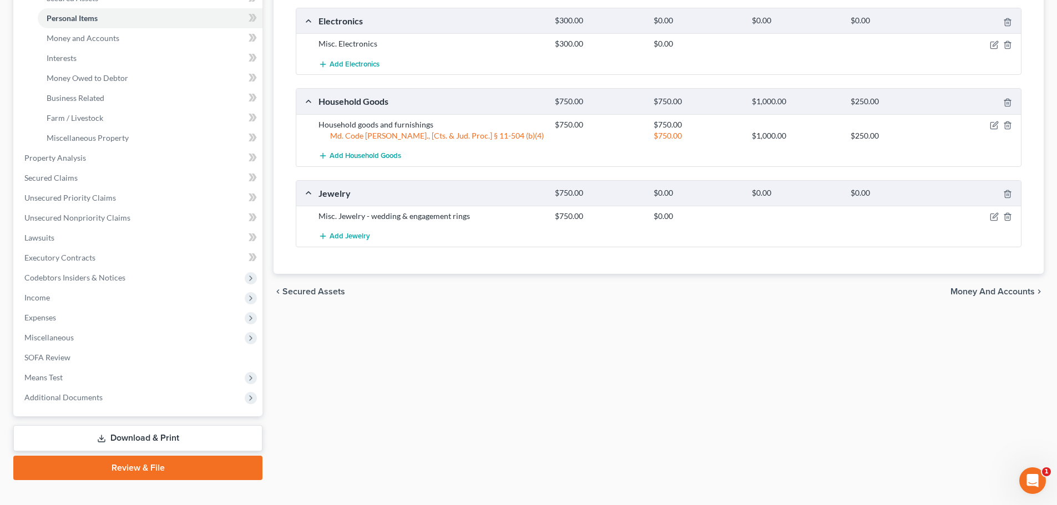
scroll to position [277, 0]
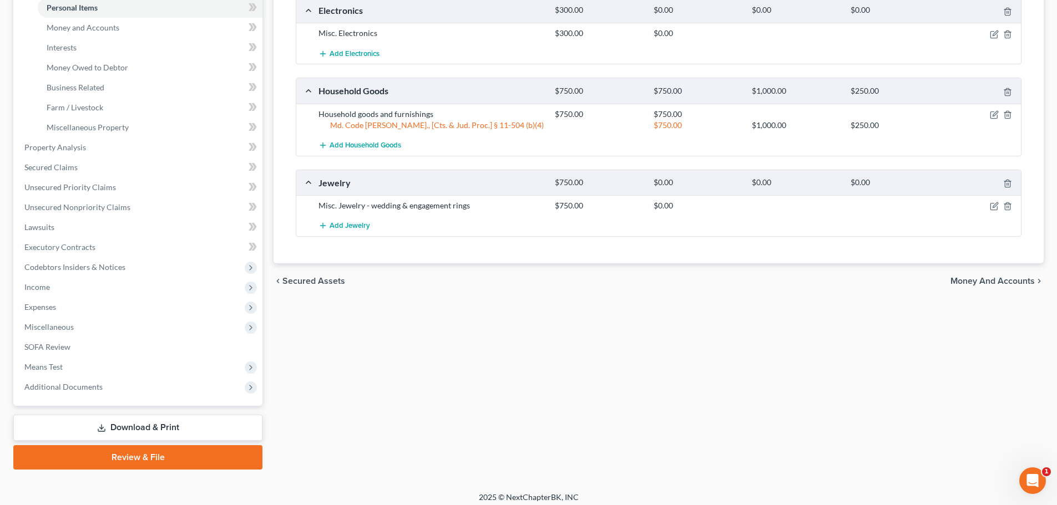
click at [979, 280] on span "Money and Accounts" at bounding box center [992, 281] width 84 height 9
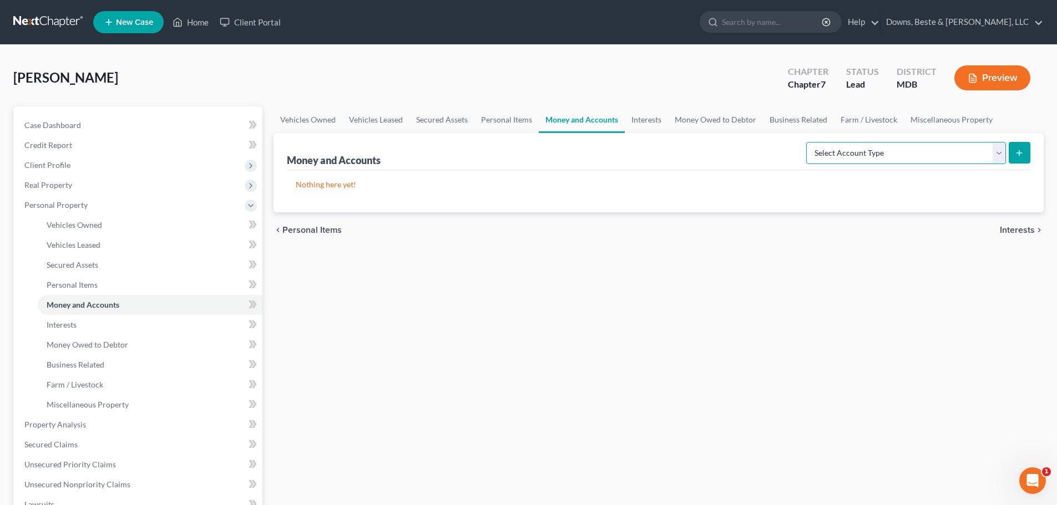
click at [1001, 154] on select "Select Account Type Brokerage Cash on Hand Certificates of Deposit Checking Acc…" at bounding box center [906, 153] width 200 height 22
select select "checking"
click at [808, 142] on select "Select Account Type Brokerage Cash on Hand Certificates of Deposit Checking Acc…" at bounding box center [906, 153] width 200 height 22
click at [1001, 153] on select "Select Account Type Brokerage Cash on Hand Certificates of Deposit Checking Acc…" at bounding box center [906, 153] width 200 height 22
click at [1012, 235] on span "Interests" at bounding box center [1016, 230] width 35 height 9
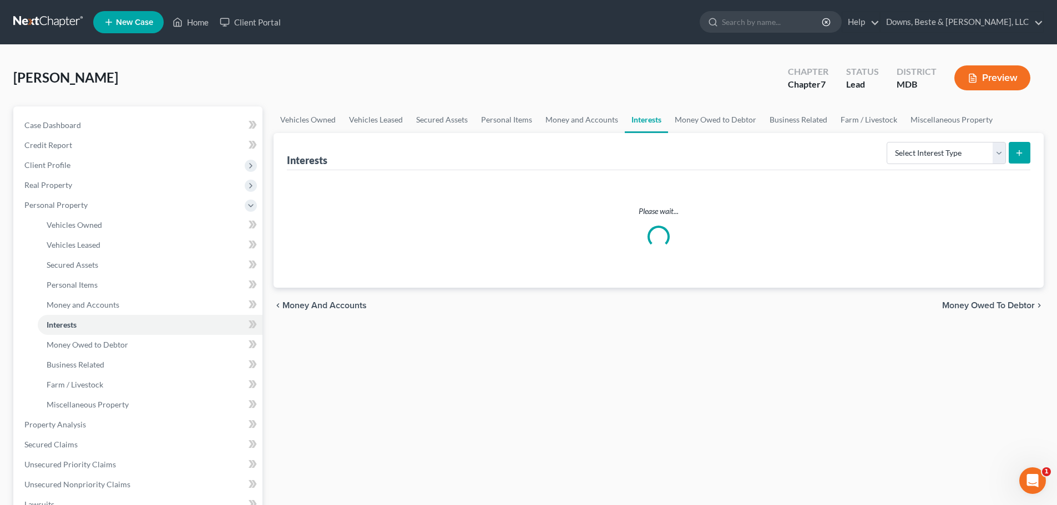
click at [1014, 234] on div "Please wait..." at bounding box center [658, 227] width 725 height 42
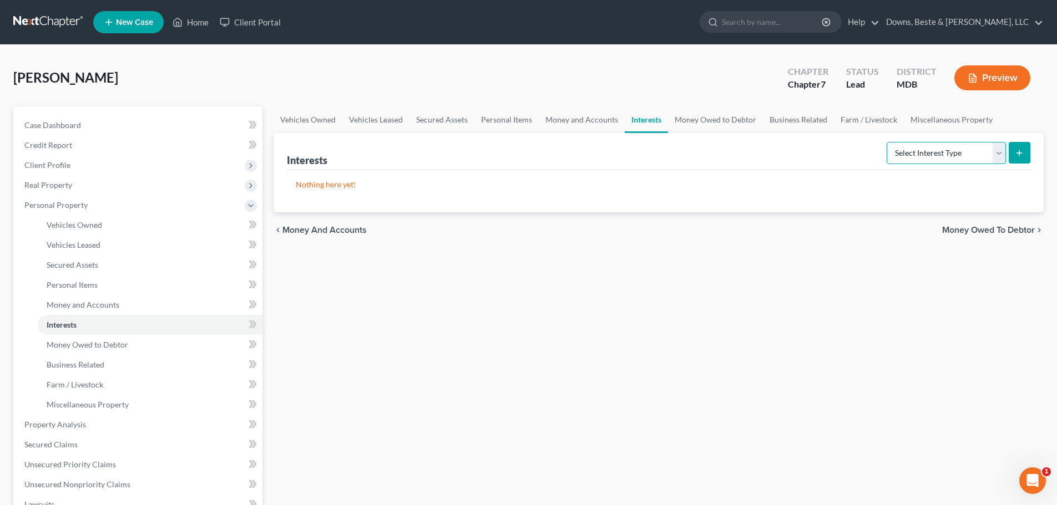
click at [993, 160] on select "Select Interest Type 401K Annuity Bond Education IRA Government Bond Government…" at bounding box center [945, 153] width 119 height 22
select select "government_pension_plan"
click at [887, 142] on select "Select Interest Type 401K Annuity Bond Education IRA Government Bond Government…" at bounding box center [945, 153] width 119 height 22
click at [1015, 150] on icon "submit" at bounding box center [1018, 153] width 9 height 9
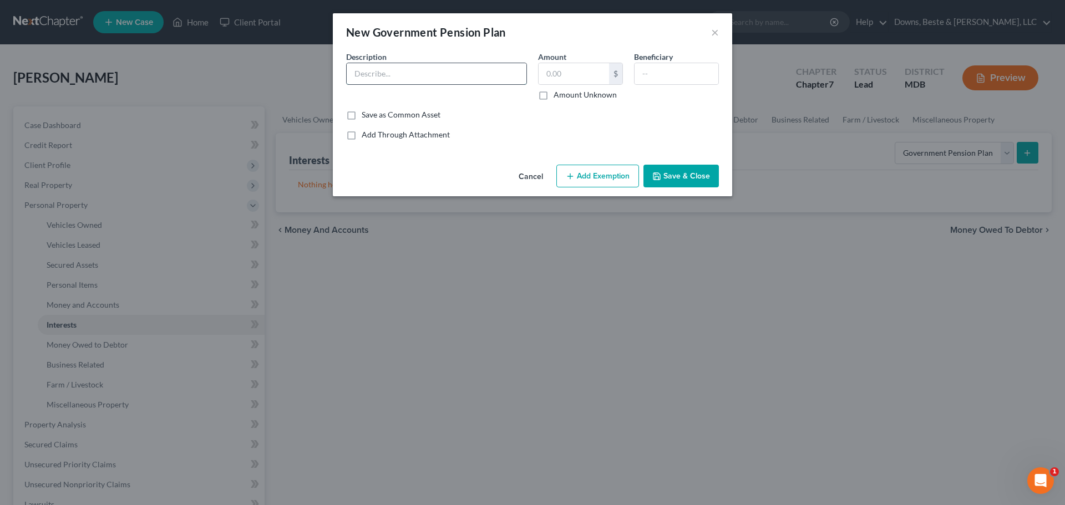
click at [366, 67] on input "text" at bounding box center [437, 73] width 180 height 21
type input "Thrift Savings Plan"
click at [561, 73] on input "text" at bounding box center [574, 73] width 70 height 21
drag, startPoint x: 546, startPoint y: 75, endPoint x: 614, endPoint y: 84, distance: 68.3
click at [546, 75] on input "text" at bounding box center [574, 73] width 70 height 21
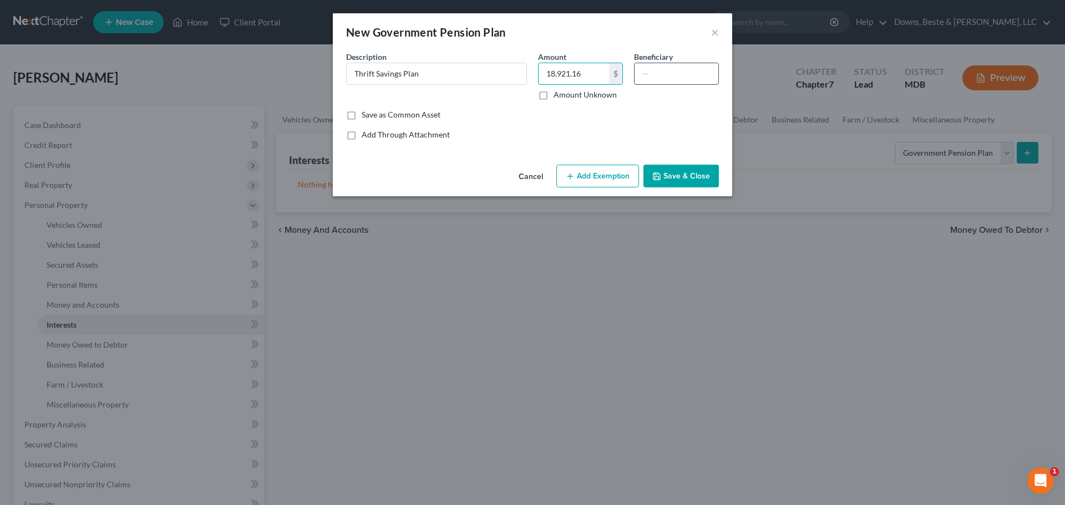
type input "18,921.16"
click at [646, 72] on input "text" at bounding box center [676, 73] width 84 height 21
type input "Spouse"
click at [667, 174] on button "Save & Close" at bounding box center [680, 176] width 75 height 23
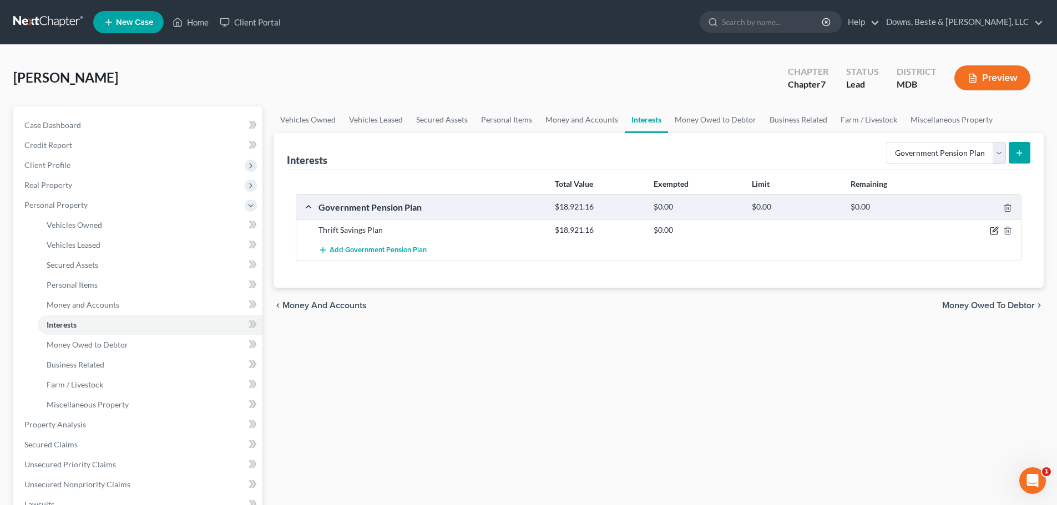
click at [993, 229] on icon "button" at bounding box center [993, 230] width 9 height 9
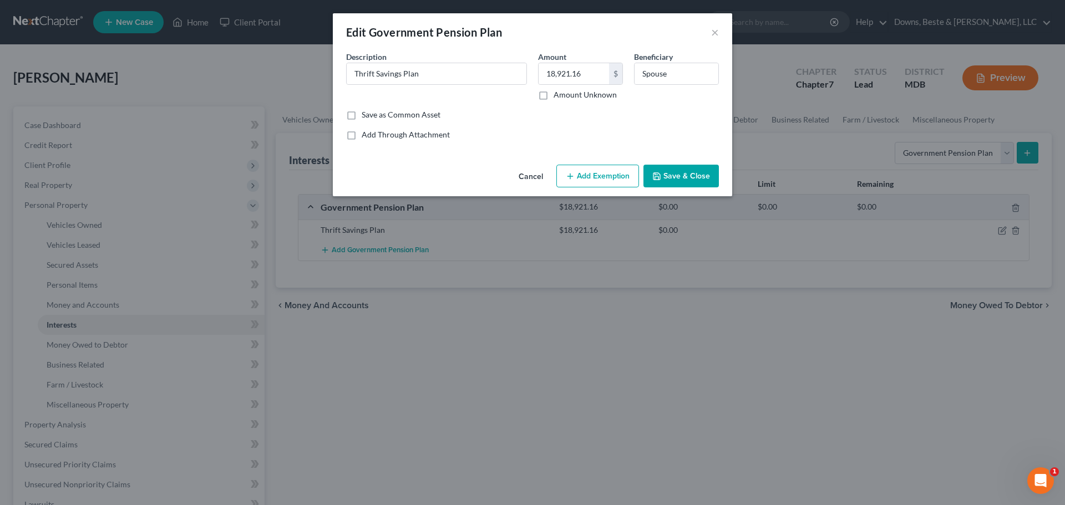
drag, startPoint x: 613, startPoint y: 179, endPoint x: 580, endPoint y: 212, distance: 47.1
click at [613, 181] on button "Add Exemption" at bounding box center [597, 176] width 83 height 23
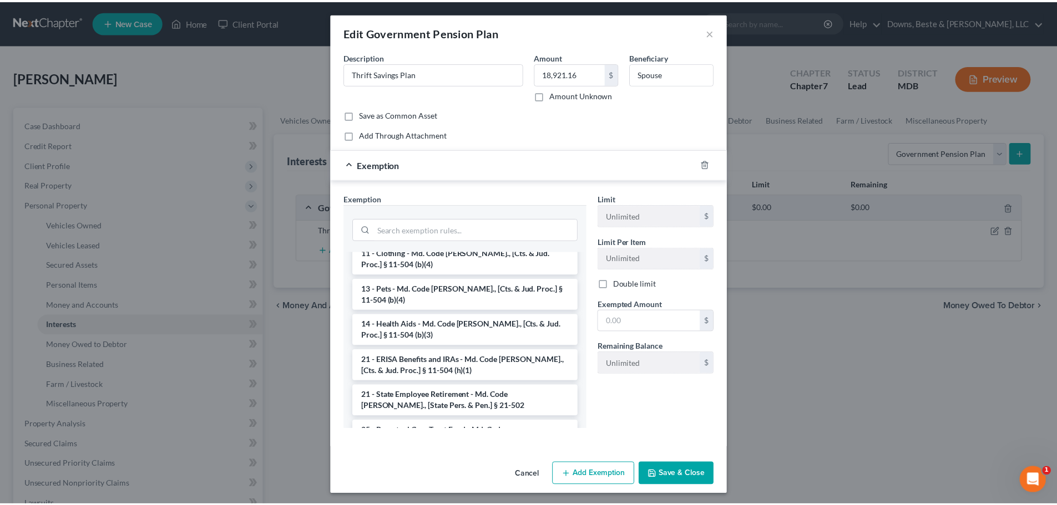
scroll to position [776, 0]
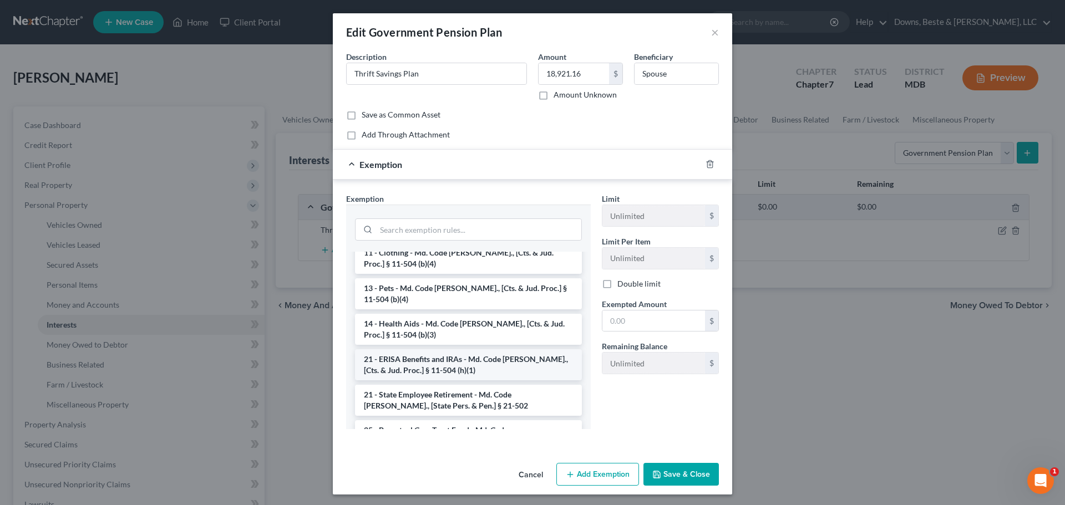
click at [413, 349] on li "21 - ERISA Benefits and IRAs - Md. Code [PERSON_NAME]., [Cts. & Jud. Proc.] § 1…" at bounding box center [468, 364] width 227 height 31
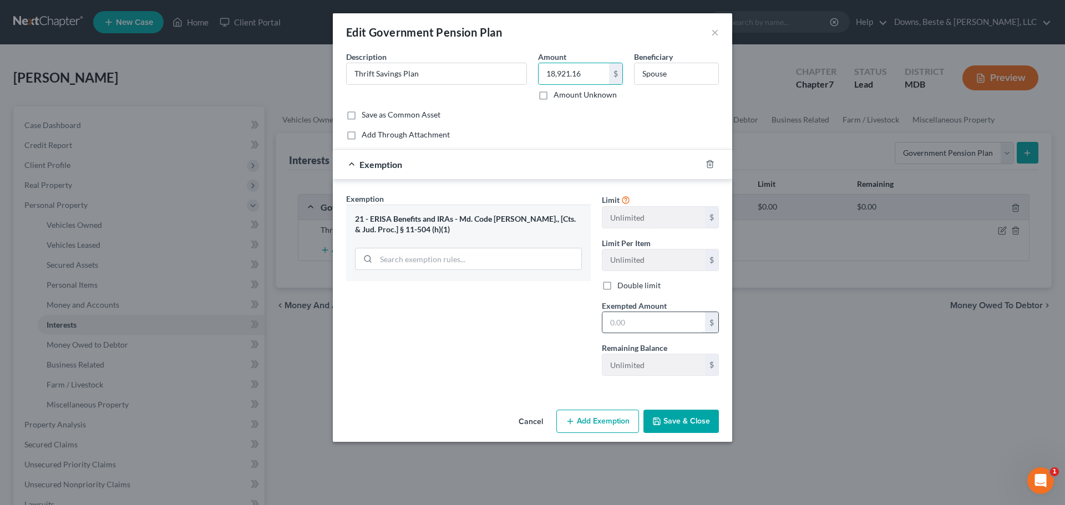
click at [610, 322] on input "text" at bounding box center [653, 322] width 103 height 21
paste input "18,921.16"
type input "18,921.16"
click at [679, 424] on button "Save & Close" at bounding box center [680, 421] width 75 height 23
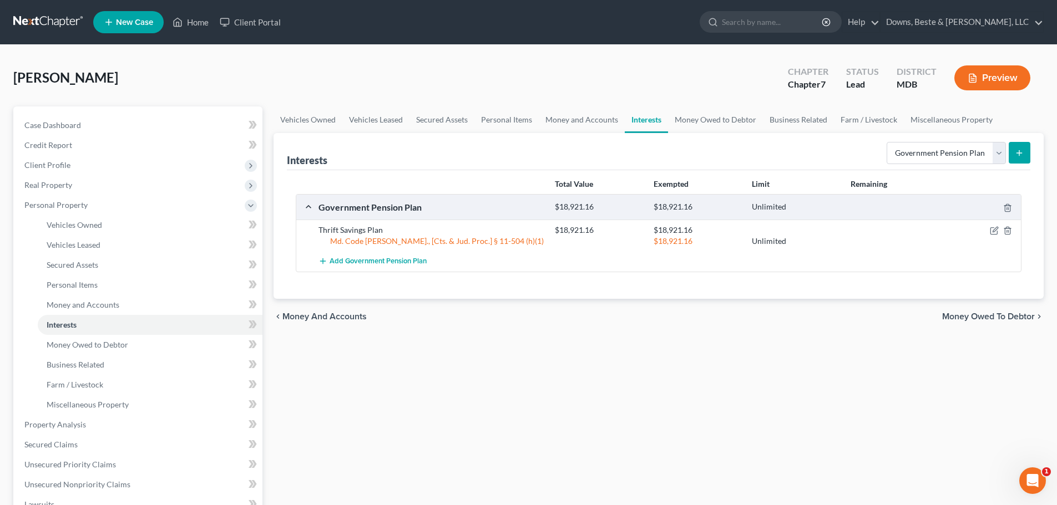
click at [1007, 318] on span "Money Owed to Debtor" at bounding box center [988, 316] width 93 height 9
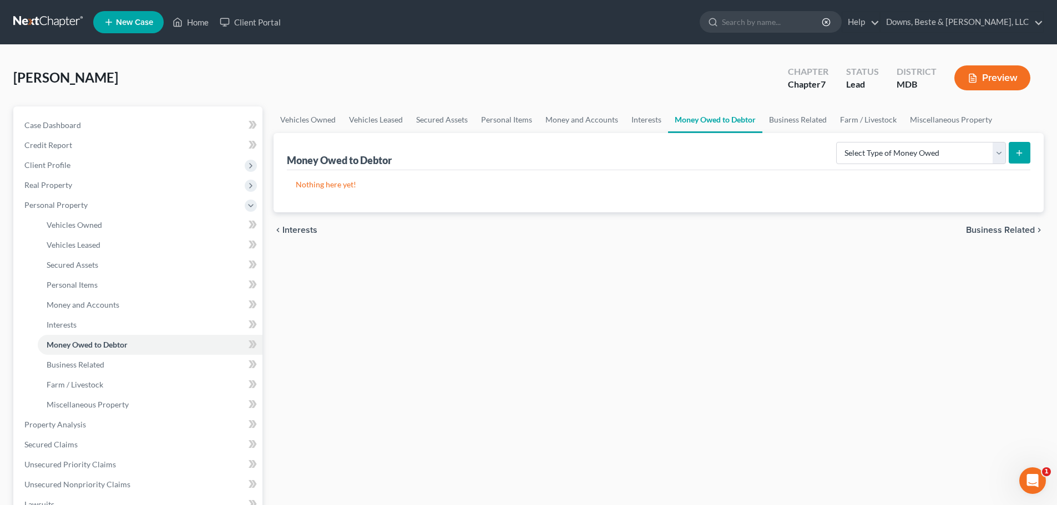
click at [994, 230] on span "Business Related" at bounding box center [1000, 230] width 69 height 9
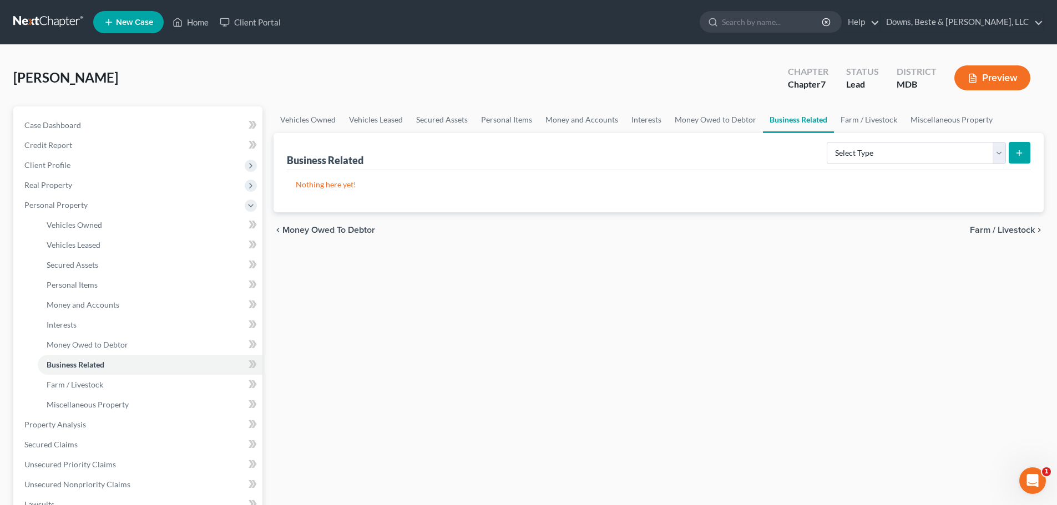
click at [994, 230] on span "Farm / Livestock" at bounding box center [1001, 230] width 65 height 9
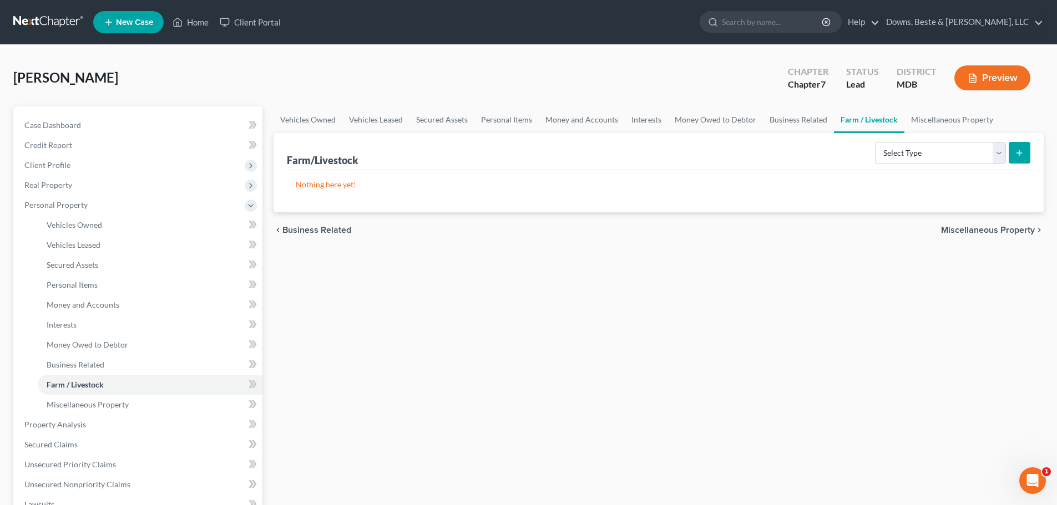
click at [994, 230] on span "Miscellaneous Property" at bounding box center [988, 230] width 94 height 9
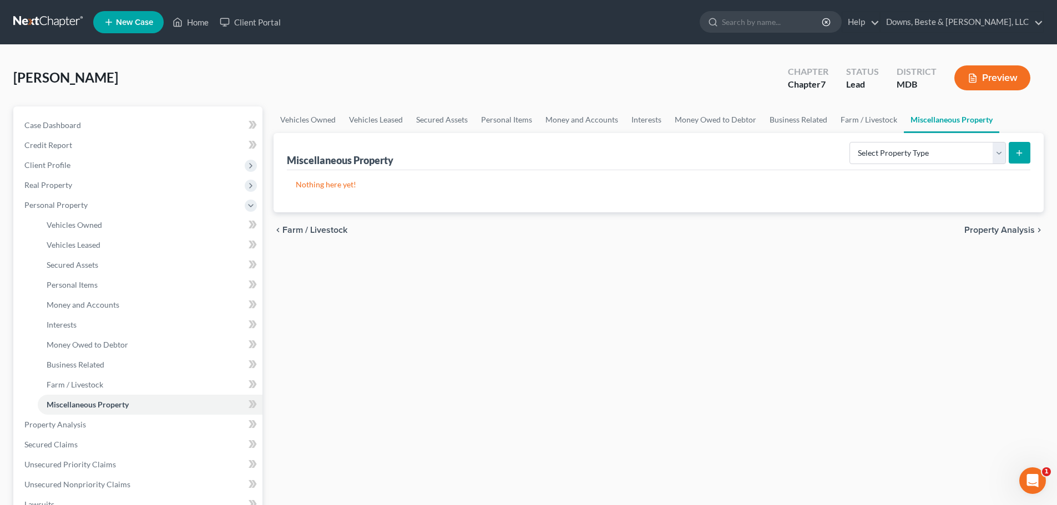
click at [994, 230] on span "Property Analysis" at bounding box center [999, 230] width 70 height 9
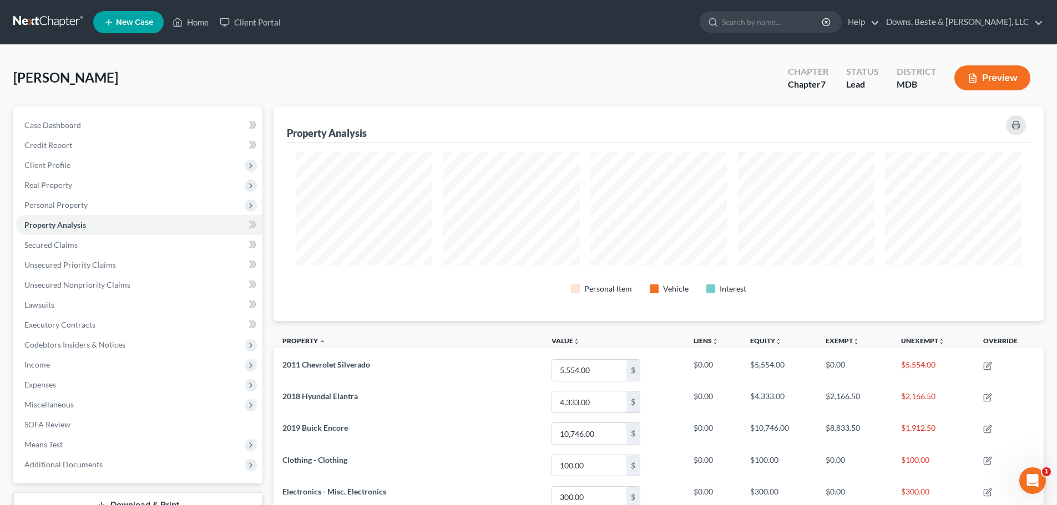
scroll to position [55, 0]
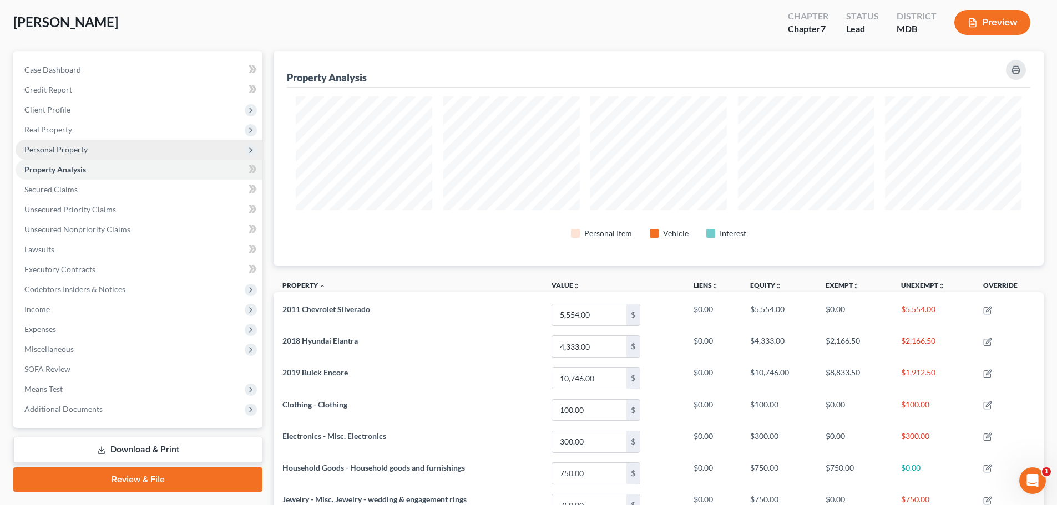
click at [62, 153] on span "Personal Property" at bounding box center [55, 149] width 63 height 9
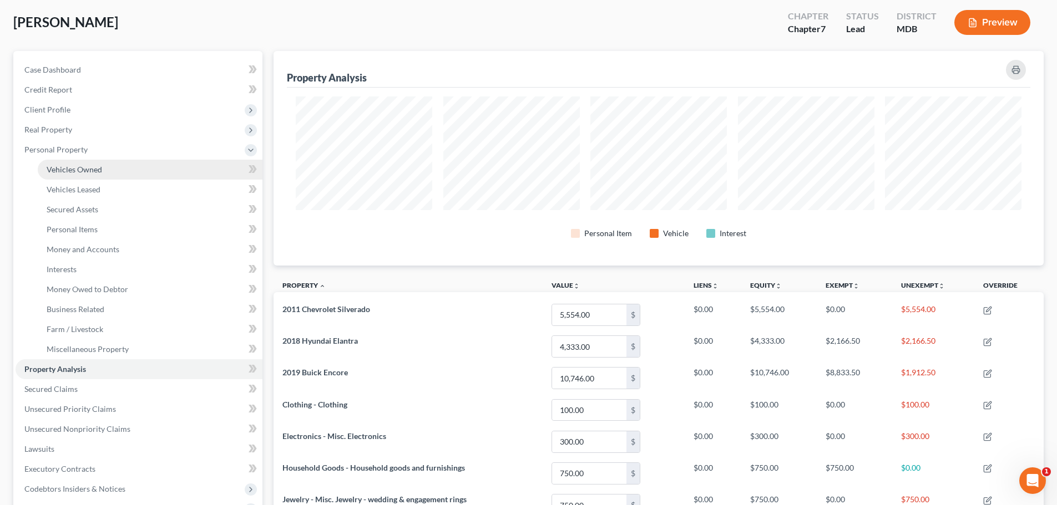
click at [78, 172] on span "Vehicles Owned" at bounding box center [74, 169] width 55 height 9
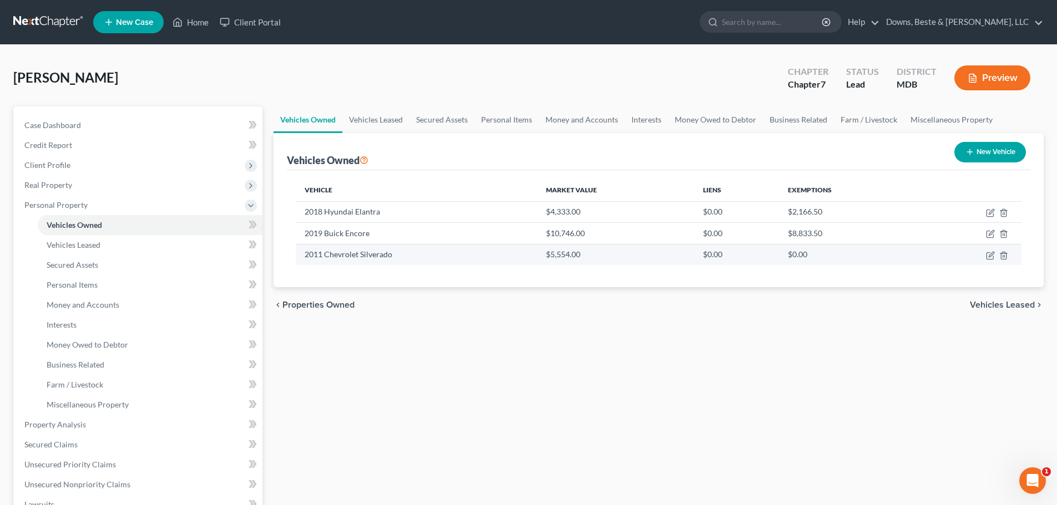
click at [365, 257] on td "2011 Chevrolet Silverado" at bounding box center [416, 254] width 241 height 21
click at [990, 257] on icon "button" at bounding box center [990, 254] width 5 height 5
select select "0"
select select "15"
select select "3"
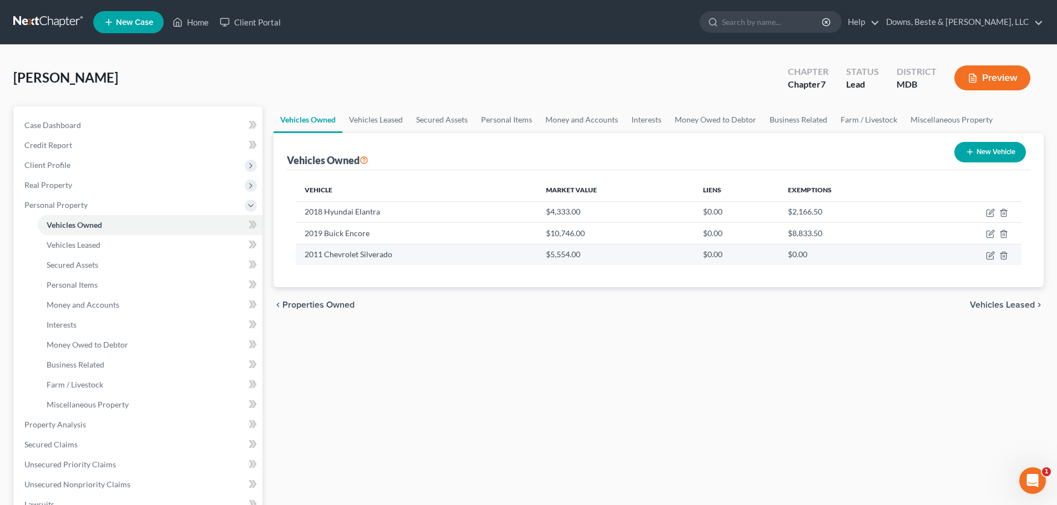
select select "3"
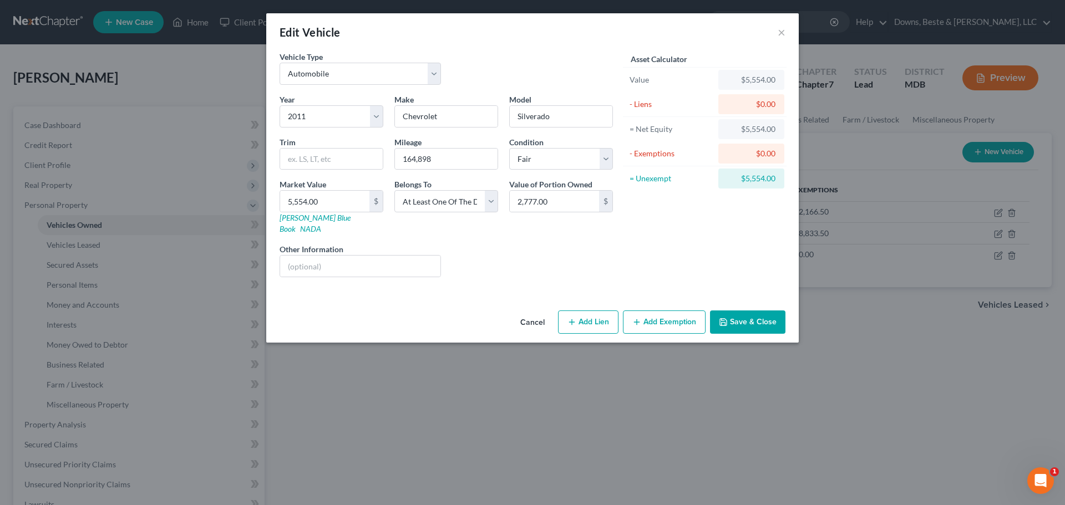
click at [658, 313] on button "Add Exemption" at bounding box center [664, 322] width 83 height 23
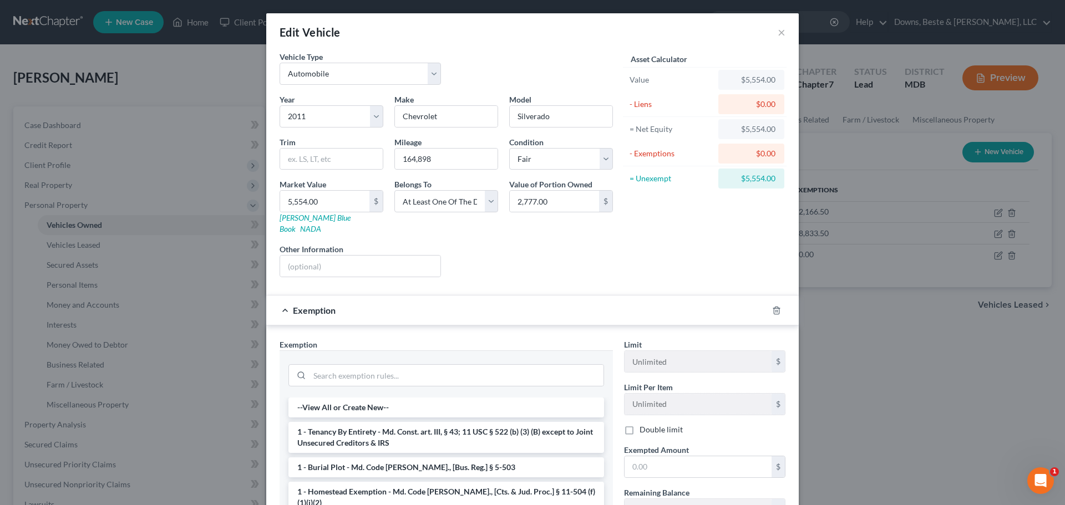
click at [431, 425] on li "1 - Tenancy By Entirety - Md. Const. art. III, § 43; 11 USC § 522 (b) (3) (B) e…" at bounding box center [446, 437] width 316 height 31
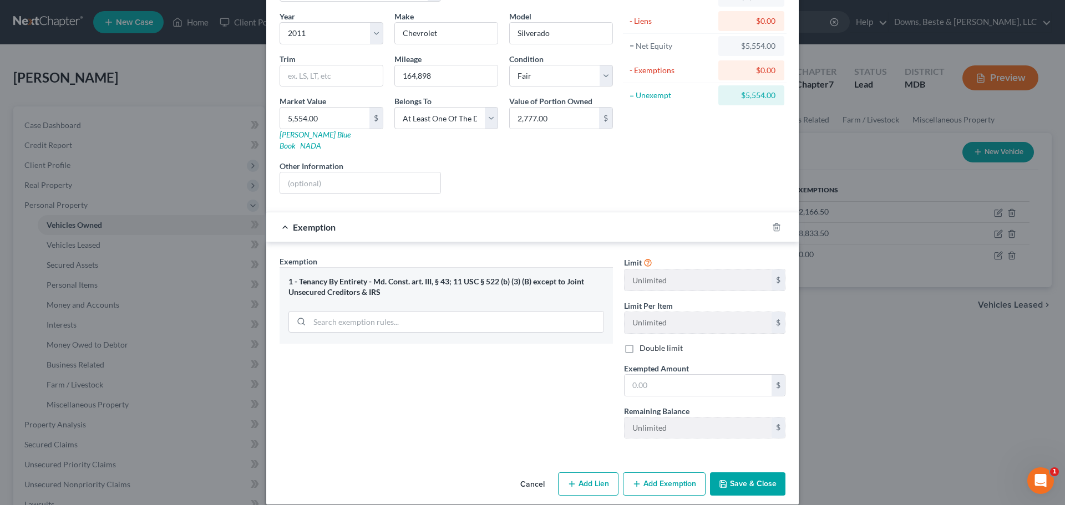
scroll to position [85, 0]
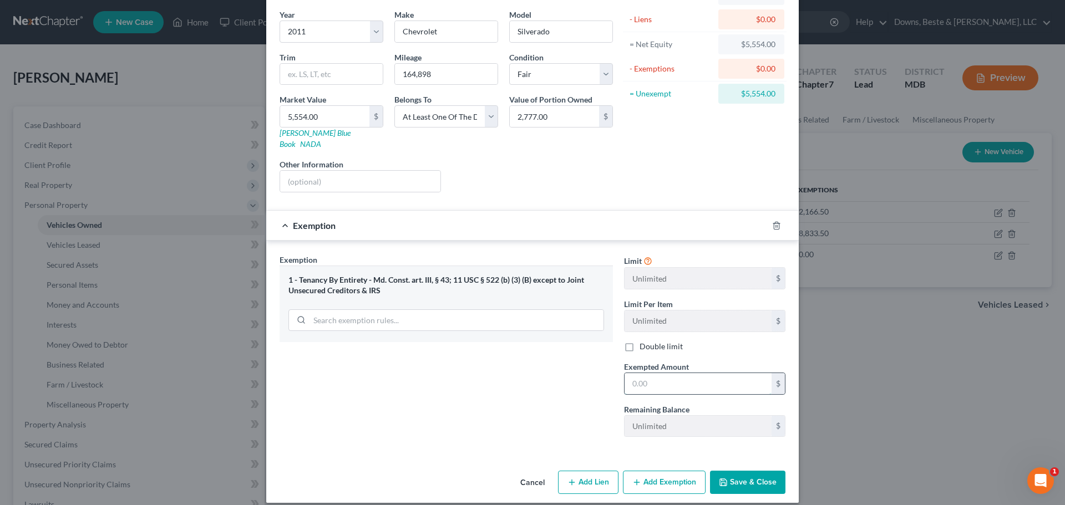
drag, startPoint x: 636, startPoint y: 373, endPoint x: 712, endPoint y: 379, distance: 76.8
click at [636, 373] on input "text" at bounding box center [698, 383] width 147 height 21
type input "2,777.00"
click at [730, 478] on button "Save & Close" at bounding box center [747, 482] width 75 height 23
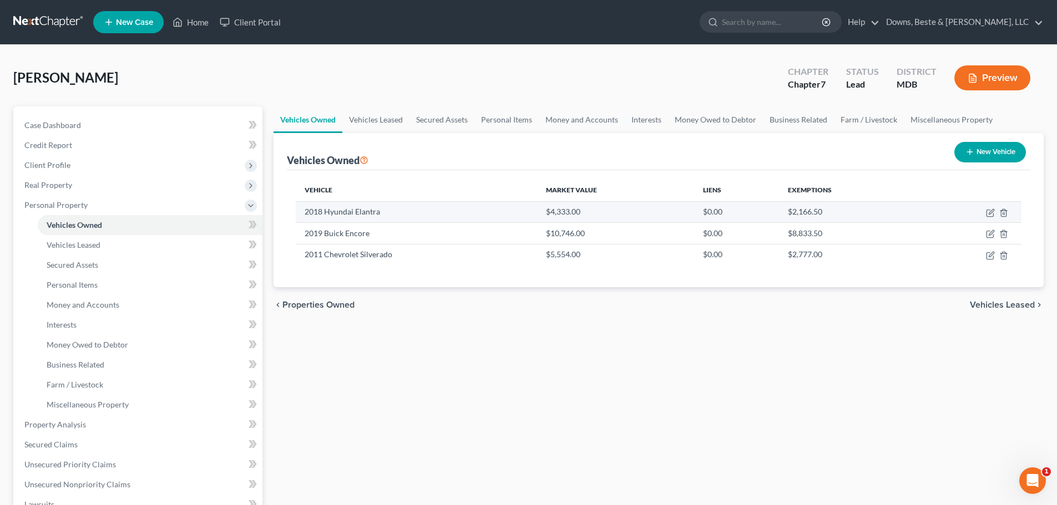
click at [355, 207] on td "2018 Hyundai Elantra" at bounding box center [416, 211] width 241 height 21
click at [987, 214] on icon "button" at bounding box center [990, 213] width 9 height 9
select select "0"
select select "8"
select select "2"
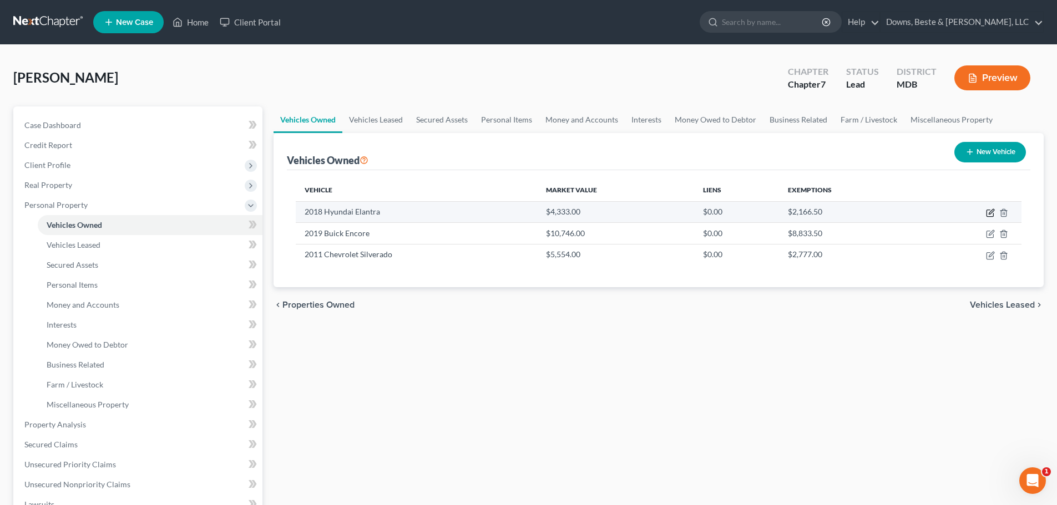
select select "3"
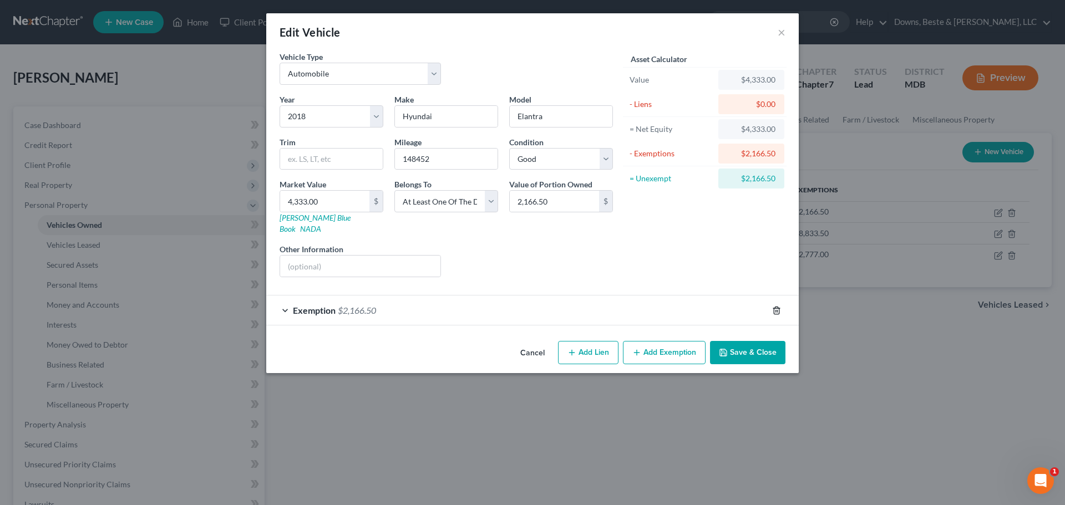
click at [780, 308] on polyline "button" at bounding box center [776, 308] width 7 height 0
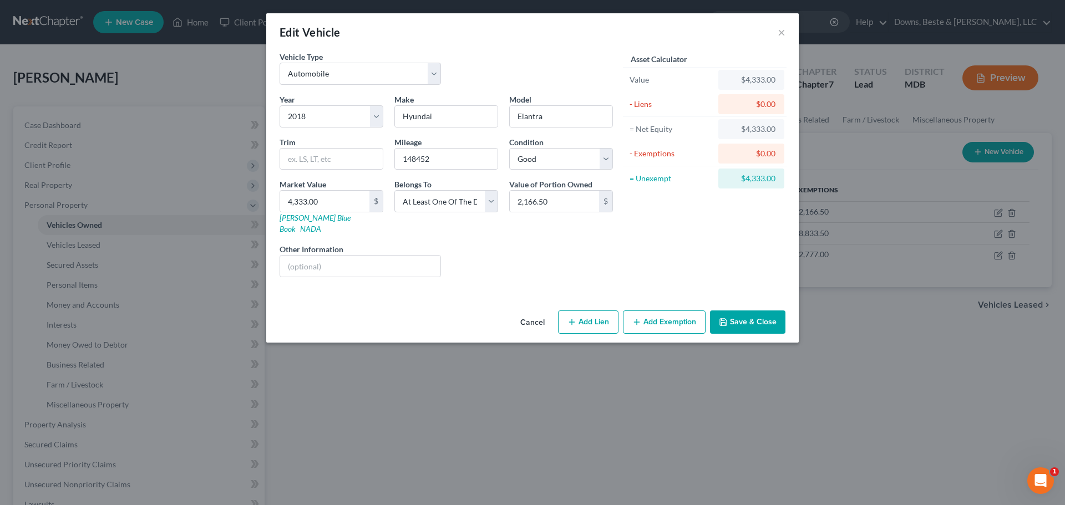
click at [662, 315] on button "Add Exemption" at bounding box center [664, 322] width 83 height 23
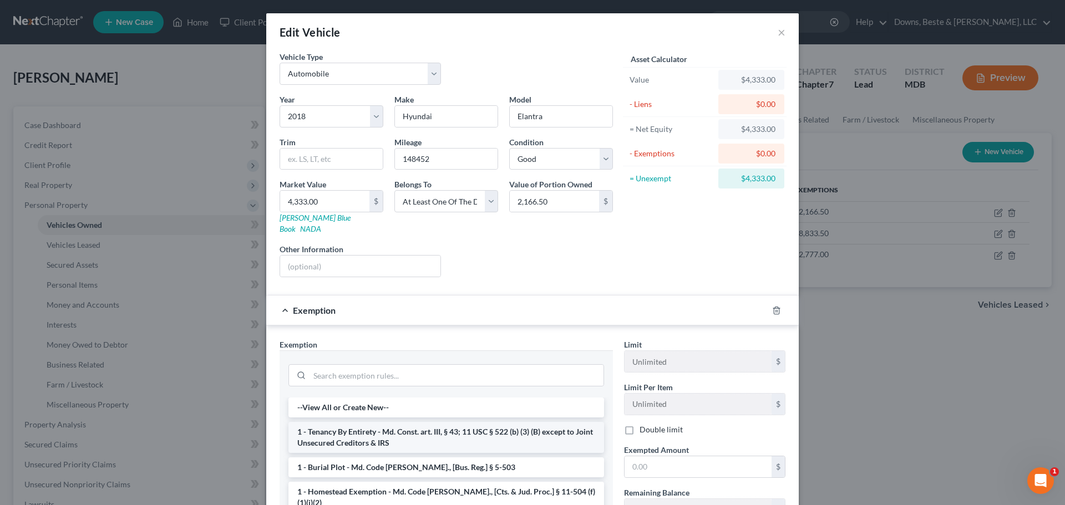
click at [388, 430] on li "1 - Tenancy By Entirety - Md. Const. art. III, § 43; 11 USC § 522 (b) (3) (B) e…" at bounding box center [446, 437] width 316 height 31
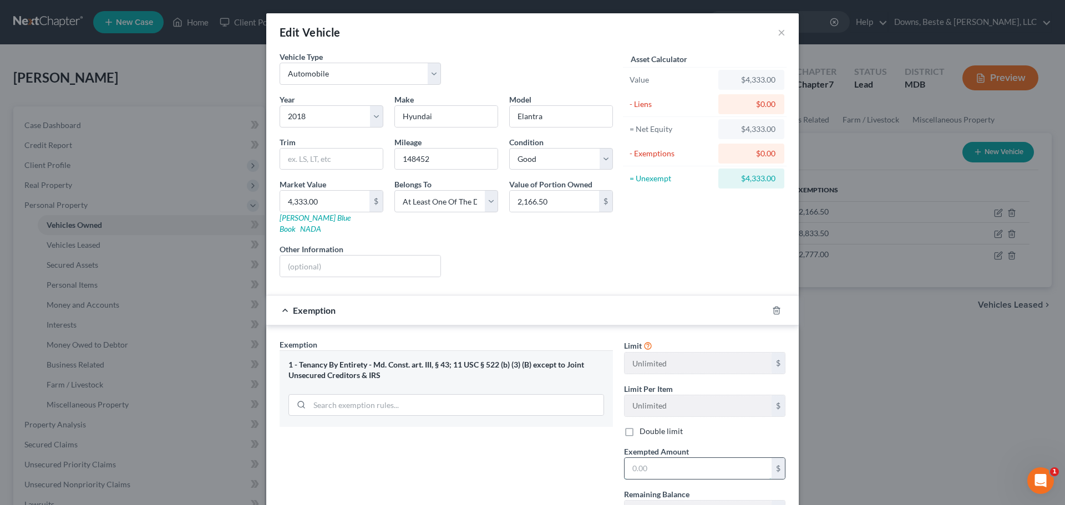
click at [637, 459] on input "text" at bounding box center [698, 468] width 147 height 21
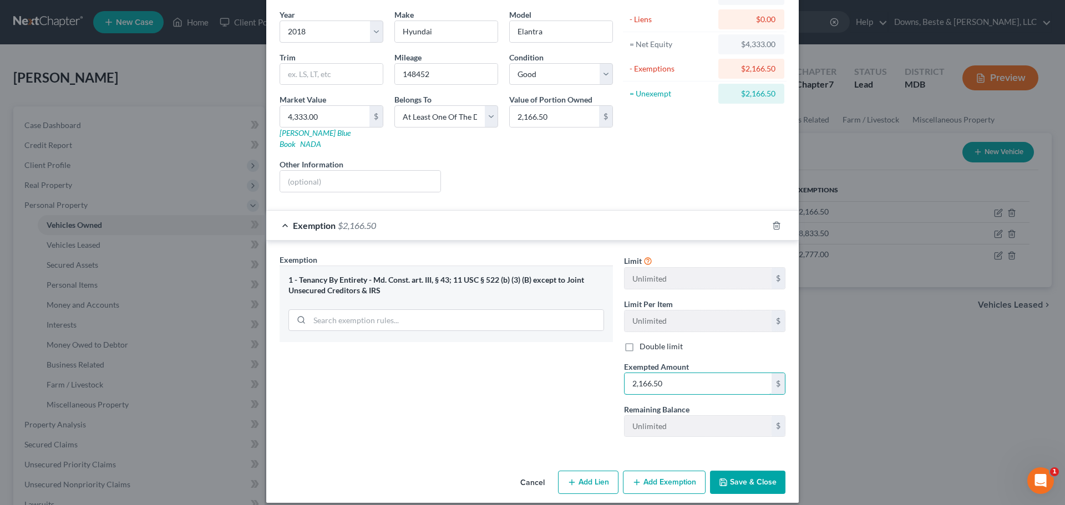
type input "2,166.50"
click at [726, 475] on button "Save & Close" at bounding box center [747, 482] width 75 height 23
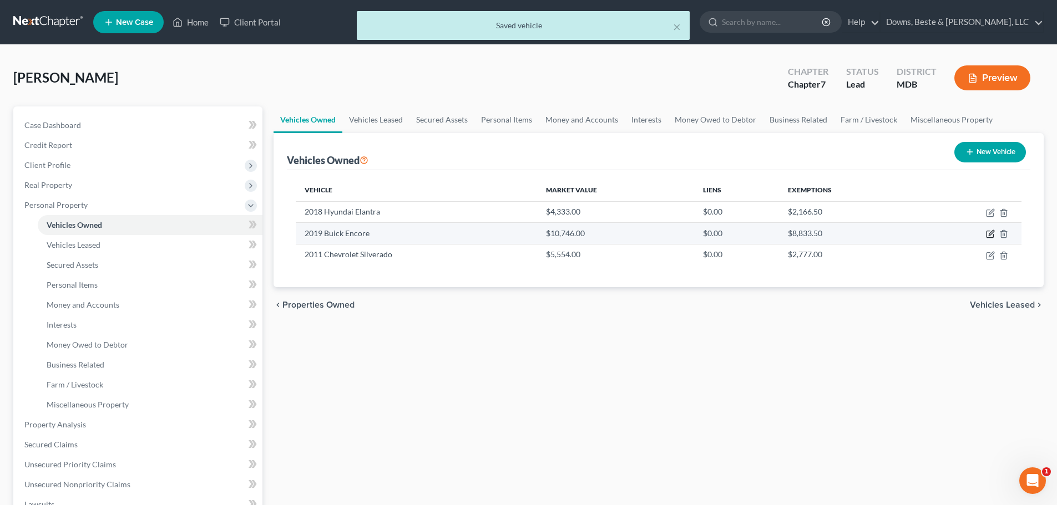
click at [986, 233] on icon "button" at bounding box center [989, 234] width 7 height 7
select select "0"
select select "7"
select select "2"
select select "0"
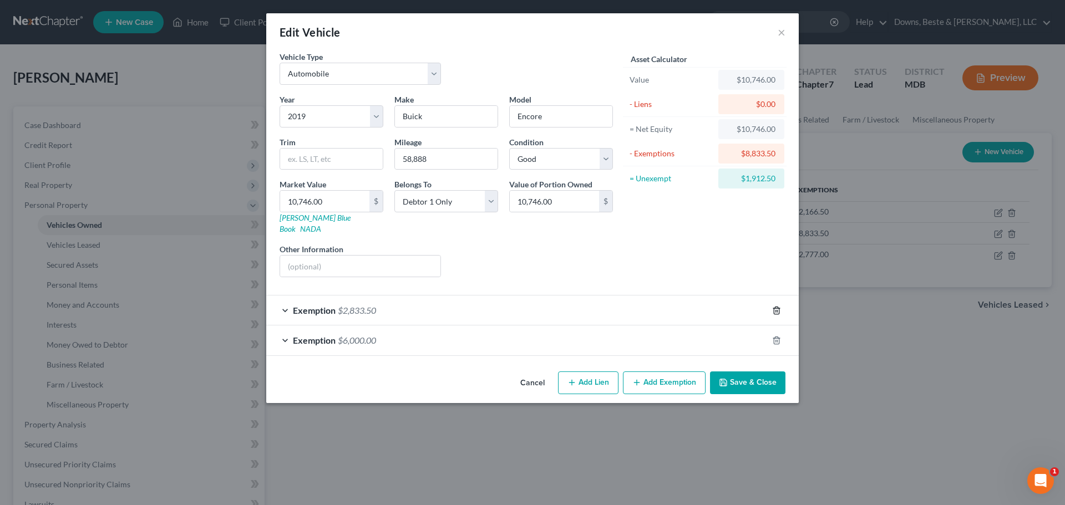
click at [774, 307] on icon "button" at bounding box center [776, 310] width 5 height 7
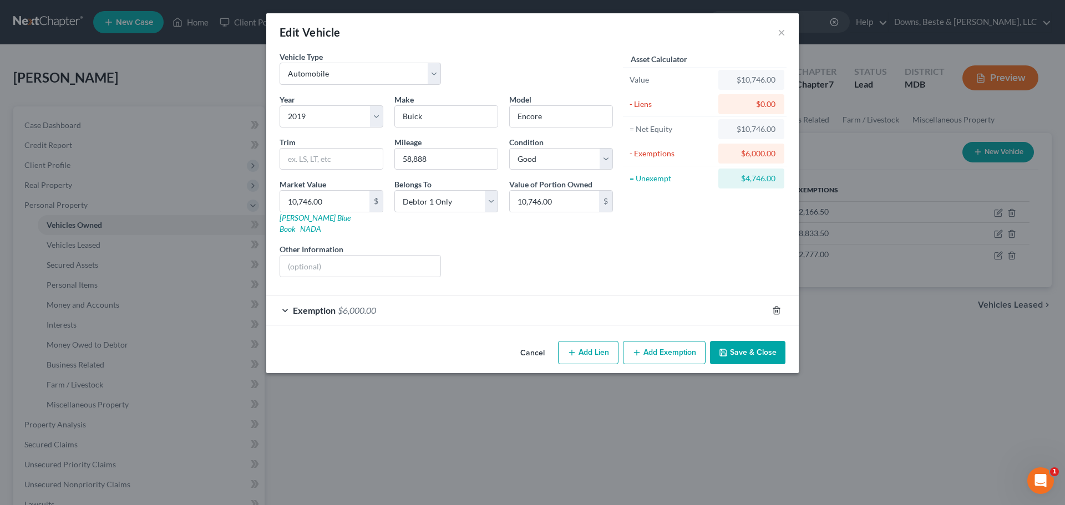
click at [774, 307] on icon "button" at bounding box center [776, 310] width 5 height 7
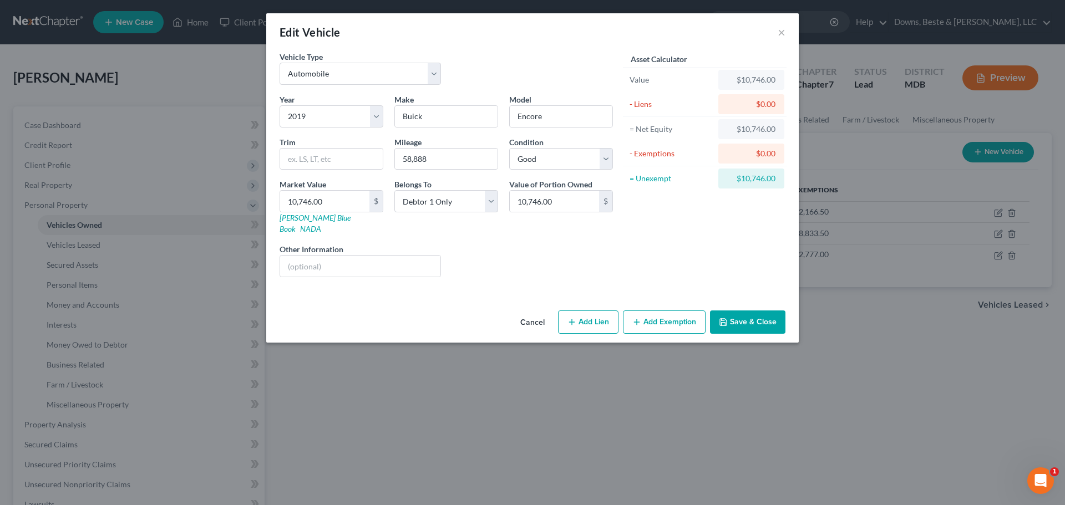
click at [642, 313] on button "Add Exemption" at bounding box center [664, 322] width 83 height 23
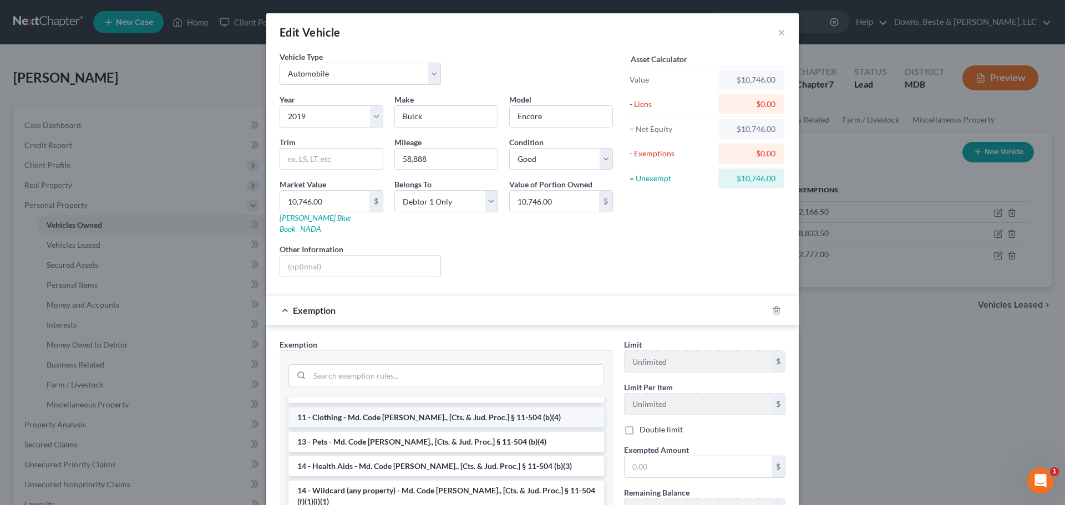
scroll to position [111, 0]
click at [370, 480] on li "14 - Wildcard (any property) - Md. Code [PERSON_NAME]., [Cts. & Jud. Proc.] § 1…" at bounding box center [446, 495] width 316 height 31
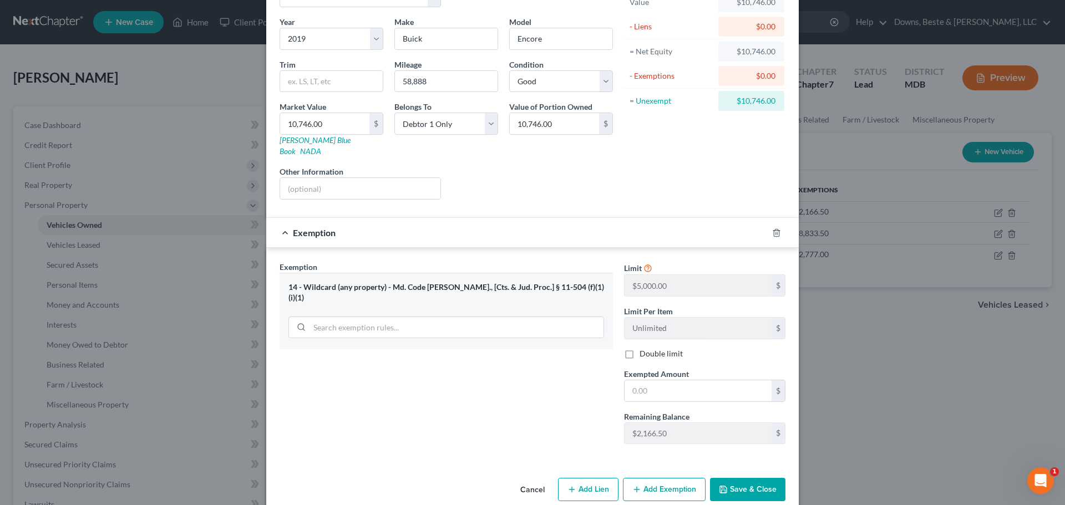
scroll to position [85, 0]
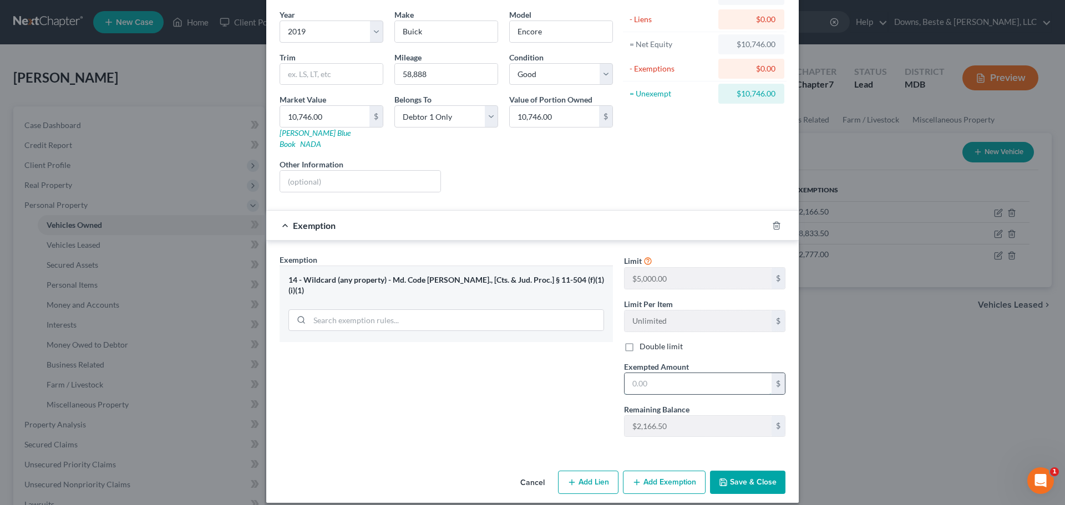
click at [633, 375] on input "text" at bounding box center [698, 383] width 147 height 21
type input "5,000.00"
click at [673, 473] on button "Add Exemption" at bounding box center [664, 482] width 83 height 23
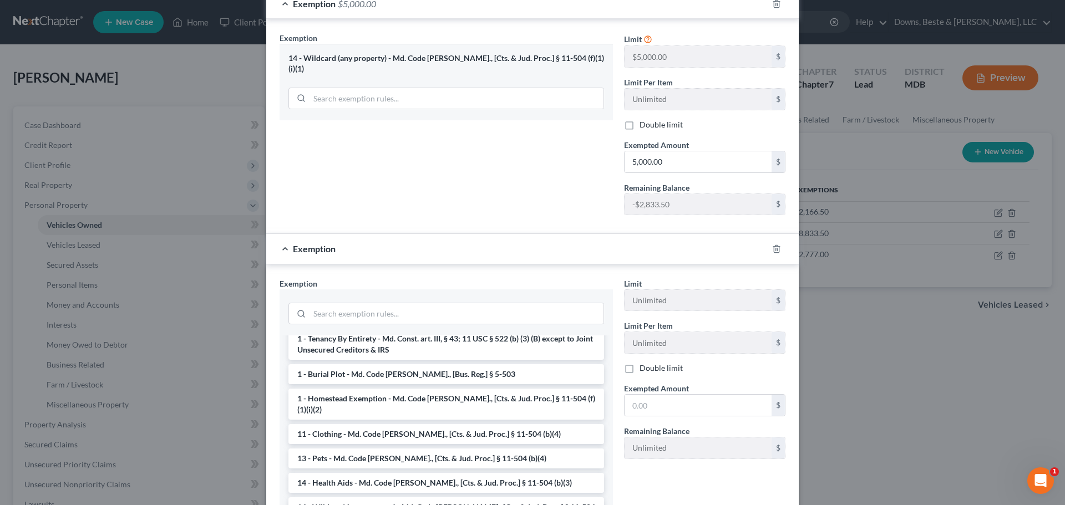
scroll to position [166, 0]
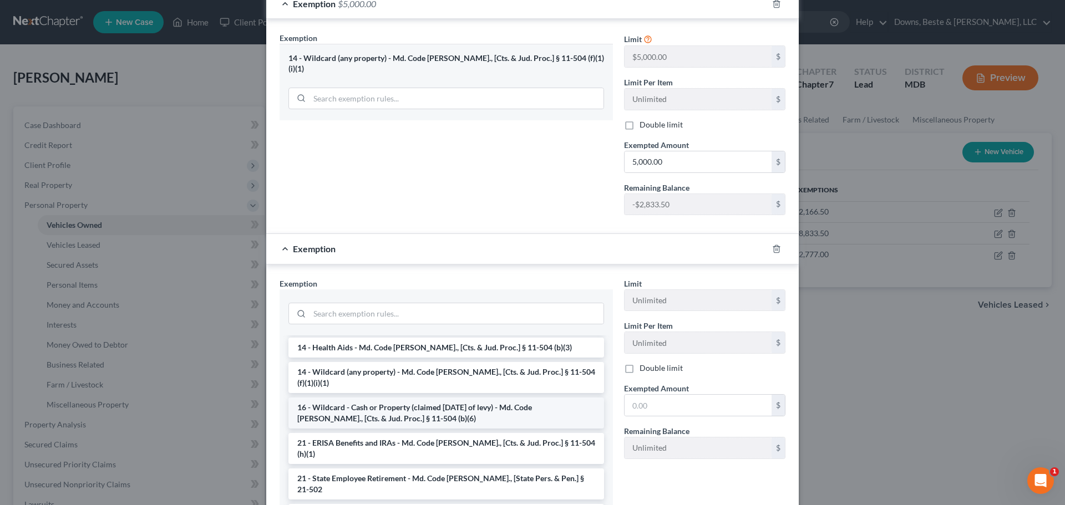
click at [372, 398] on li "16 - Wildcard - Cash or Property (claimed [DATE] of levy) - Md. Code [PERSON_NA…" at bounding box center [446, 413] width 316 height 31
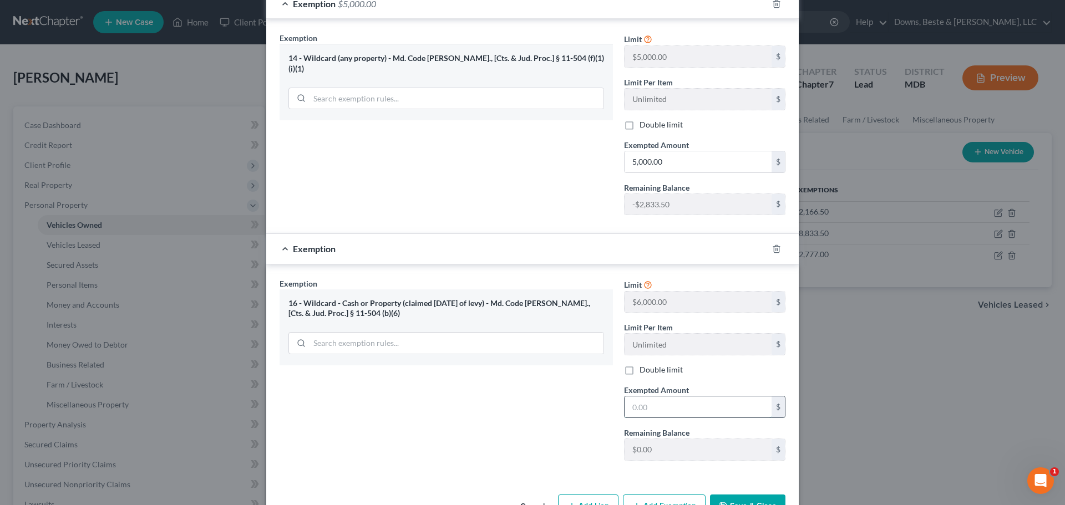
drag, startPoint x: 652, startPoint y: 402, endPoint x: 639, endPoint y: 387, distance: 19.3
click at [652, 402] on input "text" at bounding box center [698, 407] width 147 height 21
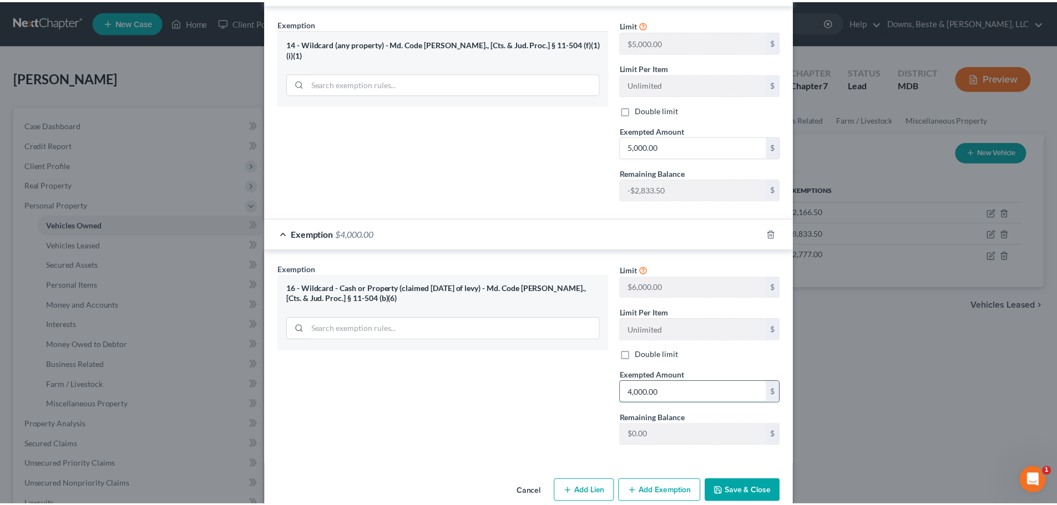
scroll to position [330, 0]
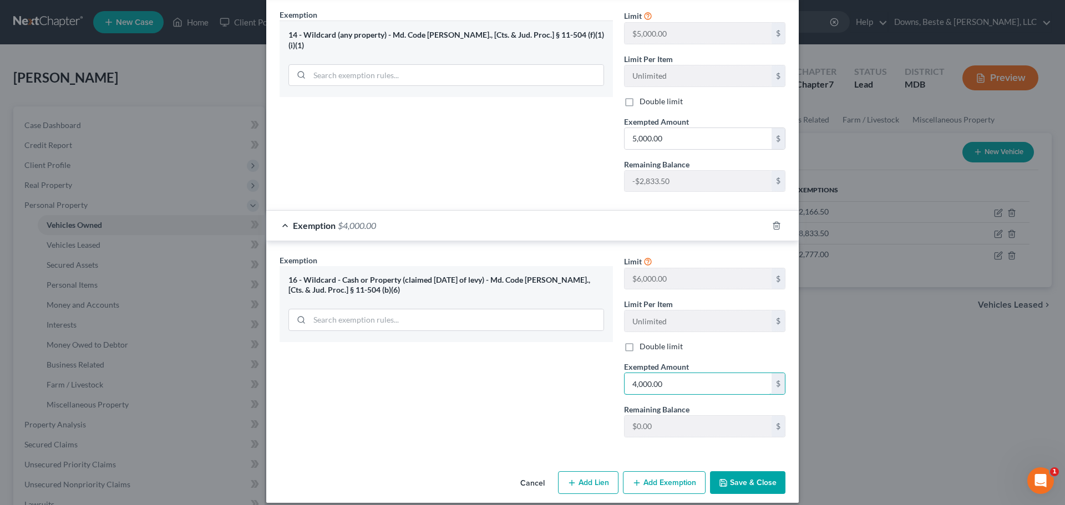
type input "4,000.00"
click at [725, 471] on button "Save & Close" at bounding box center [747, 482] width 75 height 23
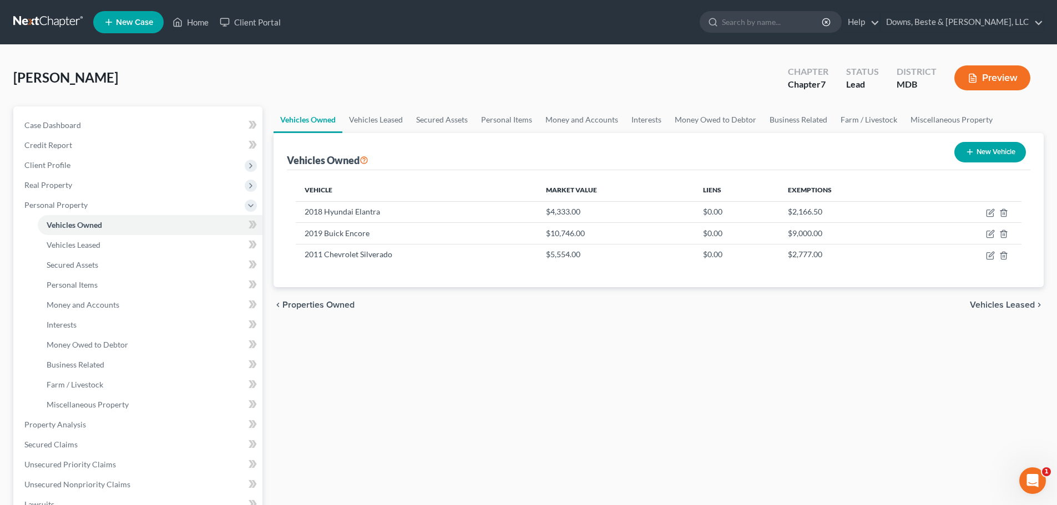
click at [999, 307] on span "Vehicles Leased" at bounding box center [1001, 305] width 65 height 9
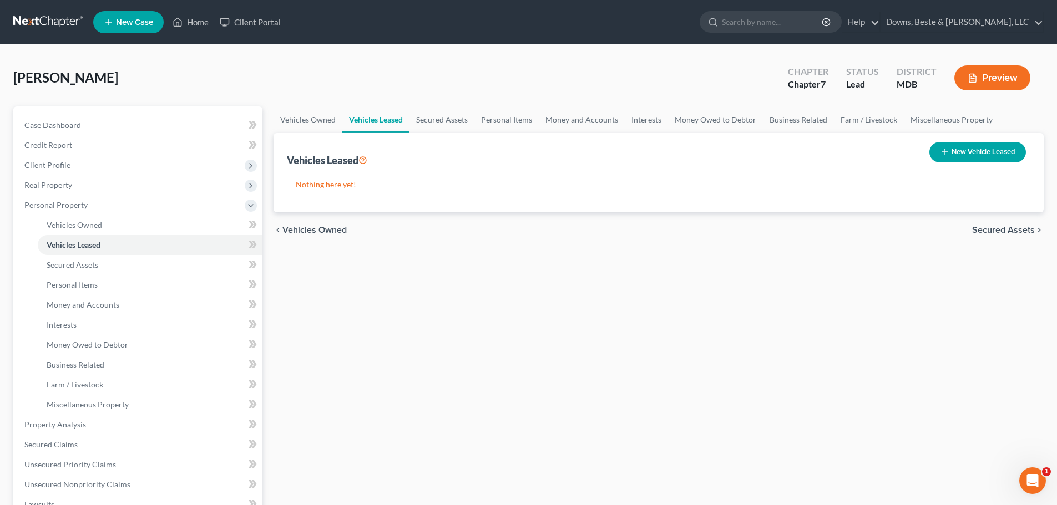
click at [997, 230] on span "Secured Assets" at bounding box center [1003, 230] width 63 height 9
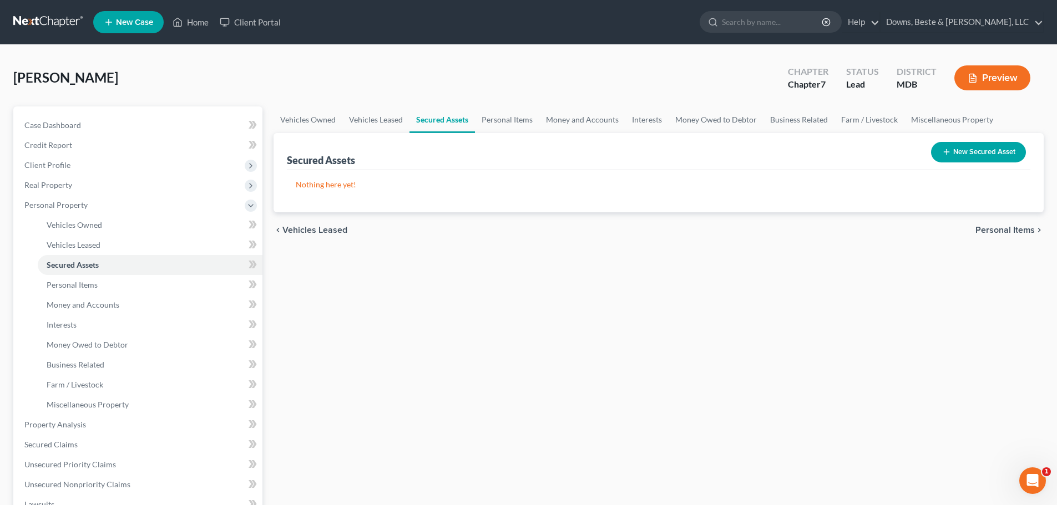
click at [997, 230] on span "Personal Items" at bounding box center [1004, 230] width 59 height 9
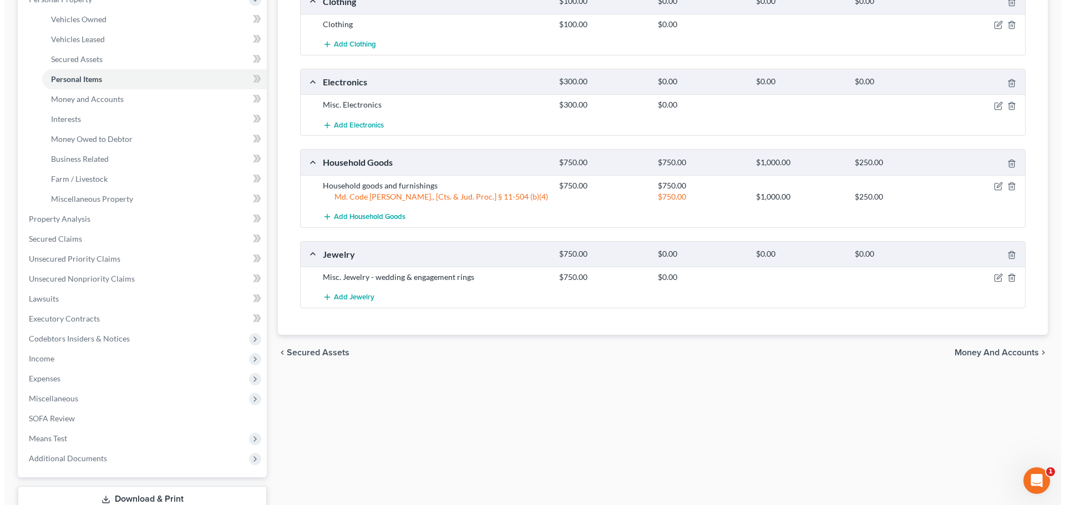
scroll to position [222, 0]
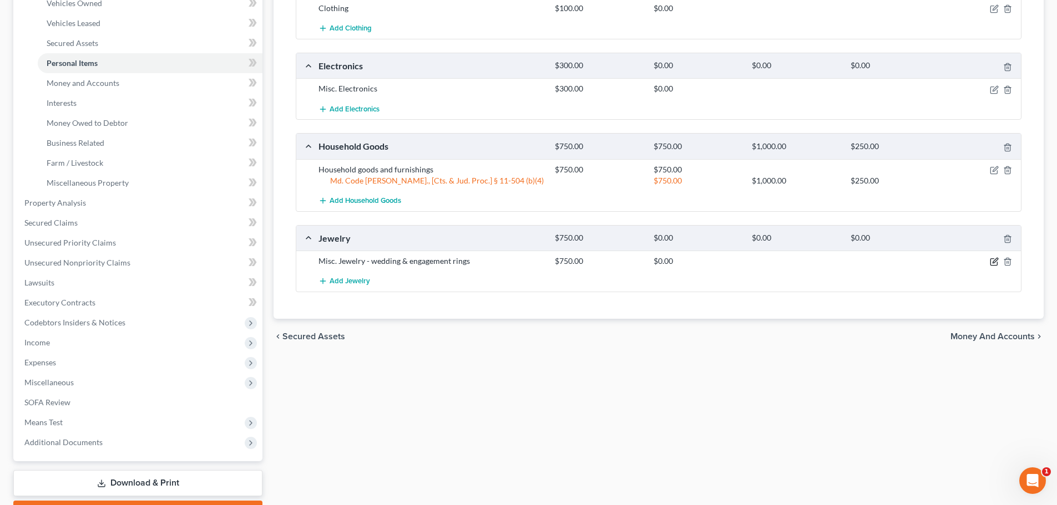
drag, startPoint x: 993, startPoint y: 262, endPoint x: 803, endPoint y: 292, distance: 191.9
click at [993, 263] on icon "button" at bounding box center [993, 261] width 9 height 9
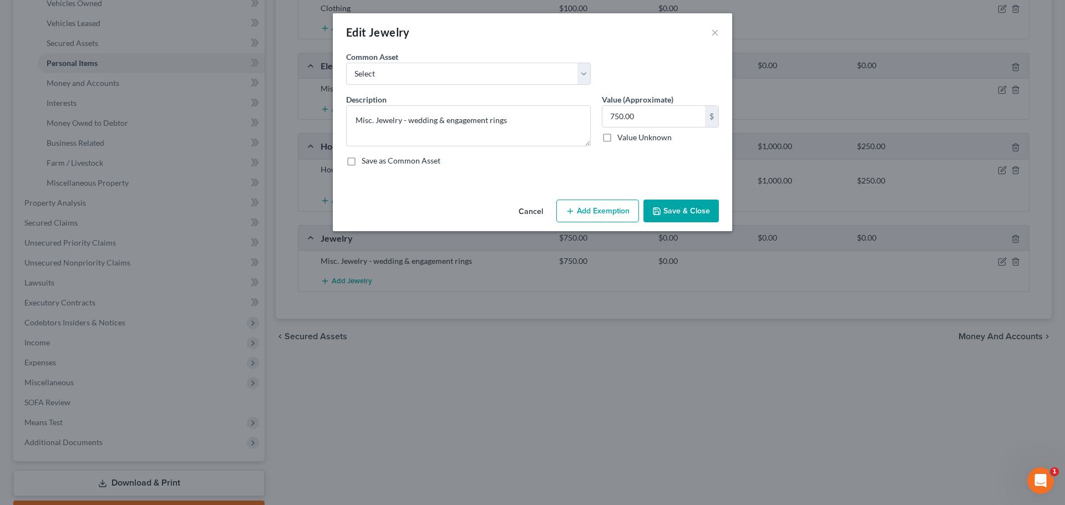
click at [581, 208] on button "Add Exemption" at bounding box center [597, 211] width 83 height 23
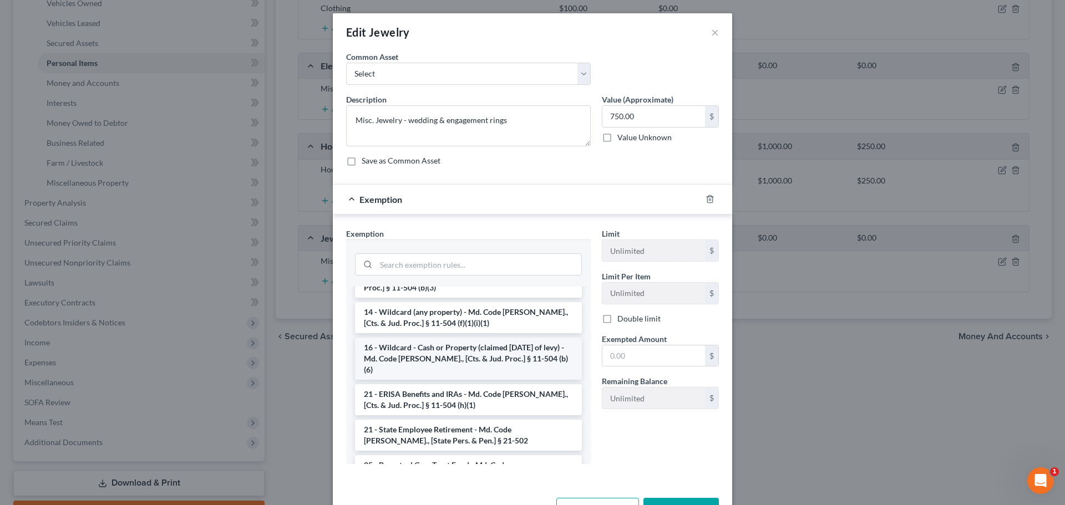
click at [414, 344] on li "16 - Wildcard - Cash or Property (claimed [DATE] of levy) - Md. Code [PERSON_NA…" at bounding box center [468, 359] width 227 height 42
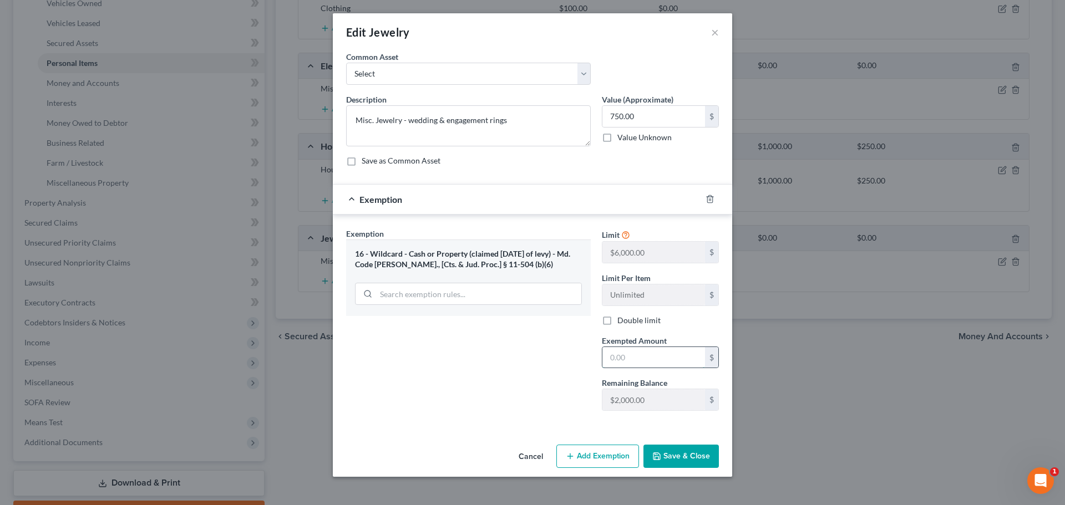
click at [635, 358] on input "text" at bounding box center [653, 357] width 103 height 21
type input "750.00"
click at [663, 458] on button "Save & Close" at bounding box center [680, 456] width 75 height 23
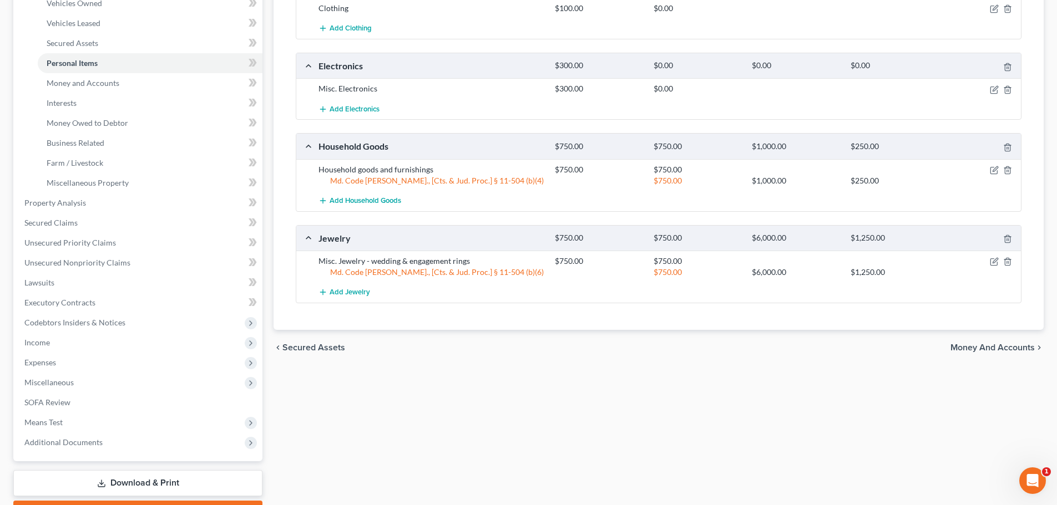
click at [978, 343] on span "Money and Accounts" at bounding box center [992, 347] width 84 height 9
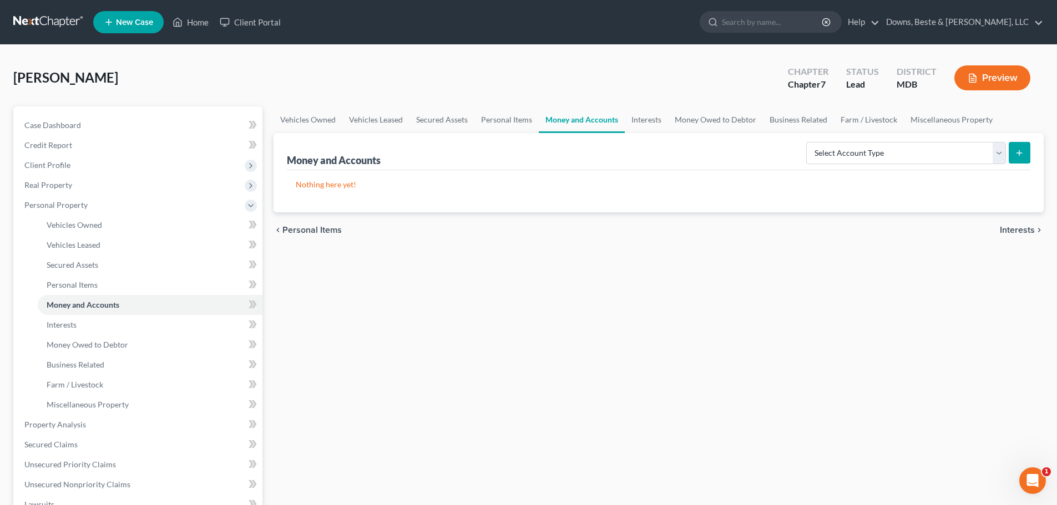
click at [1026, 233] on span "Interests" at bounding box center [1016, 230] width 35 height 9
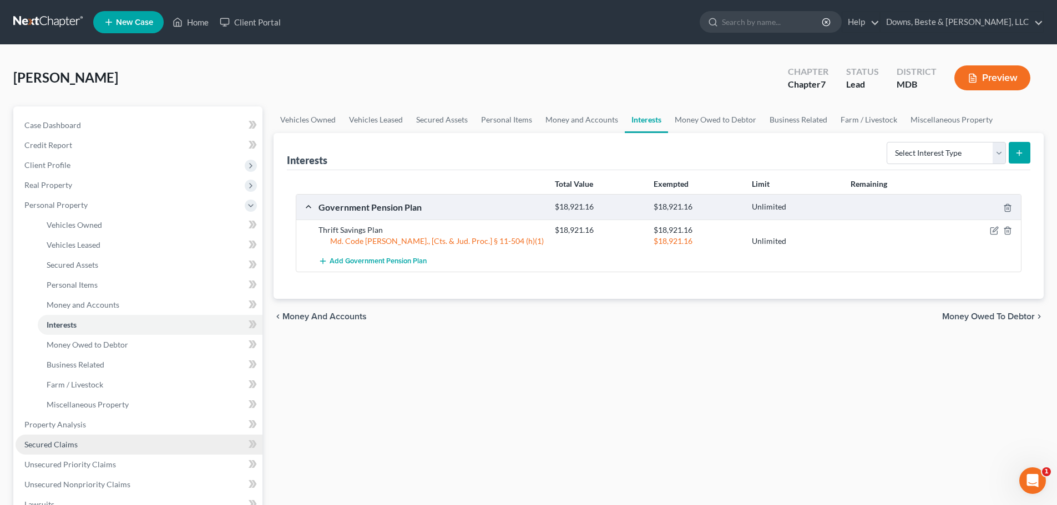
click at [59, 444] on span "Secured Claims" at bounding box center [50, 444] width 53 height 9
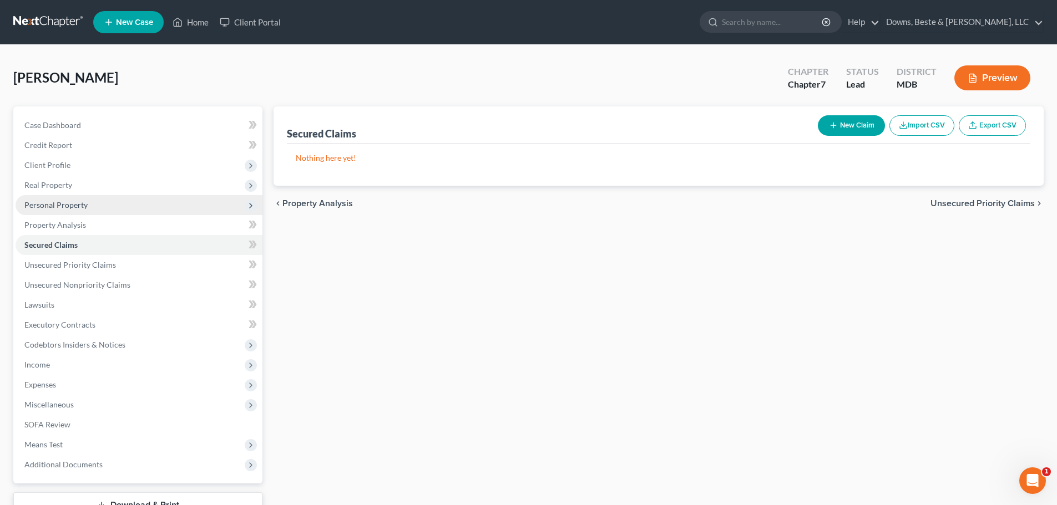
click at [52, 207] on span "Personal Property" at bounding box center [55, 204] width 63 height 9
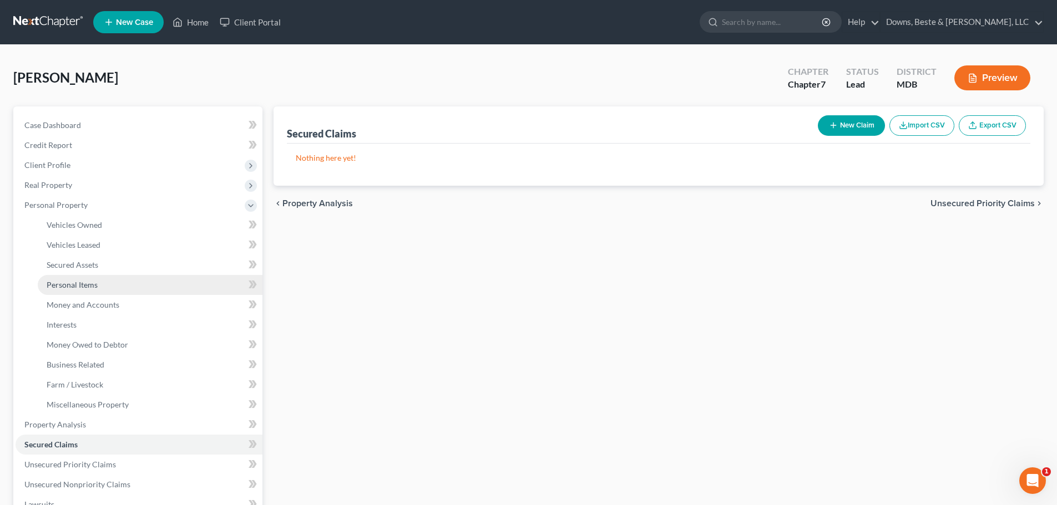
click at [74, 286] on span "Personal Items" at bounding box center [72, 284] width 51 height 9
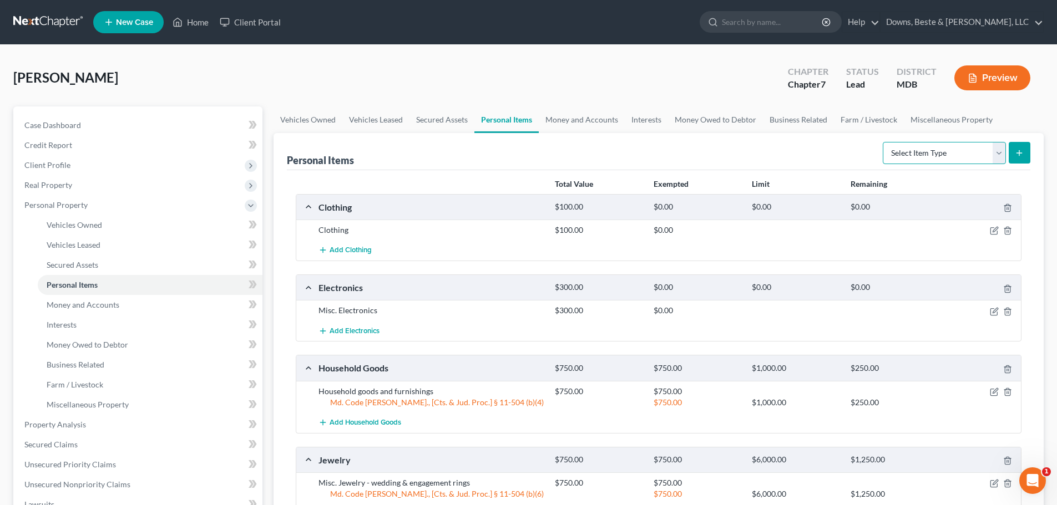
click at [997, 149] on select "Select Item Type Clothing Collectibles Of Value Electronics Firearms Household …" at bounding box center [943, 153] width 123 height 22
select select "pets"
click at [884, 142] on select "Select Item Type Clothing Collectibles Of Value Electronics Firearms Household …" at bounding box center [943, 153] width 123 height 22
click at [1015, 155] on icon "submit" at bounding box center [1018, 153] width 9 height 9
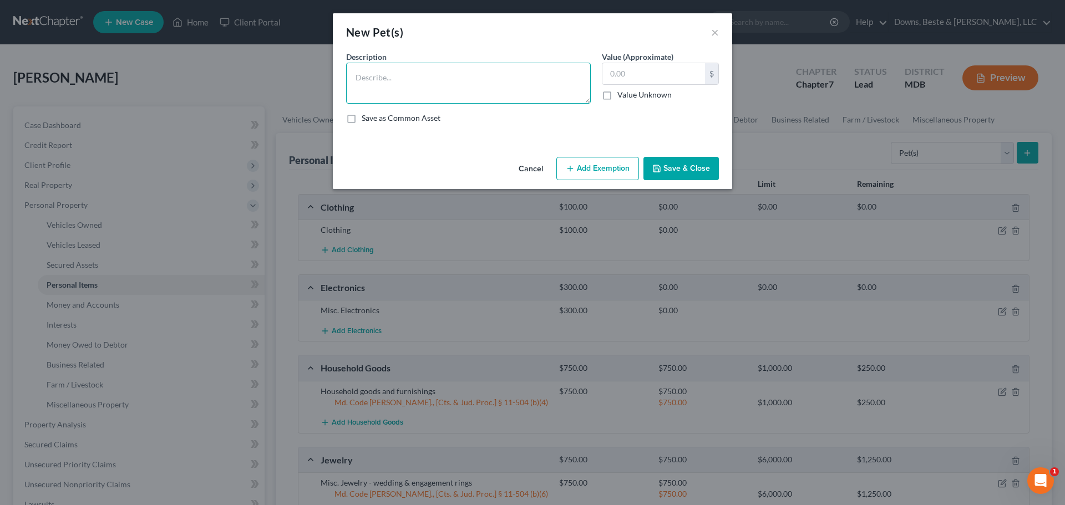
click at [351, 75] on textarea at bounding box center [468, 83] width 245 height 41
click at [401, 83] on textarea "[DEMOGRAPHIC_DATA] lbb/terrier mix" at bounding box center [468, 83] width 245 height 41
type textarea "[DEMOGRAPHIC_DATA] lab/terrier mix"
click at [676, 171] on button "Save & Close" at bounding box center [680, 168] width 75 height 23
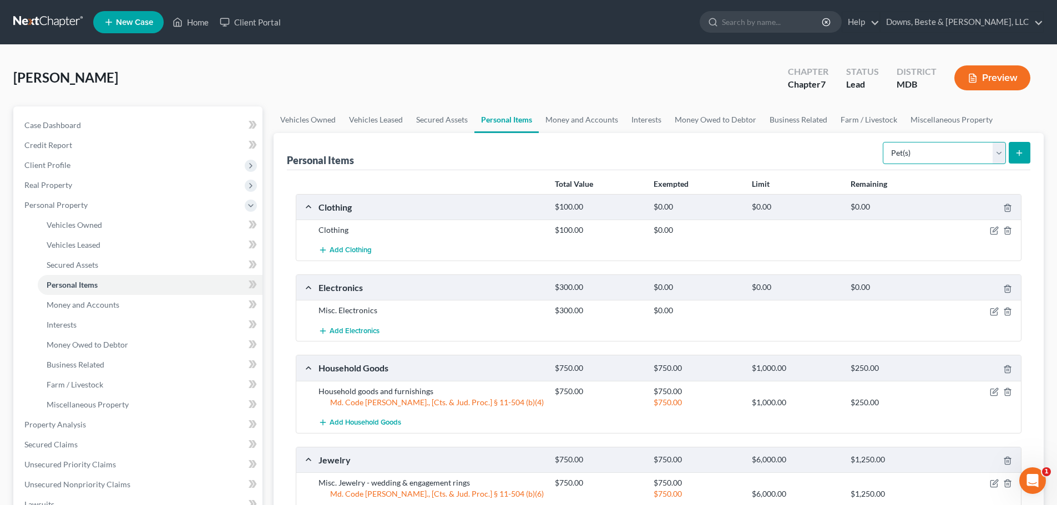
click at [1000, 155] on select "Select Item Type Clothing Collectibles Of Value Electronics Firearms Household …" at bounding box center [943, 153] width 123 height 22
drag, startPoint x: 1000, startPoint y: 155, endPoint x: 945, endPoint y: 161, distance: 55.2
click at [1000, 155] on select "Select Item Type Clothing Collectibles Of Value Electronics Firearms Household …" at bounding box center [943, 153] width 123 height 22
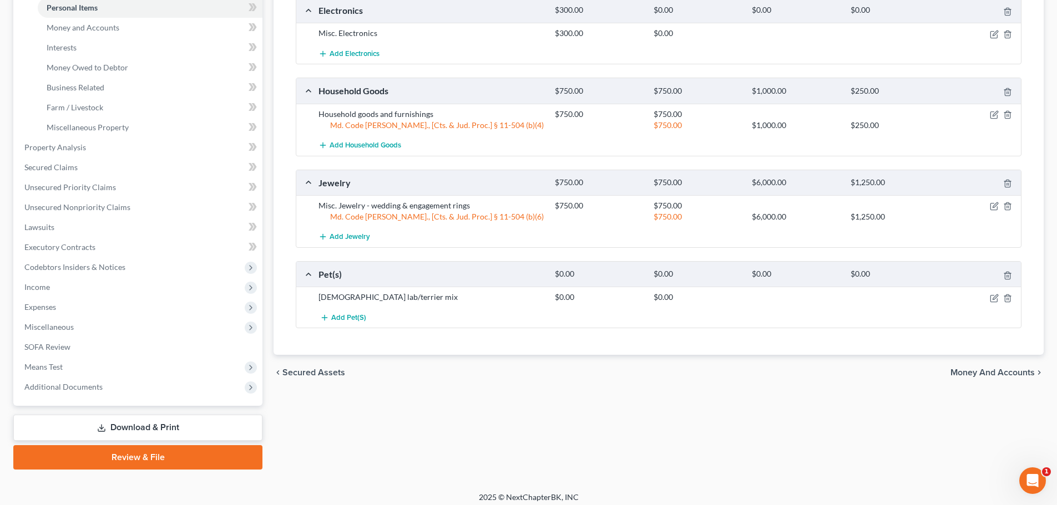
scroll to position [284, 0]
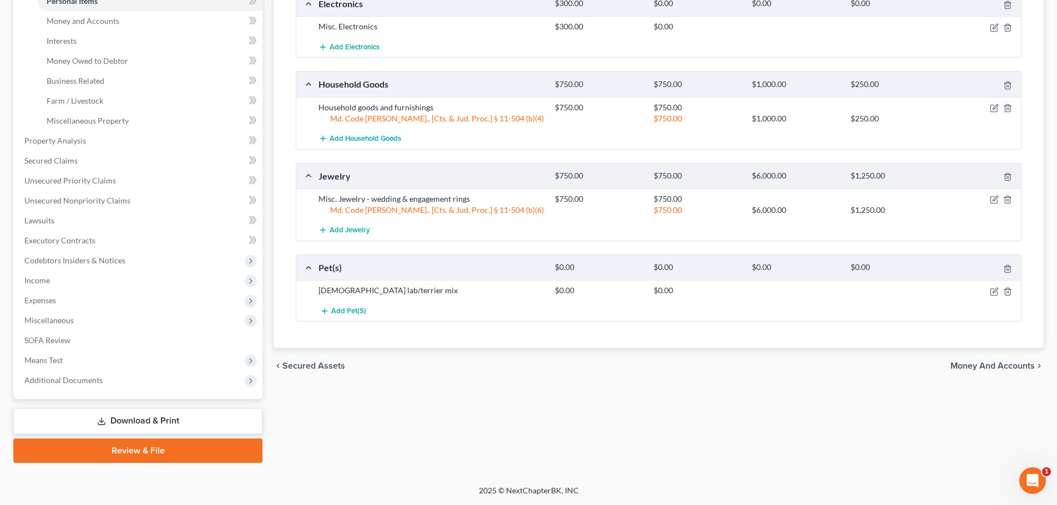
click at [971, 366] on span "Money and Accounts" at bounding box center [992, 366] width 84 height 9
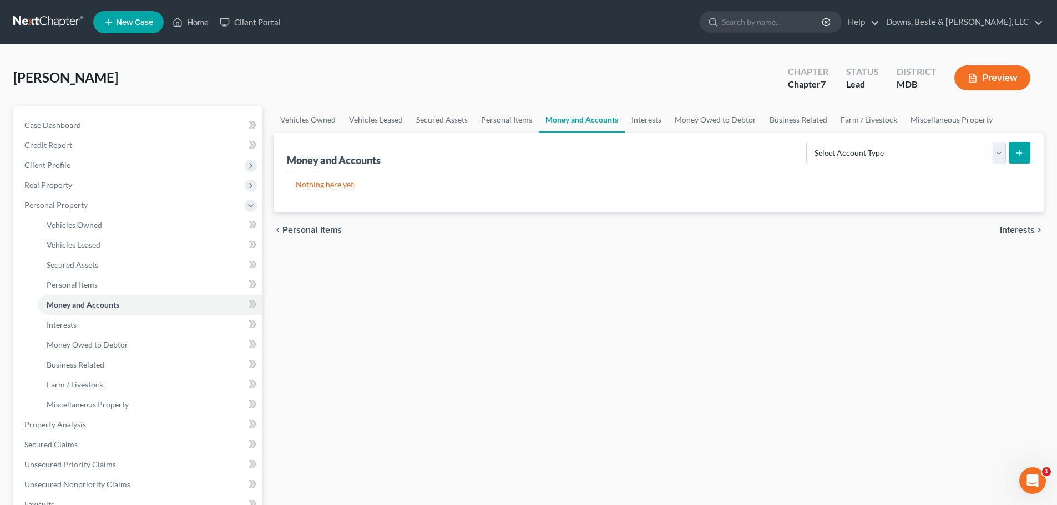
click at [1015, 229] on span "Interests" at bounding box center [1016, 230] width 35 height 9
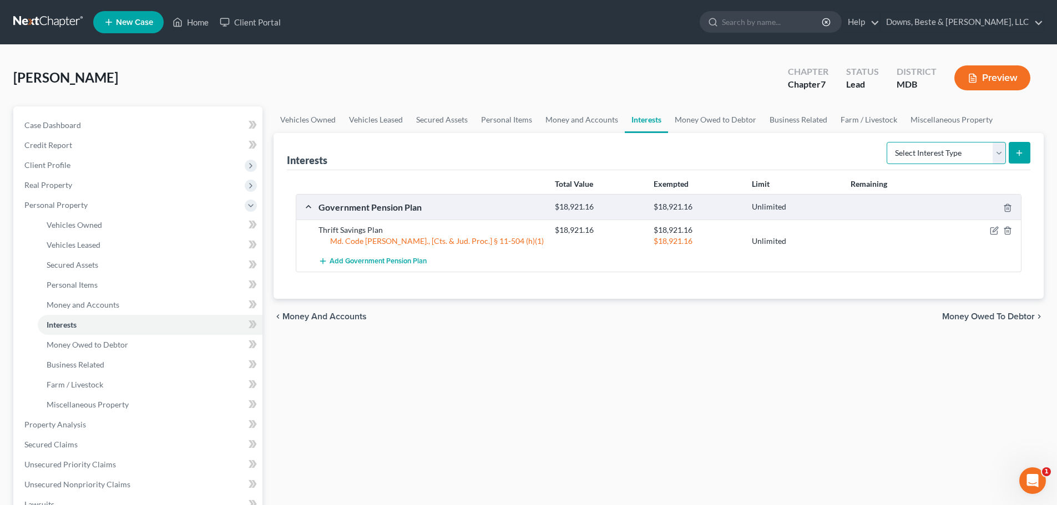
click at [998, 152] on select "Select Interest Type 401K Annuity Bond Education IRA Government Bond Government…" at bounding box center [945, 153] width 119 height 22
select select "term_life_insurance"
click at [887, 142] on select "Select Interest Type 401K Annuity Bond Education IRA Government Bond Government…" at bounding box center [945, 153] width 119 height 22
click at [1014, 161] on button "submit" at bounding box center [1019, 153] width 22 height 22
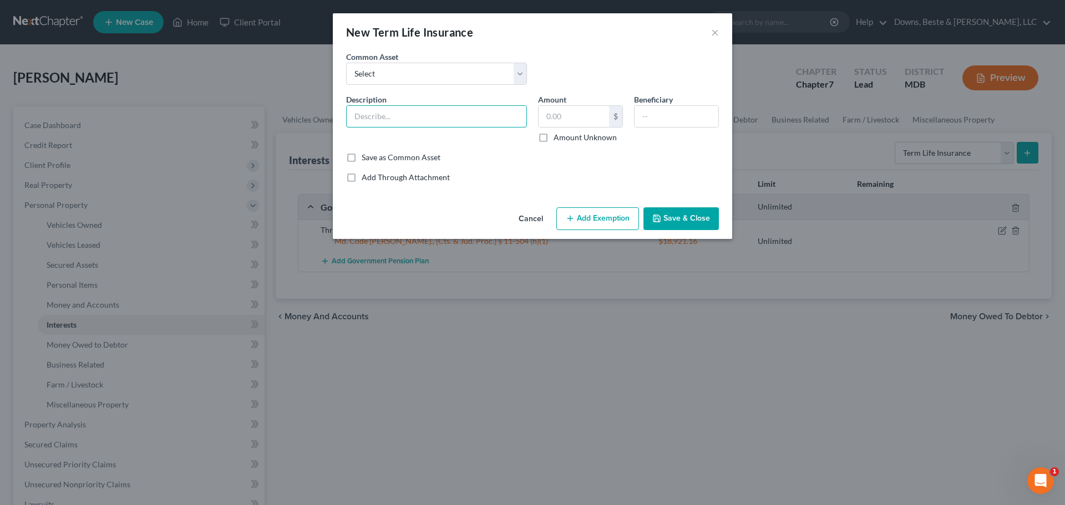
drag, startPoint x: 373, startPoint y: 115, endPoint x: 389, endPoint y: 94, distance: 27.3
click at [373, 115] on input "text" at bounding box center [437, 116] width 180 height 21
click at [409, 72] on select "Select Term Life Insurance through Employer" at bounding box center [436, 74] width 181 height 22
select select "0"
click at [346, 63] on select "Select Term Life Insurance through Employer" at bounding box center [436, 74] width 181 height 22
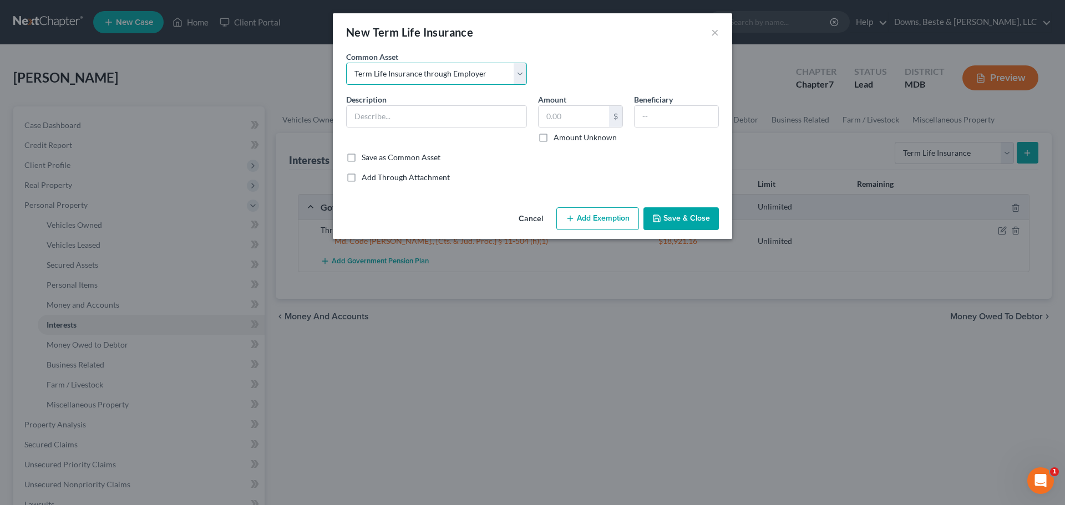
type input "Term Life Insurance through Employer"
type input "0"
click at [646, 115] on input "text" at bounding box center [676, 116] width 84 height 21
type input "Spouse"
click at [571, 121] on input "0" at bounding box center [574, 116] width 70 height 21
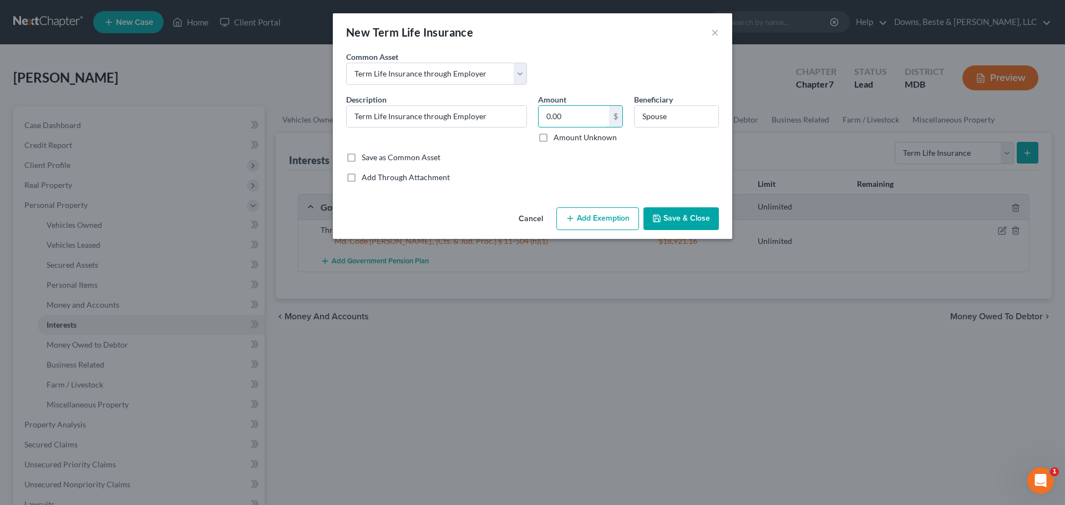
type input "0.00"
click at [658, 211] on button "Save & Close" at bounding box center [680, 218] width 75 height 23
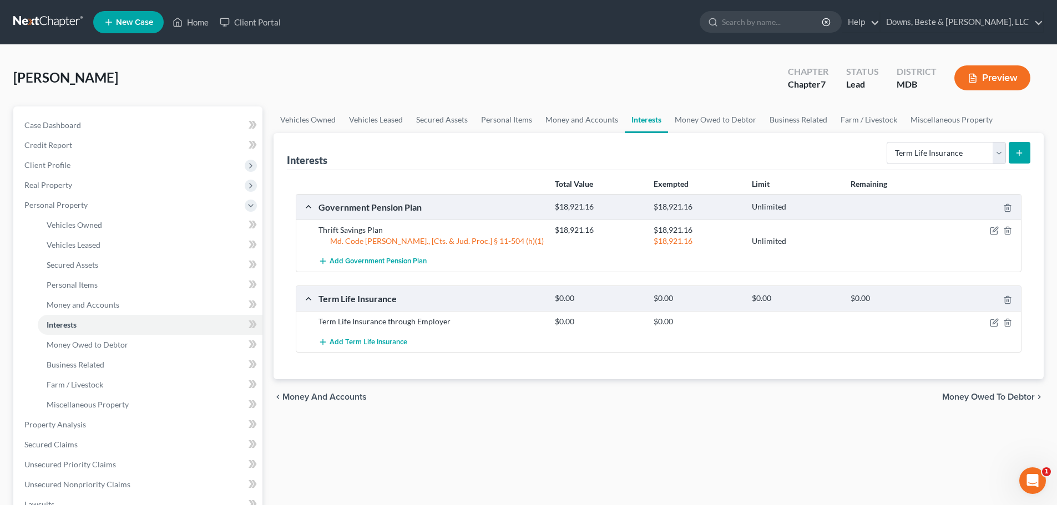
click at [429, 154] on div "Interests Select Interest Type 401K Annuity Bond Education IRA Government Bond …" at bounding box center [658, 151] width 743 height 37
click at [987, 396] on span "Money Owed to Debtor" at bounding box center [988, 397] width 93 height 9
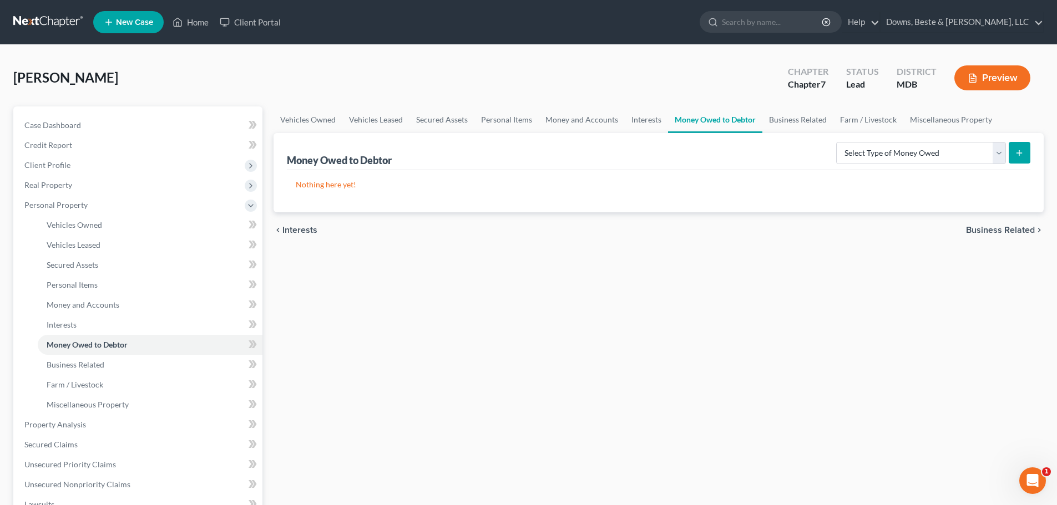
click at [1017, 227] on span "Business Related" at bounding box center [1000, 230] width 69 height 9
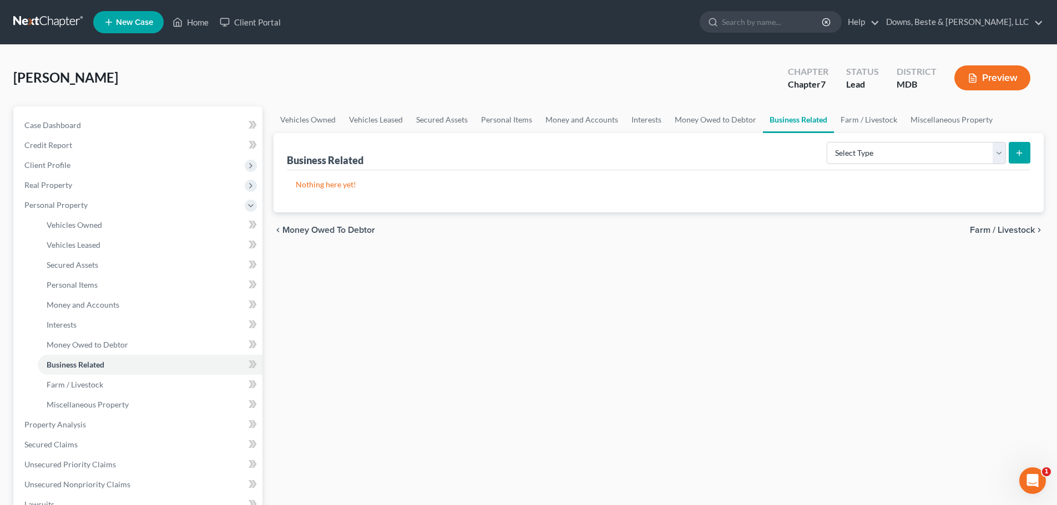
click at [1017, 227] on span "Farm / Livestock" at bounding box center [1001, 230] width 65 height 9
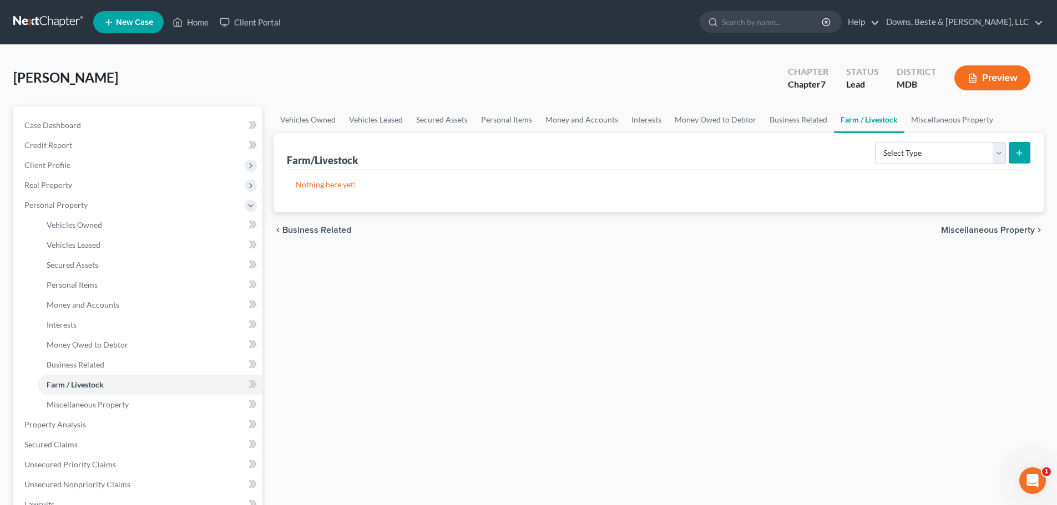
click at [1017, 227] on span "Miscellaneous Property" at bounding box center [988, 230] width 94 height 9
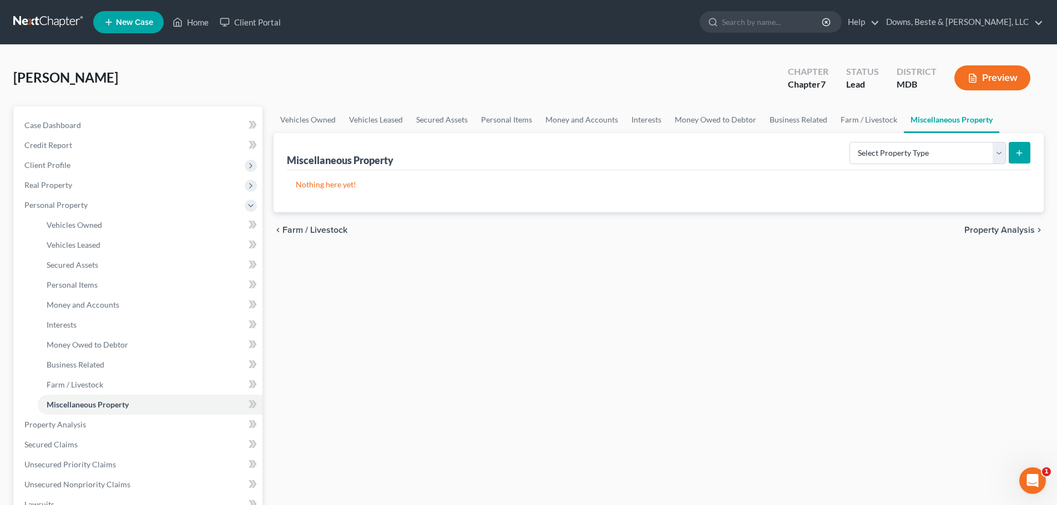
click at [1014, 229] on span "Property Analysis" at bounding box center [999, 230] width 70 height 9
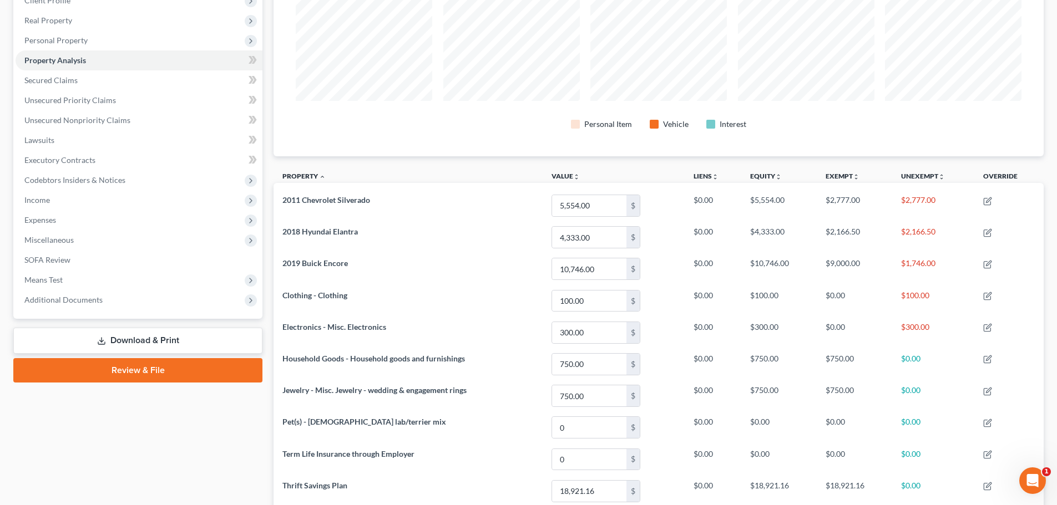
scroll to position [166, 0]
